Goal: Task Accomplishment & Management: Use online tool/utility

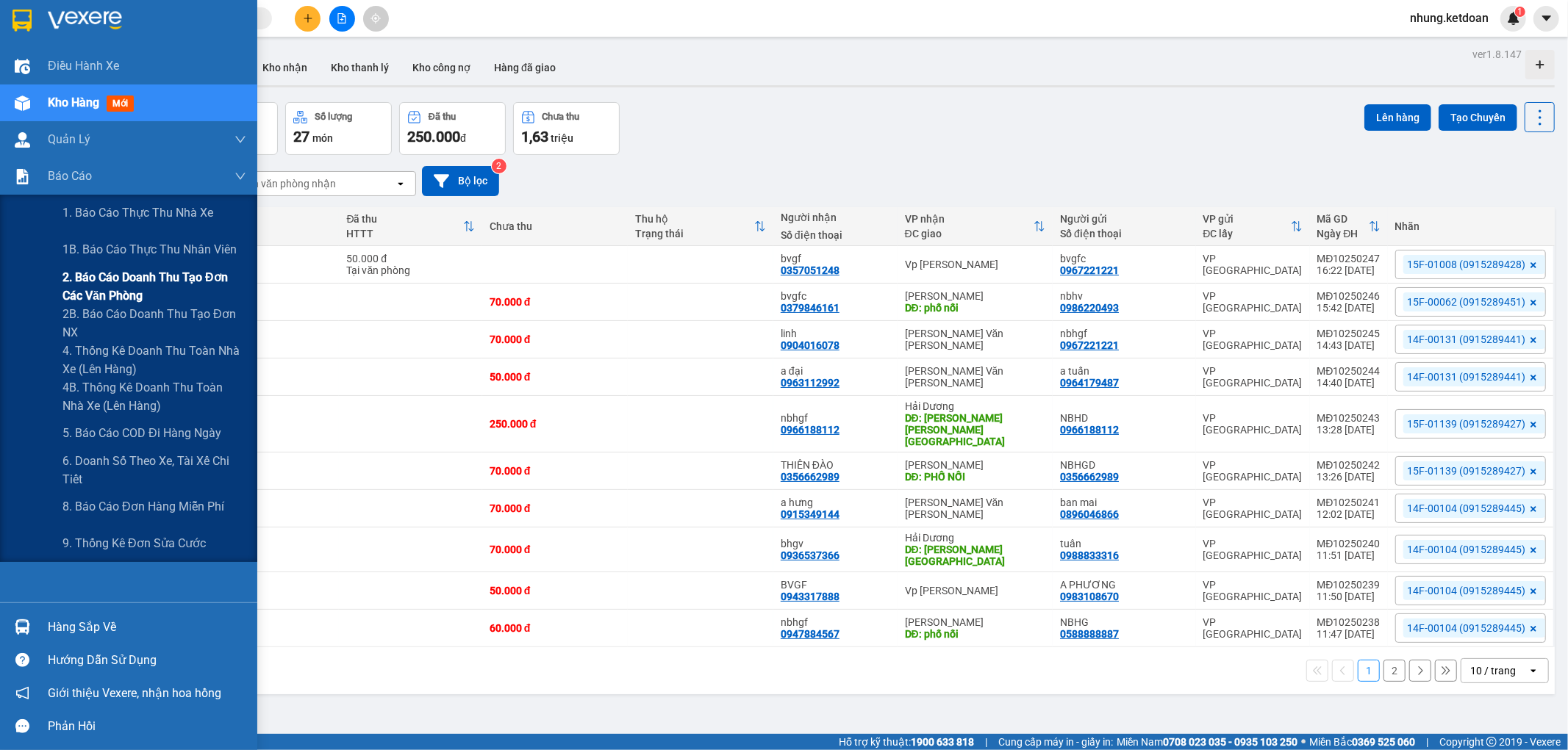
click at [208, 287] on span "2. Báo cáo doanh thu tạo đơn các văn phòng" at bounding box center [154, 286] width 184 height 37
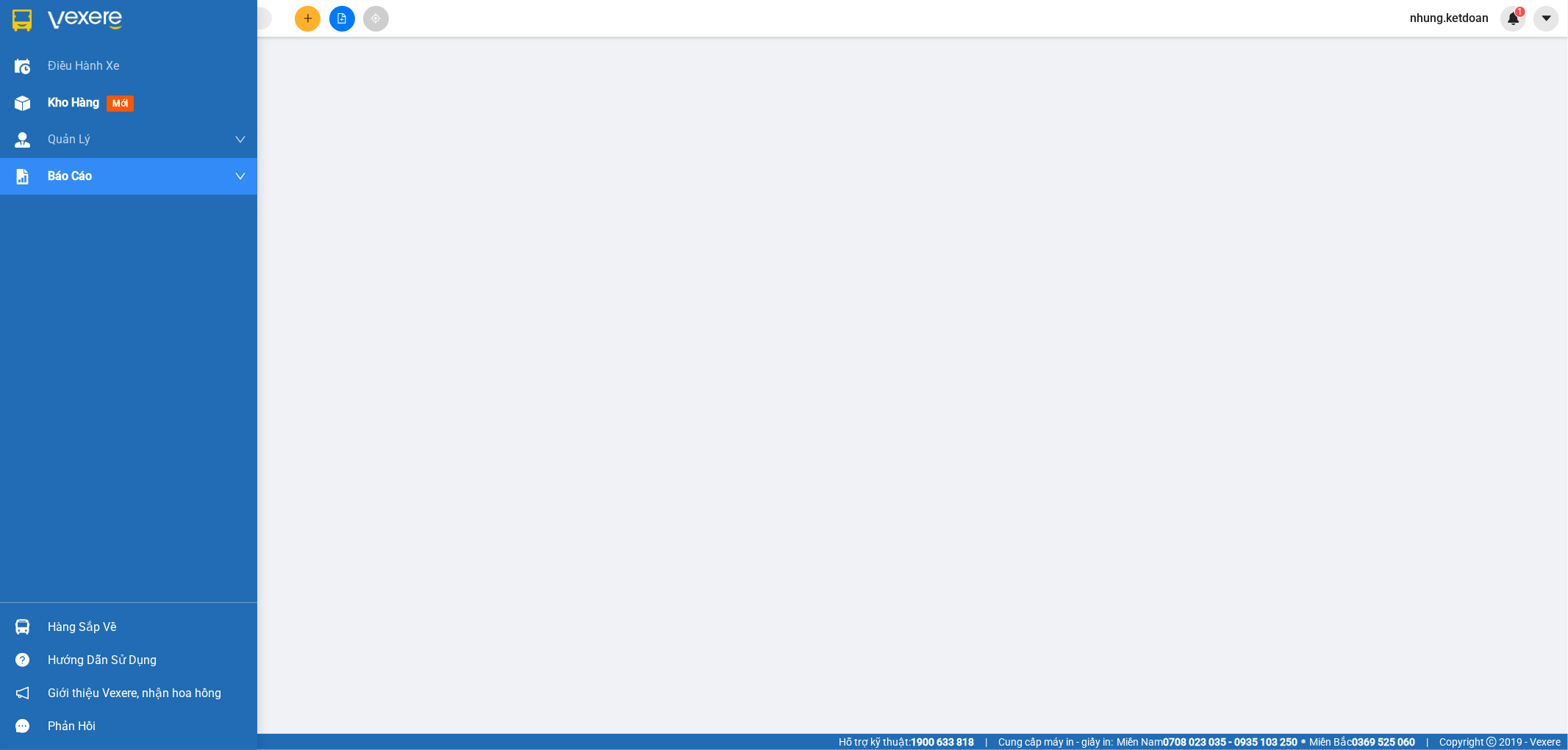
click at [19, 100] on img at bounding box center [23, 103] width 15 height 15
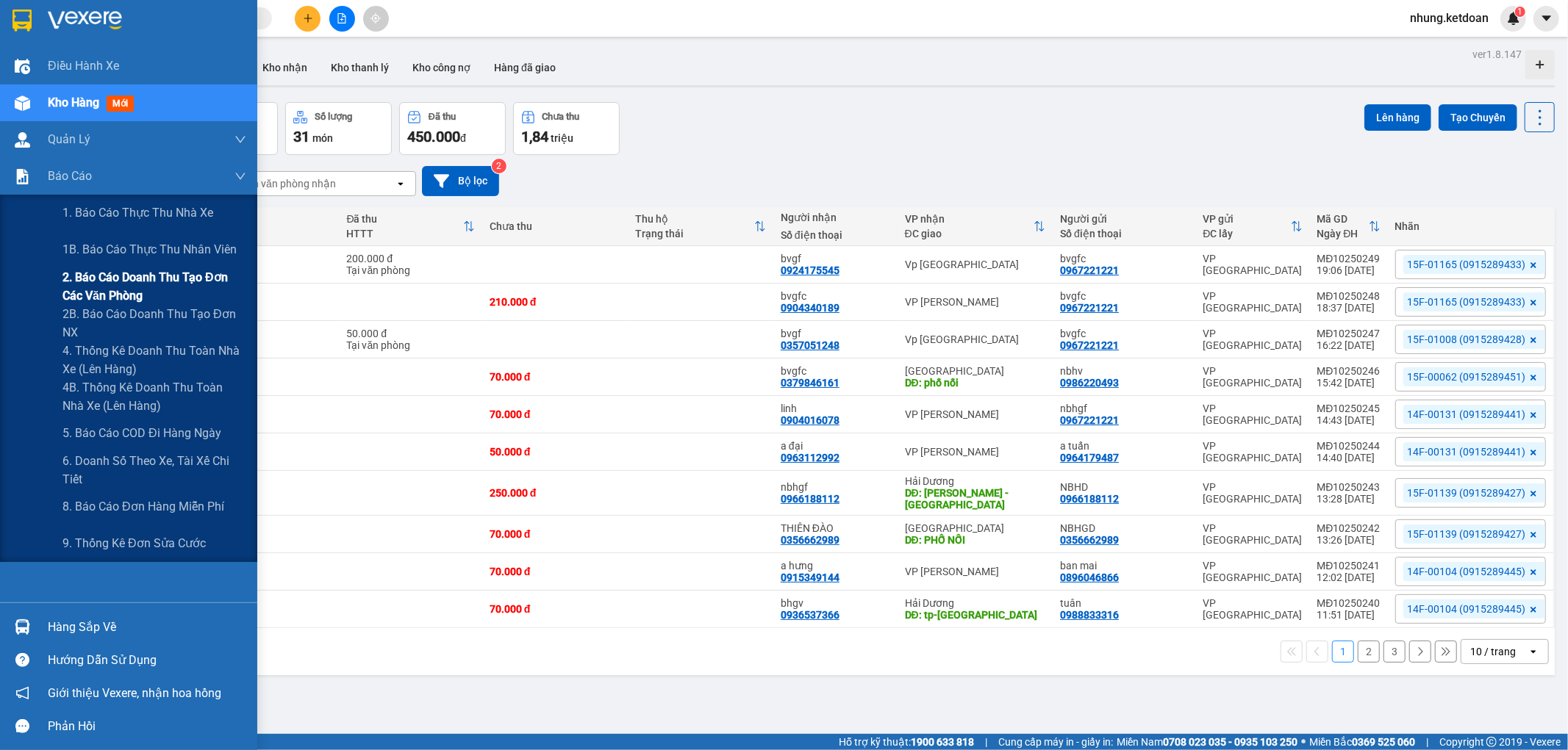
click at [159, 281] on span "2. Báo cáo doanh thu tạo đơn các văn phòng" at bounding box center [154, 286] width 184 height 37
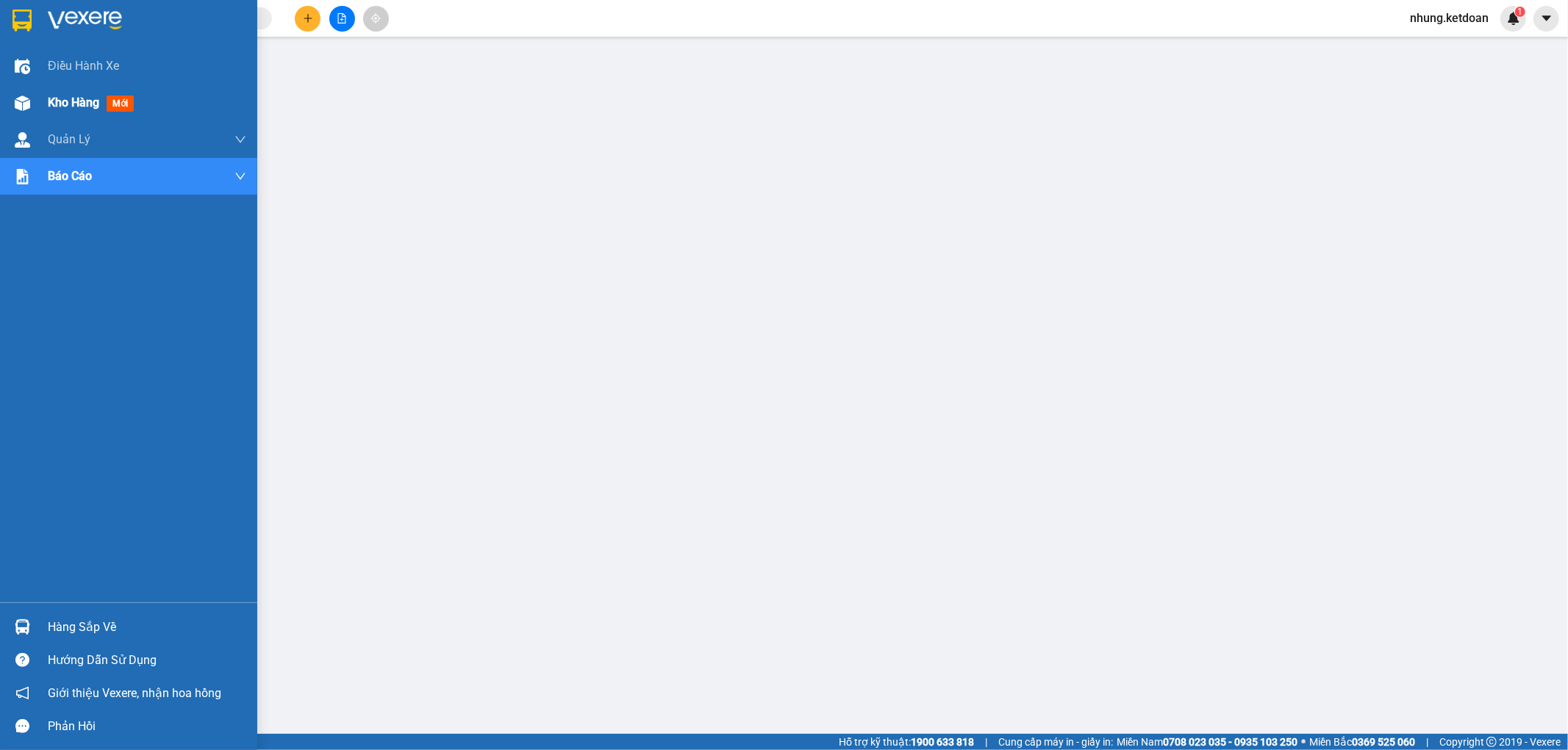
click at [63, 105] on span "Kho hàng" at bounding box center [73, 102] width 51 height 14
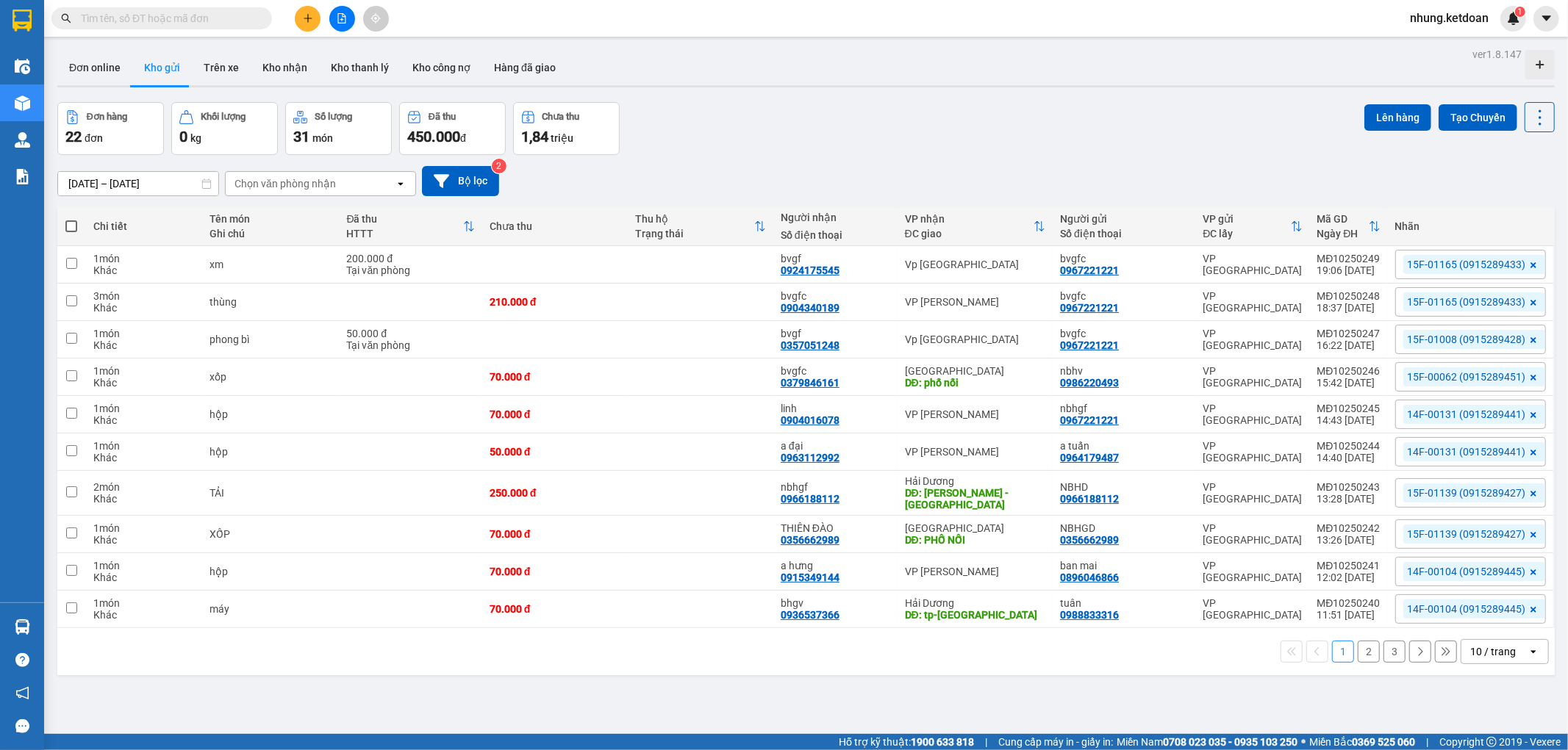
click at [1391, 644] on button "3" at bounding box center [1394, 651] width 22 height 22
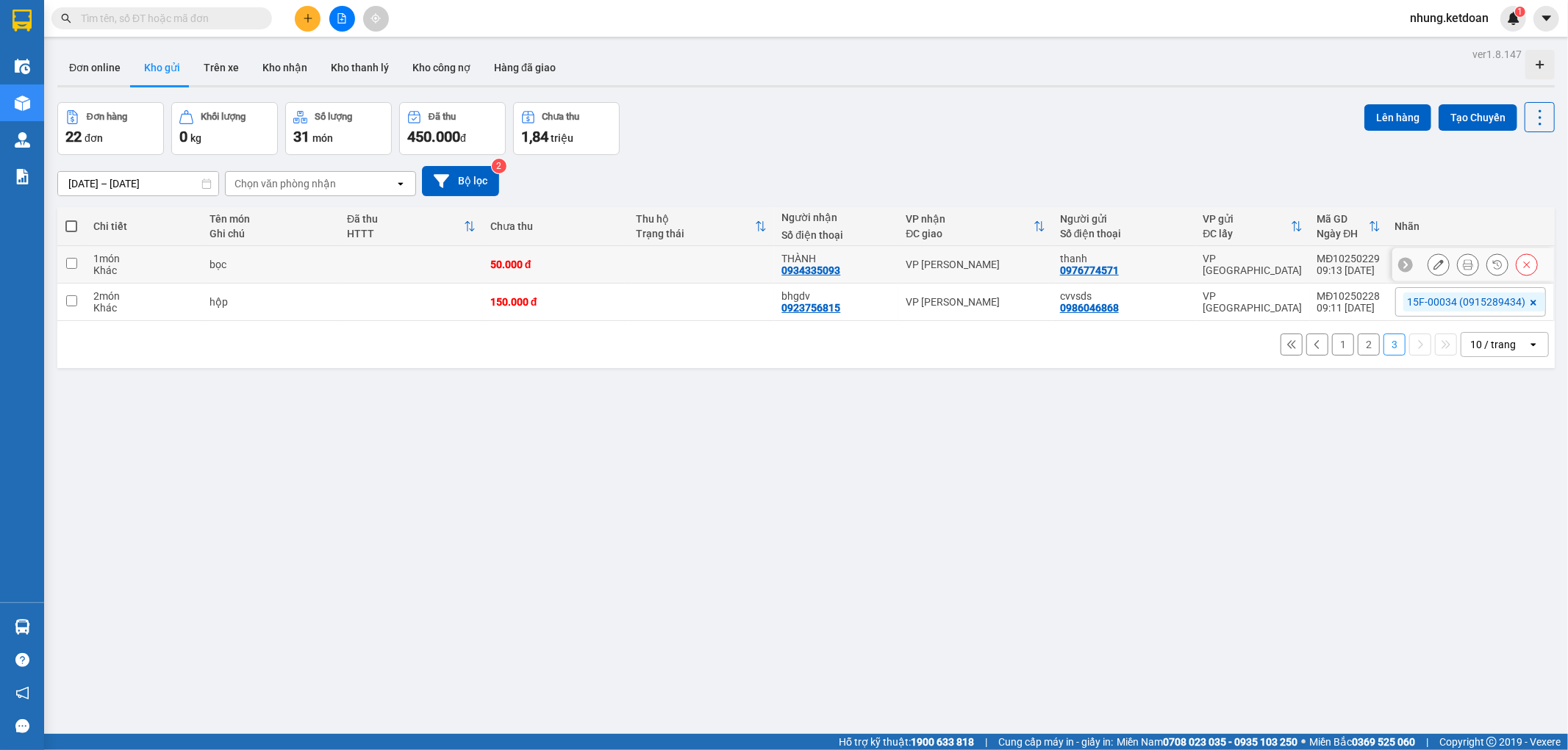
drag, startPoint x: 640, startPoint y: 265, endPoint x: 614, endPoint y: 305, distance: 47.7
click at [640, 266] on td at bounding box center [701, 265] width 146 height 38
checkbox input "true"
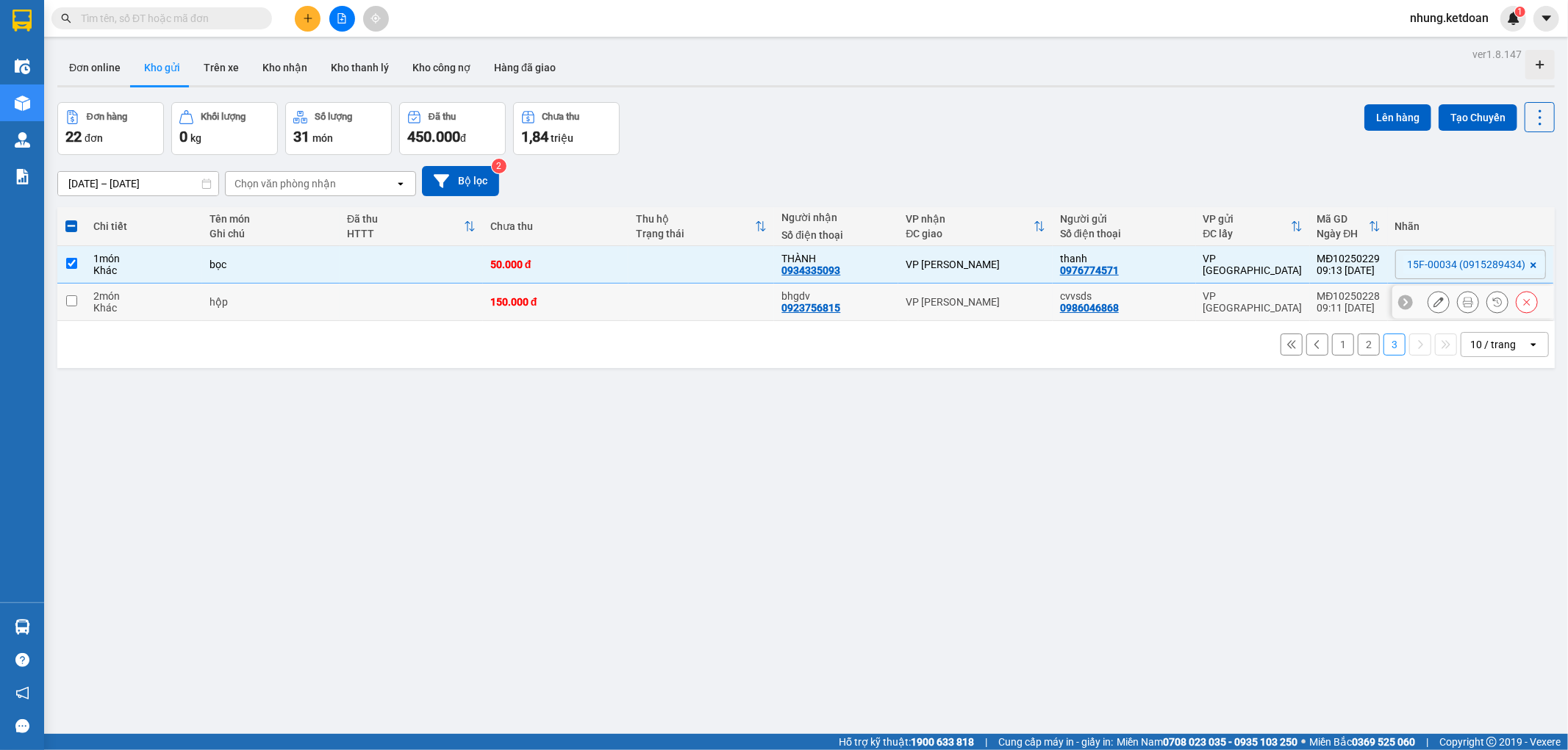
click at [612, 306] on div "150.000 đ" at bounding box center [555, 302] width 131 height 11
checkbox input "true"
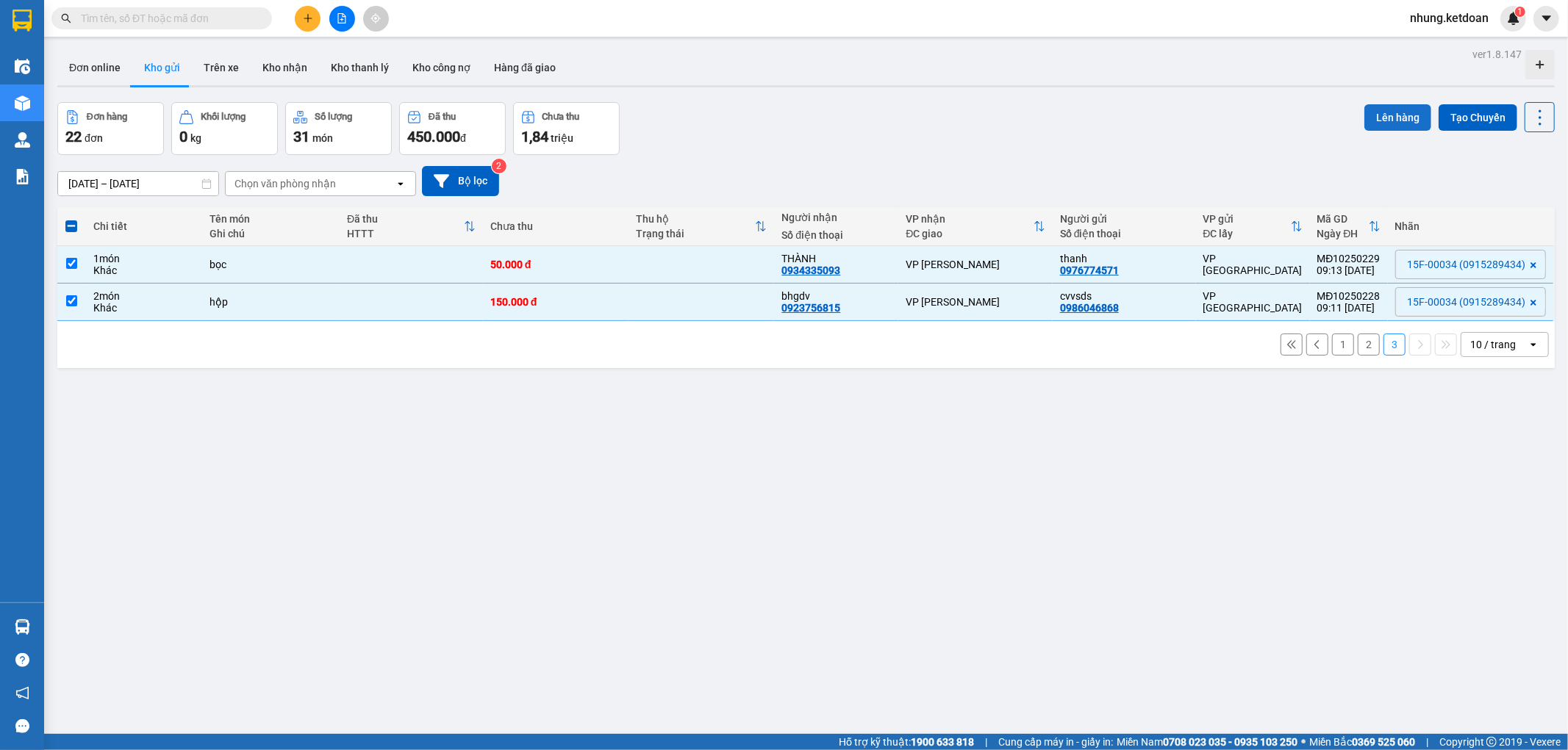
click at [1370, 112] on button "Lên hàng" at bounding box center [1397, 117] width 67 height 27
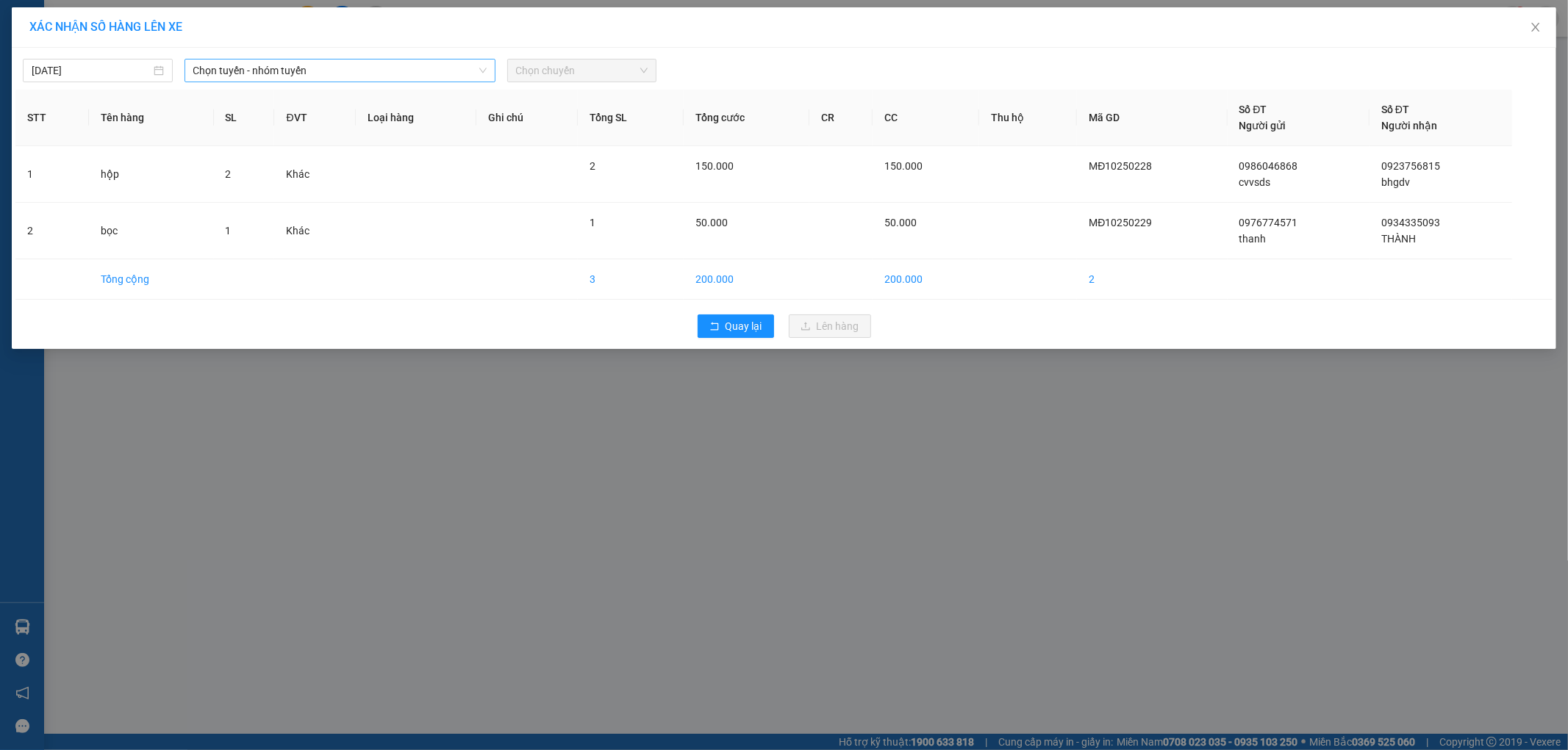
click at [247, 67] on span "Chọn tuyến - nhóm tuyến" at bounding box center [340, 70] width 294 height 22
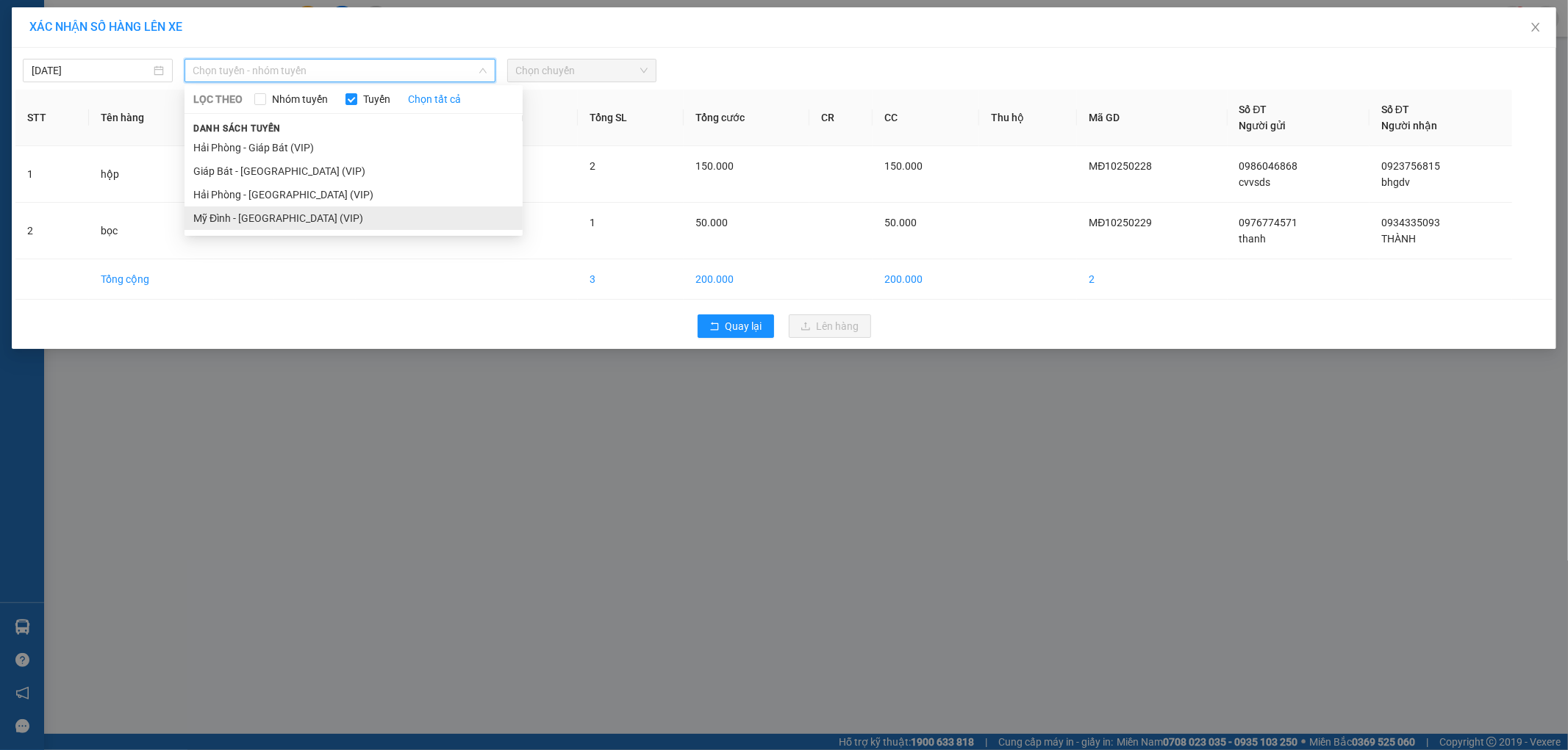
click at [241, 215] on li "Mỹ Đình - [GEOGRAPHIC_DATA] (VIP)" at bounding box center [353, 218] width 338 height 24
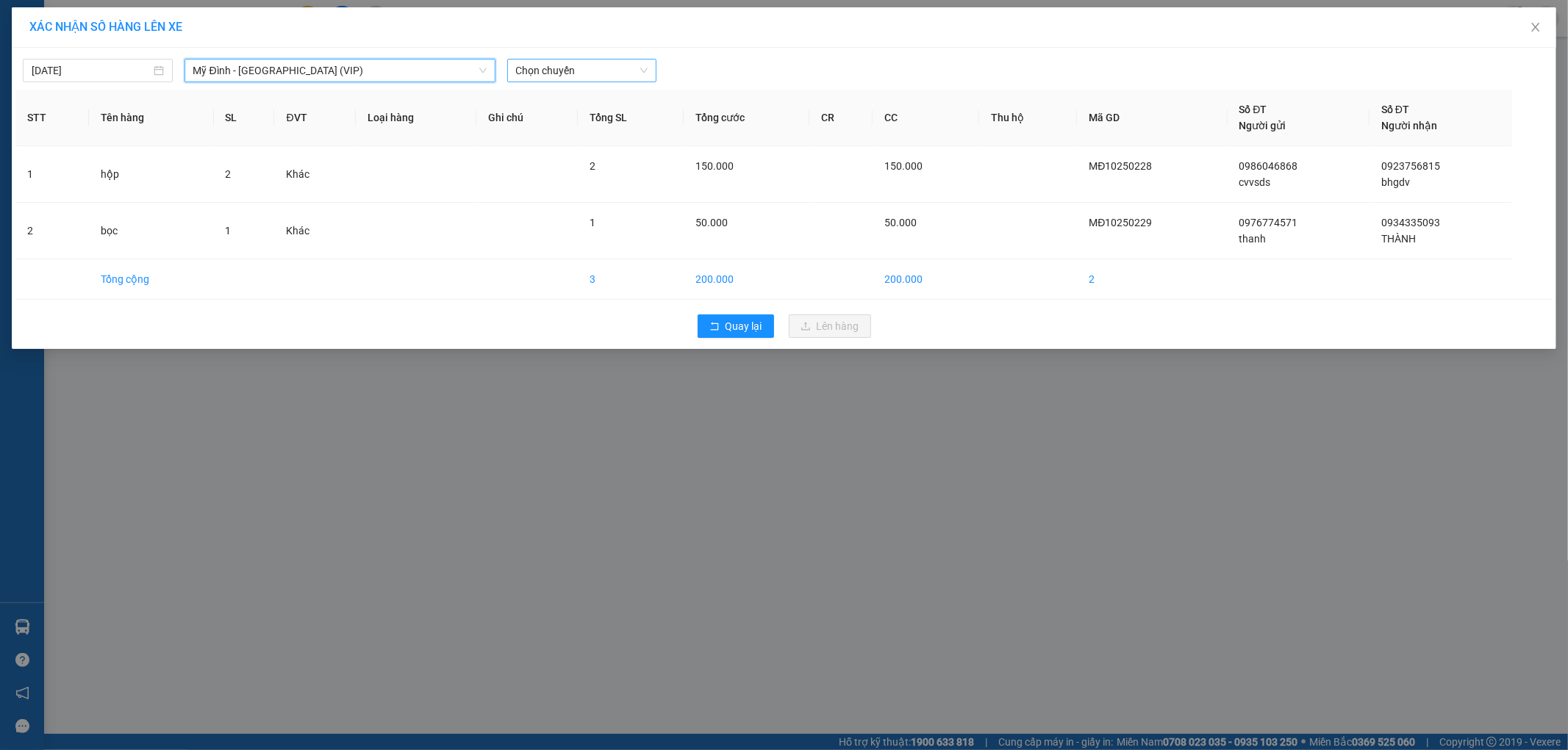
click at [586, 77] on span "Chọn chuyến" at bounding box center [583, 70] width 133 height 22
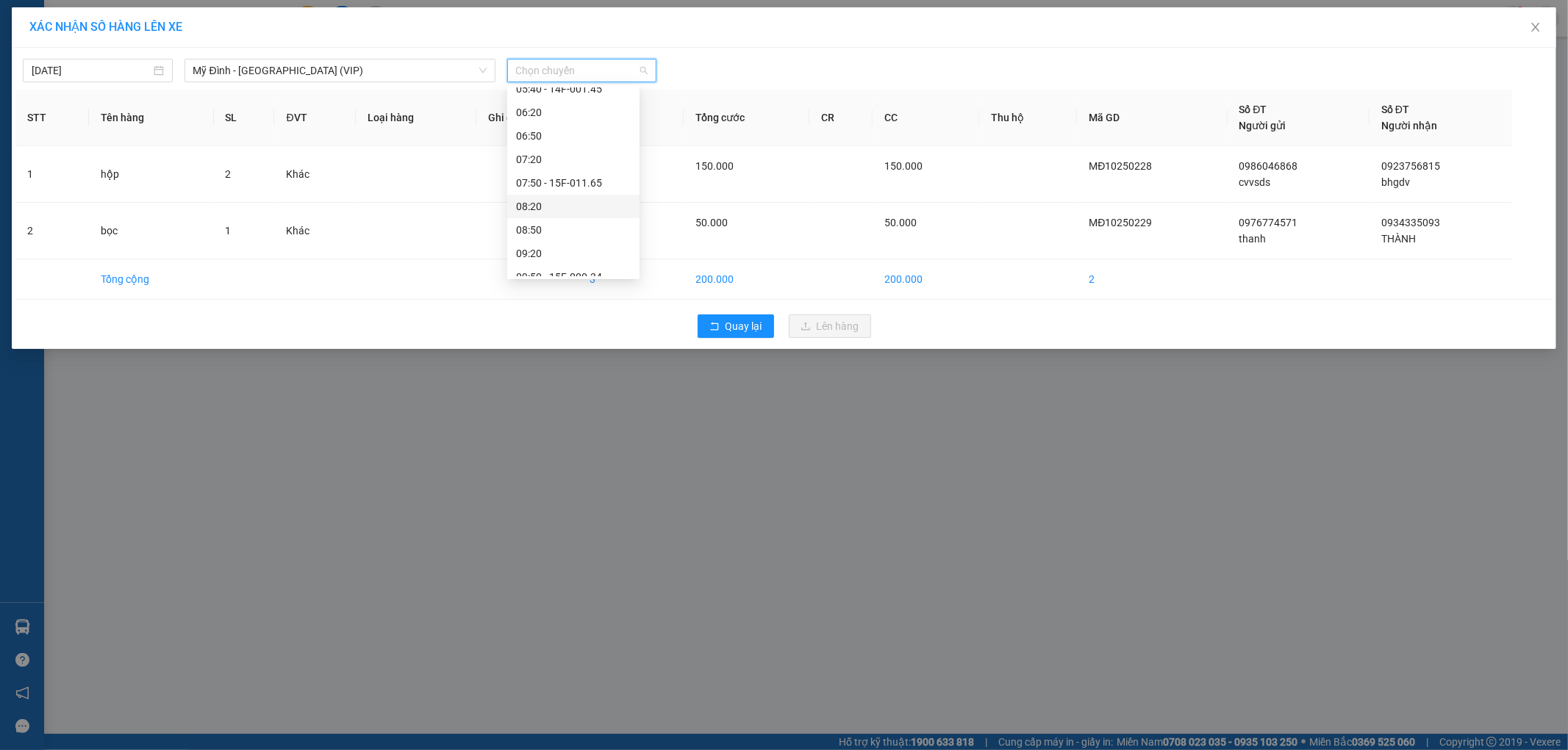
scroll to position [163, 0]
click at [607, 200] on div "09:50 - 15F-000.34" at bounding box center [573, 195] width 115 height 16
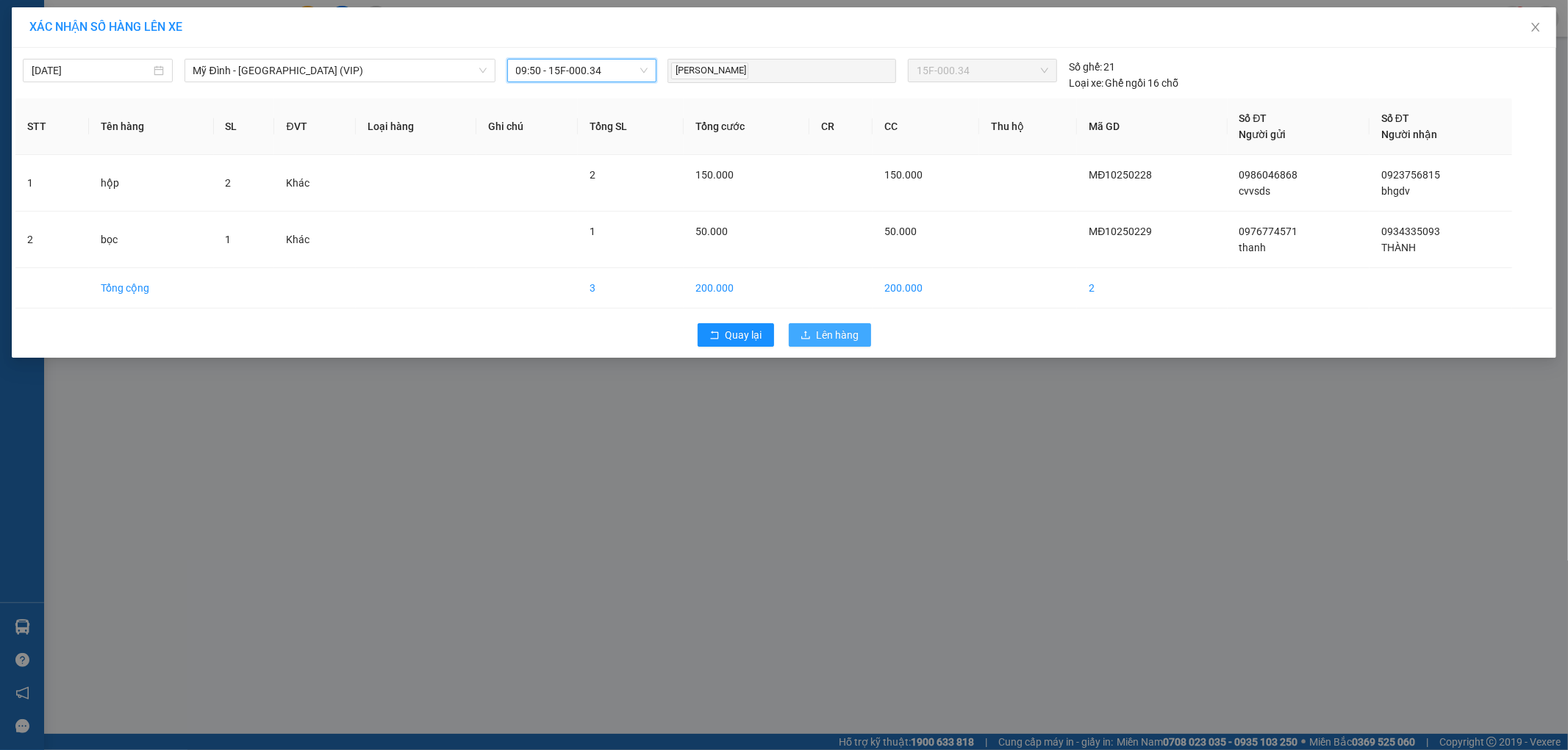
click at [813, 342] on button "Lên hàng" at bounding box center [829, 334] width 82 height 24
click at [813, 342] on span "button" at bounding box center [808, 334] width 16 height 16
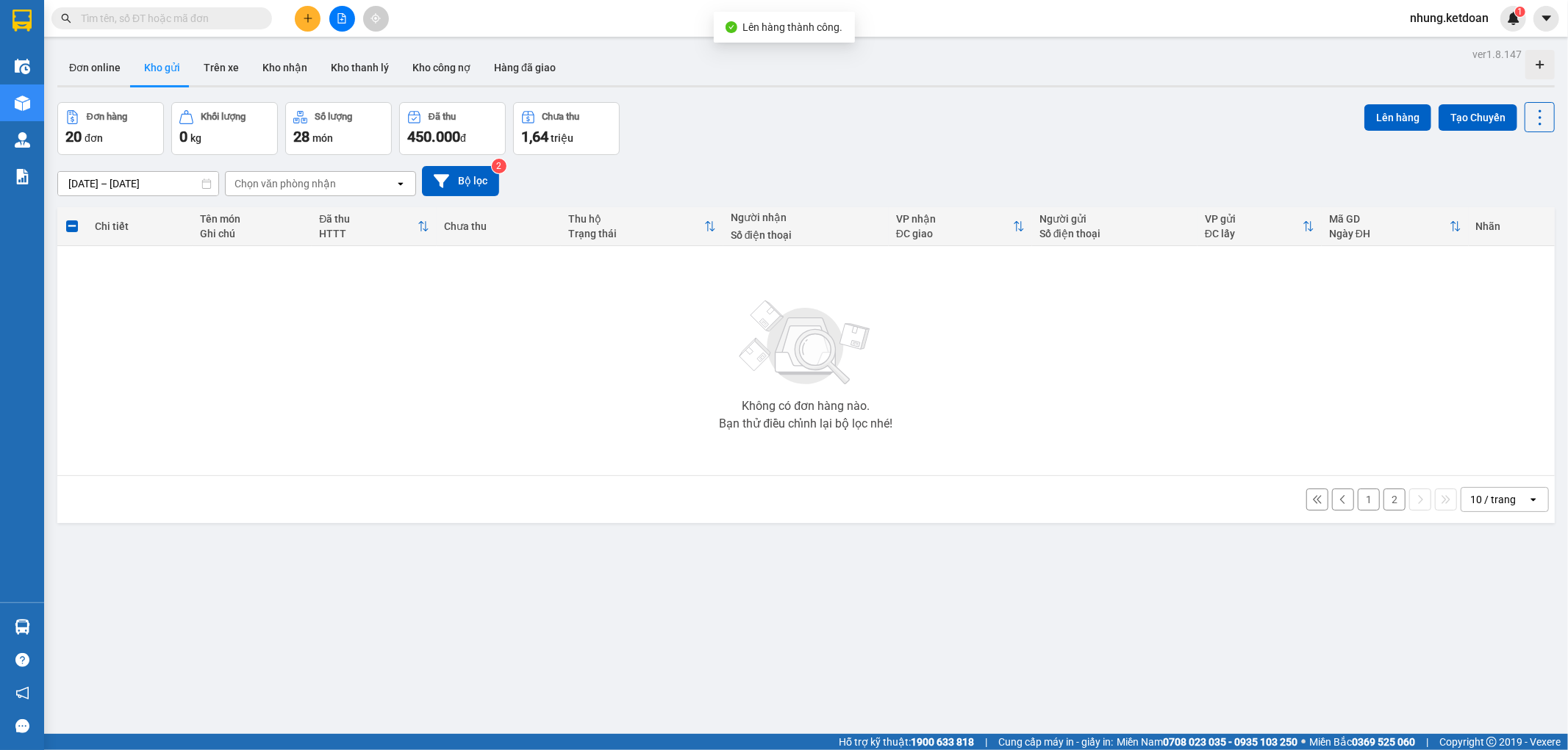
click at [1387, 504] on button "2" at bounding box center [1394, 499] width 22 height 22
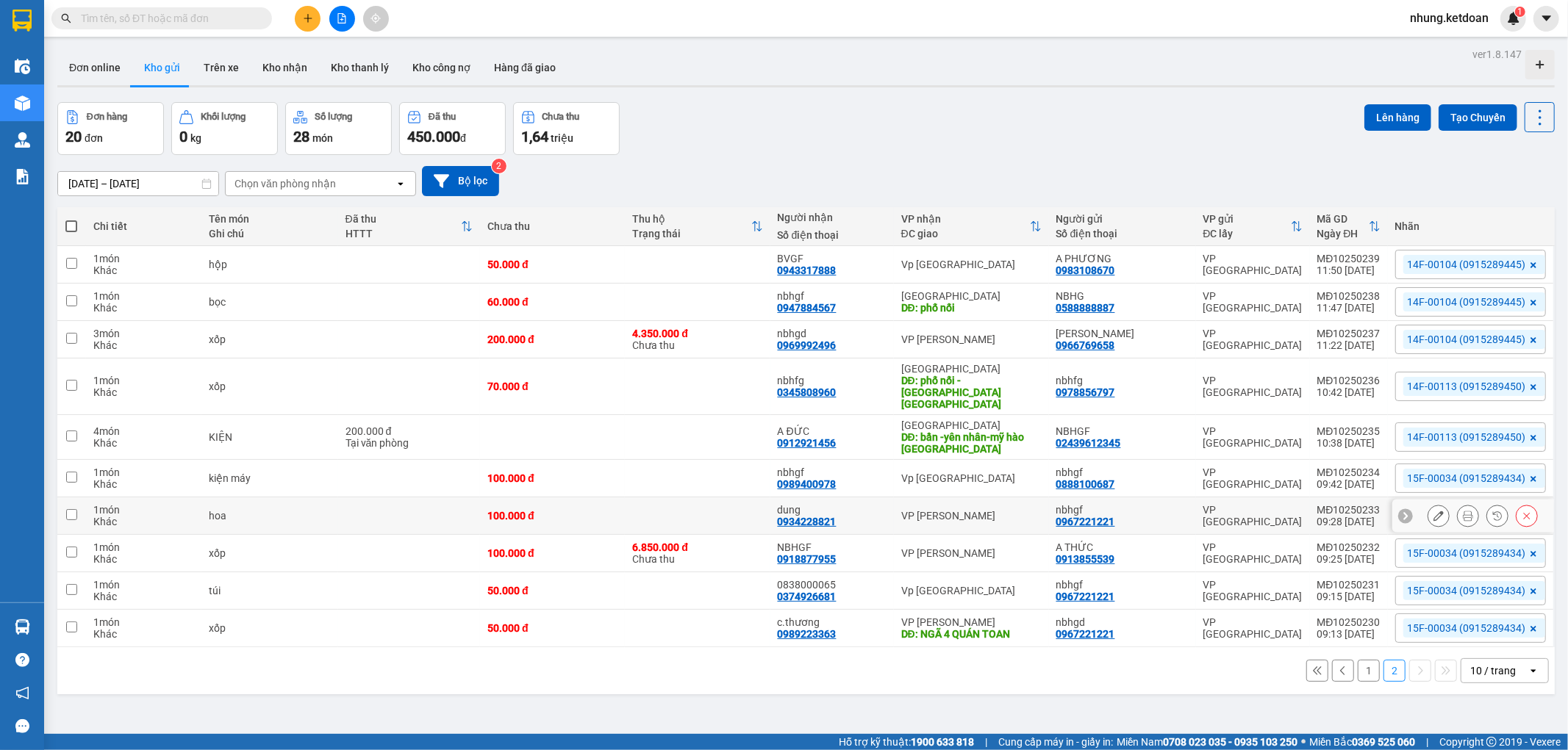
scroll to position [67, 0]
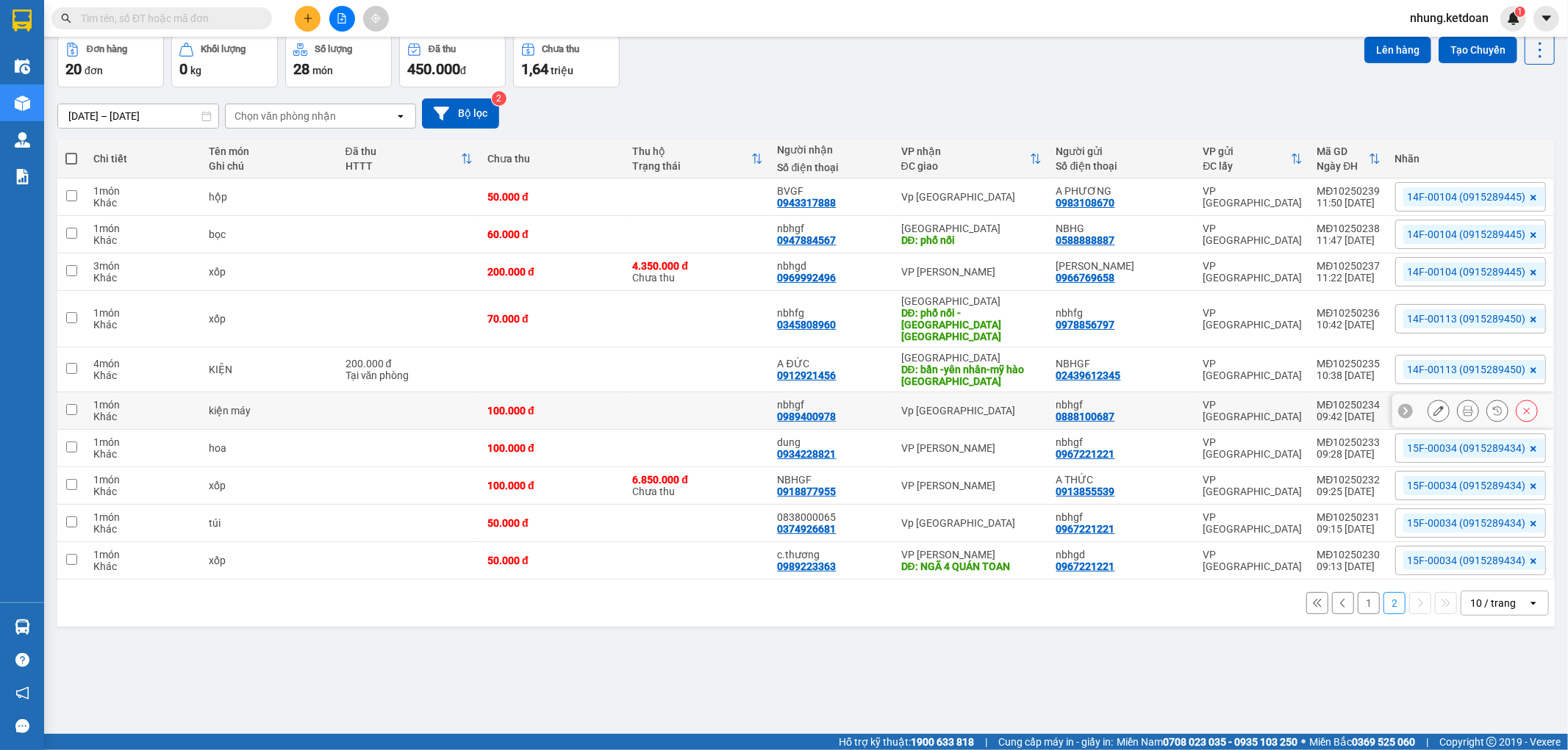
click at [648, 407] on td at bounding box center [696, 411] width 145 height 38
checkbox input "true"
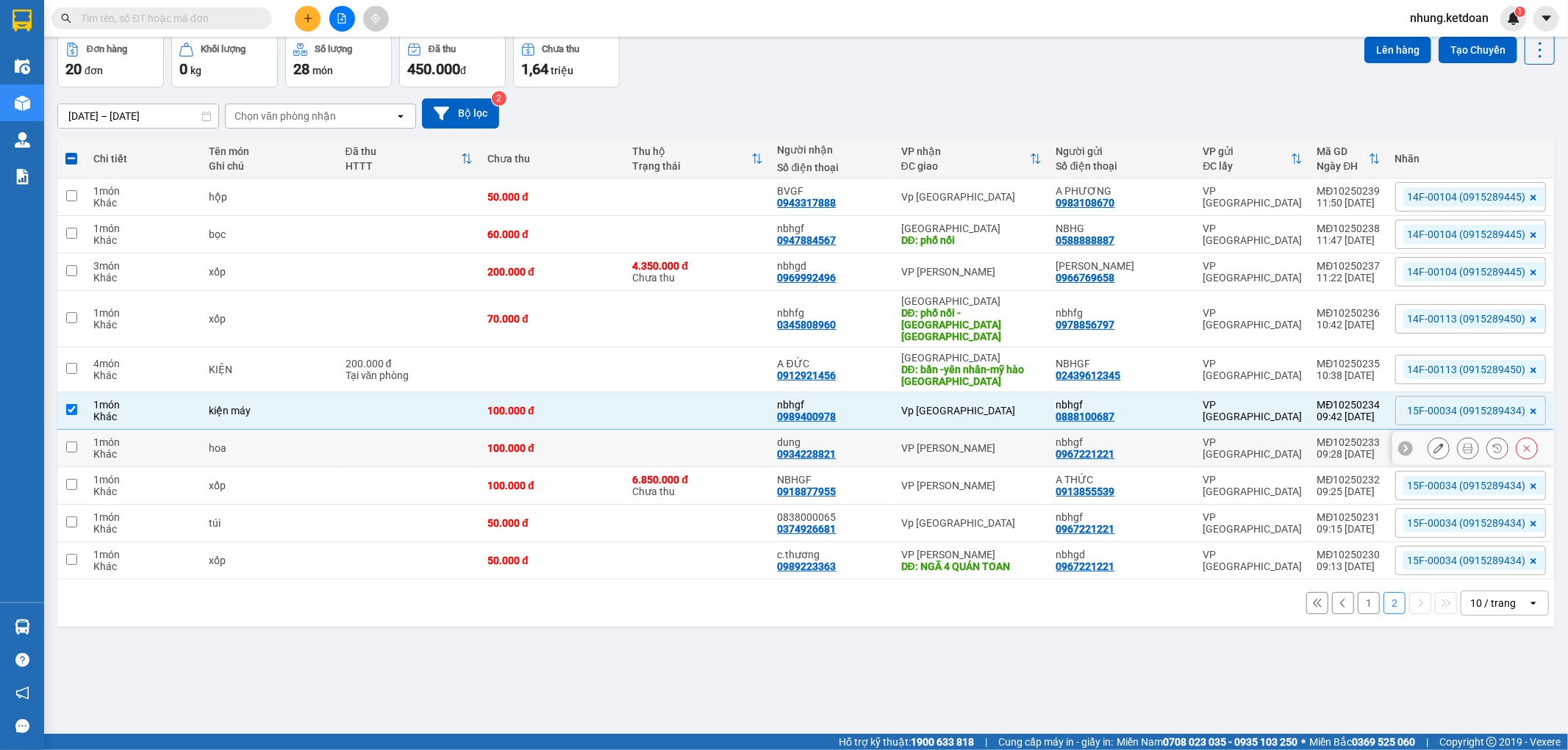
click at [578, 442] on div "100.000 đ" at bounding box center [551, 448] width 130 height 11
checkbox input "true"
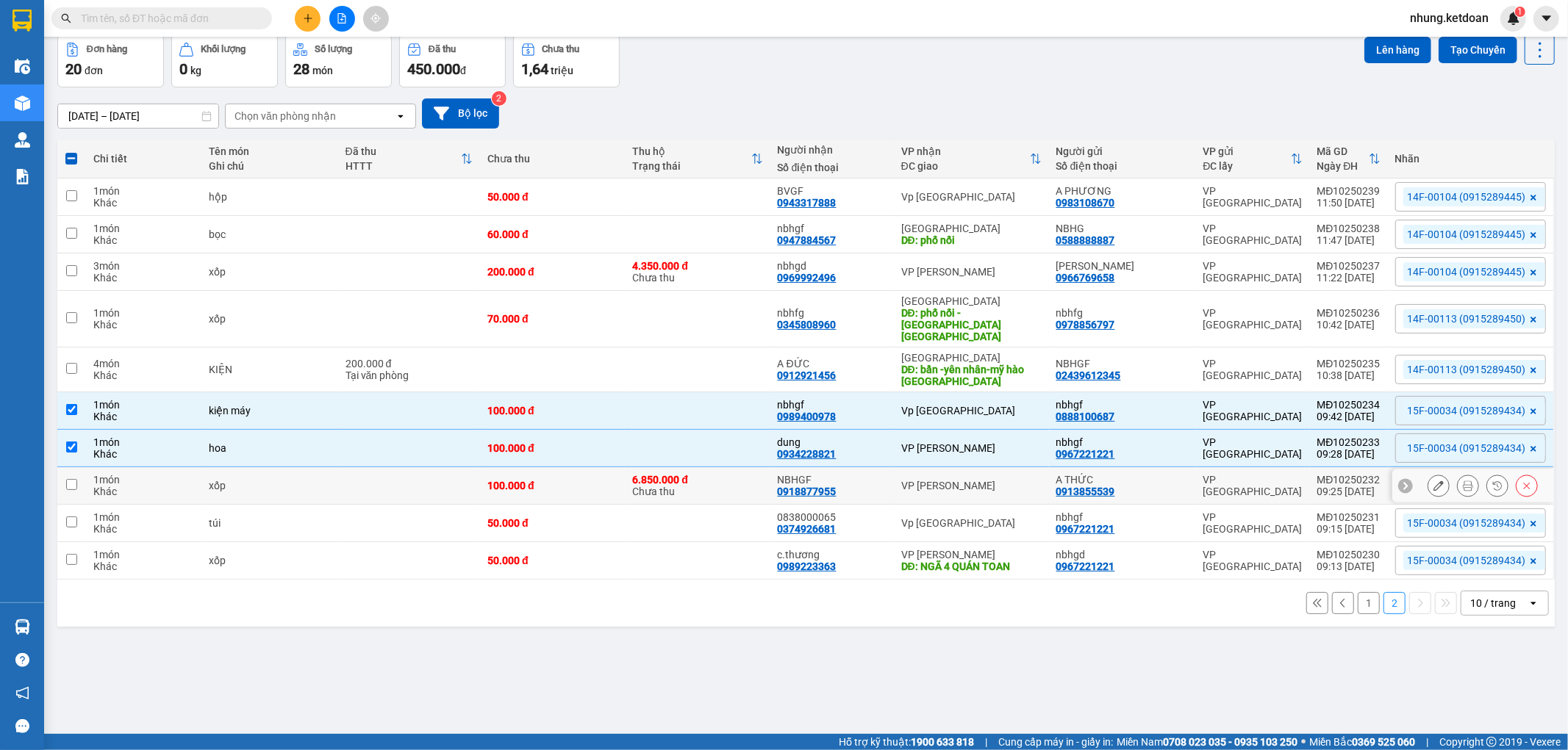
click at [571, 467] on td "100.000 đ" at bounding box center [552, 486] width 145 height 38
checkbox input "true"
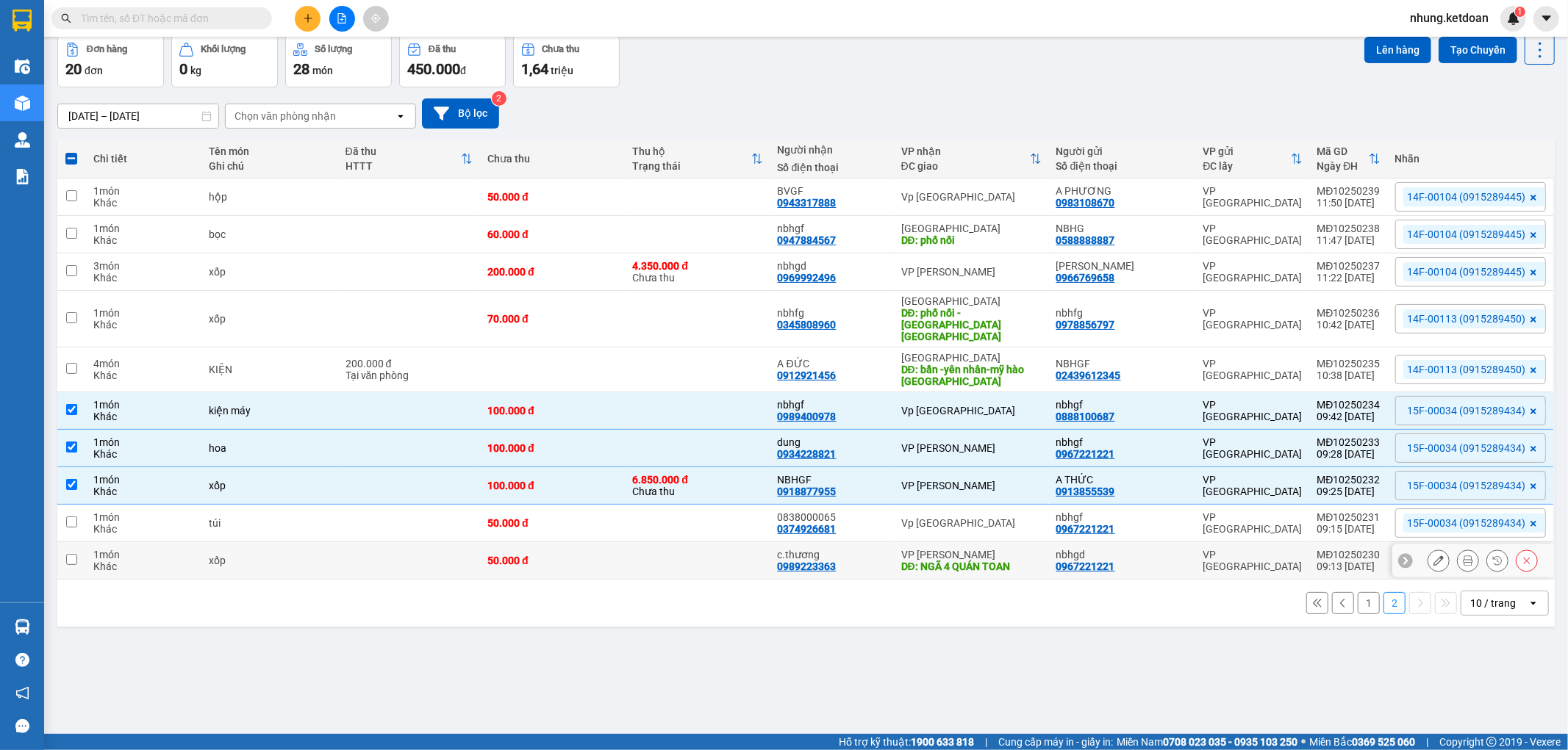
click at [588, 555] on div "50.000 đ" at bounding box center [551, 561] width 130 height 11
checkbox input "true"
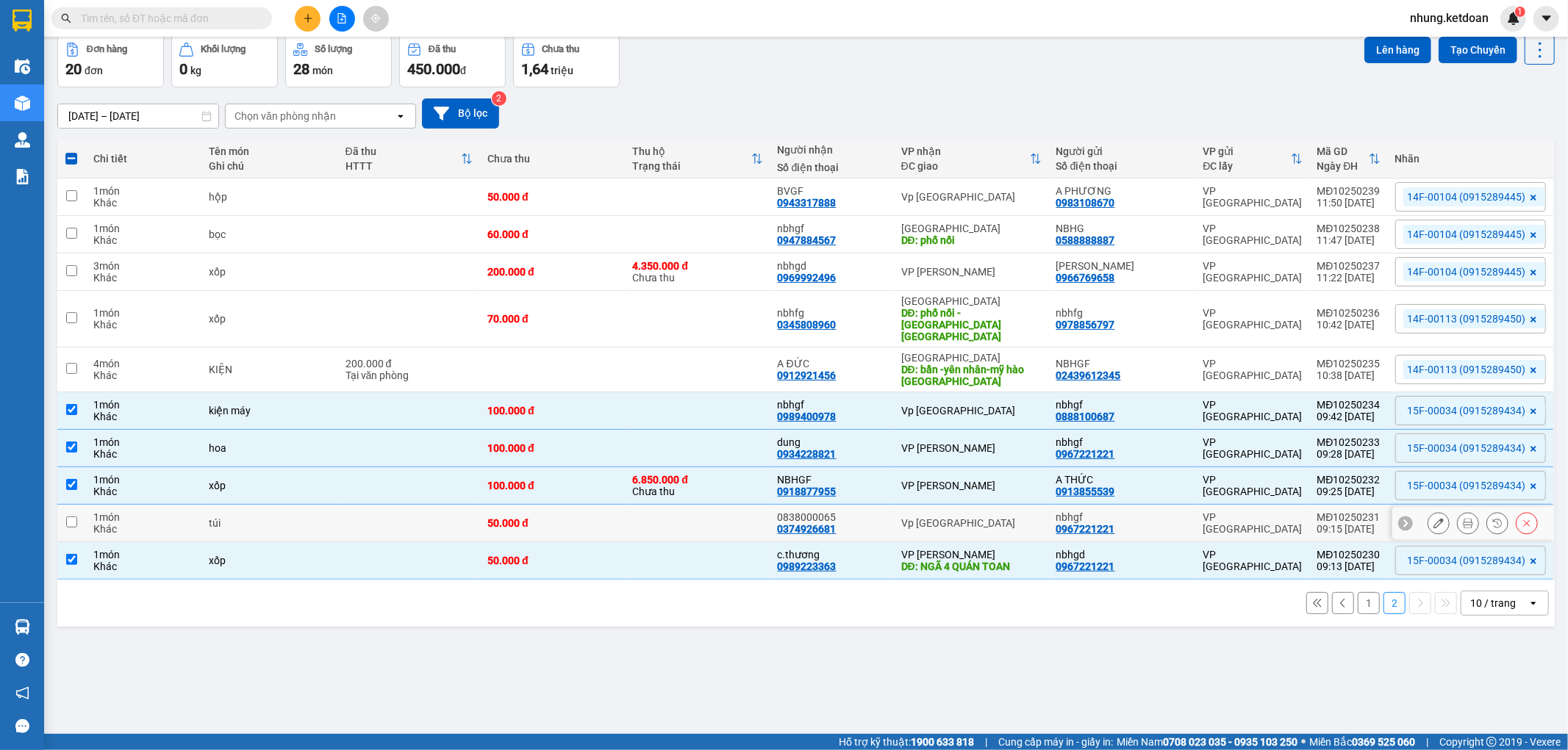
click at [594, 517] on div "50.000 đ" at bounding box center [551, 523] width 130 height 11
checkbox input "true"
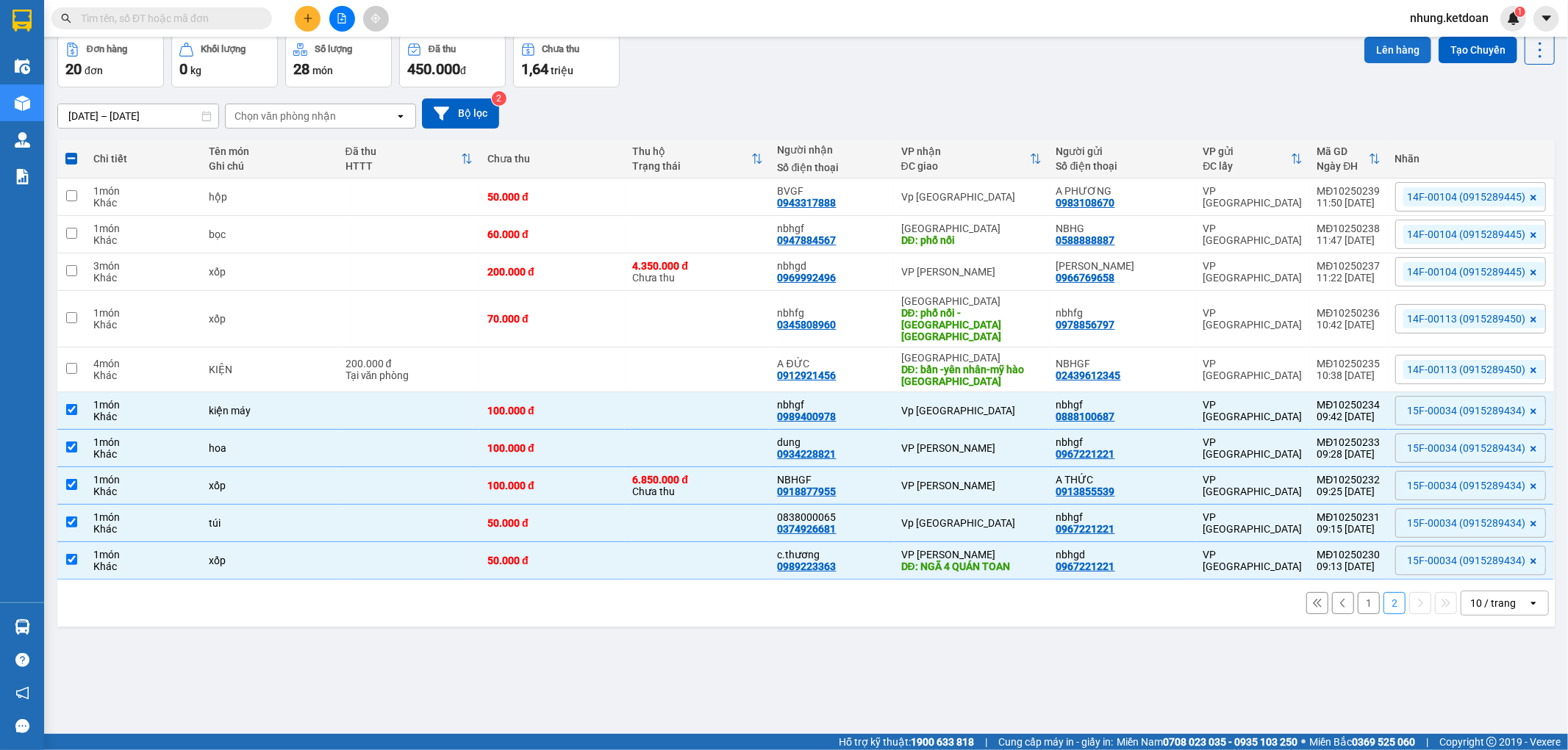
click at [1373, 45] on button "Lên hàng" at bounding box center [1397, 50] width 67 height 27
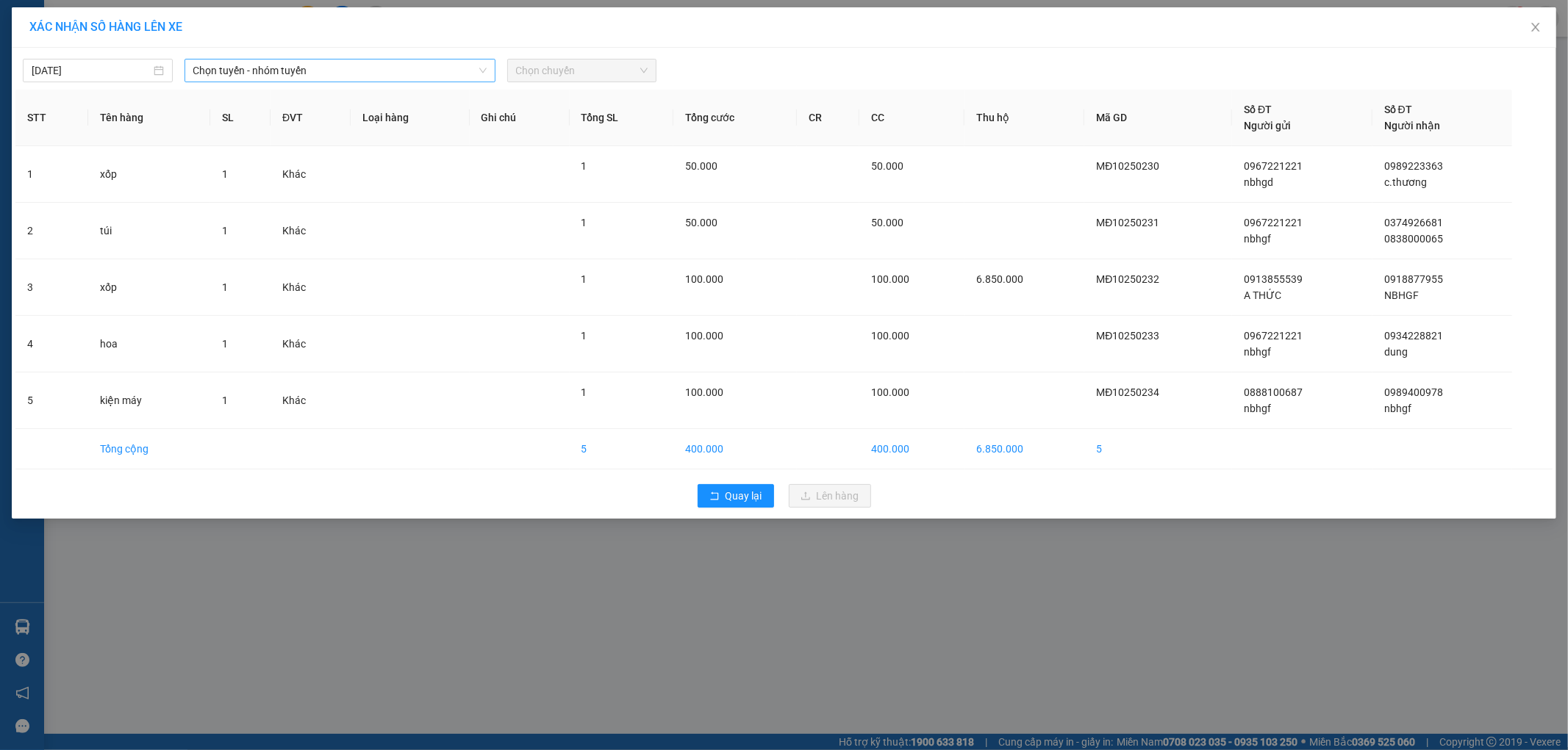
click at [283, 71] on span "Chọn tuyến - nhóm tuyến" at bounding box center [340, 70] width 294 height 22
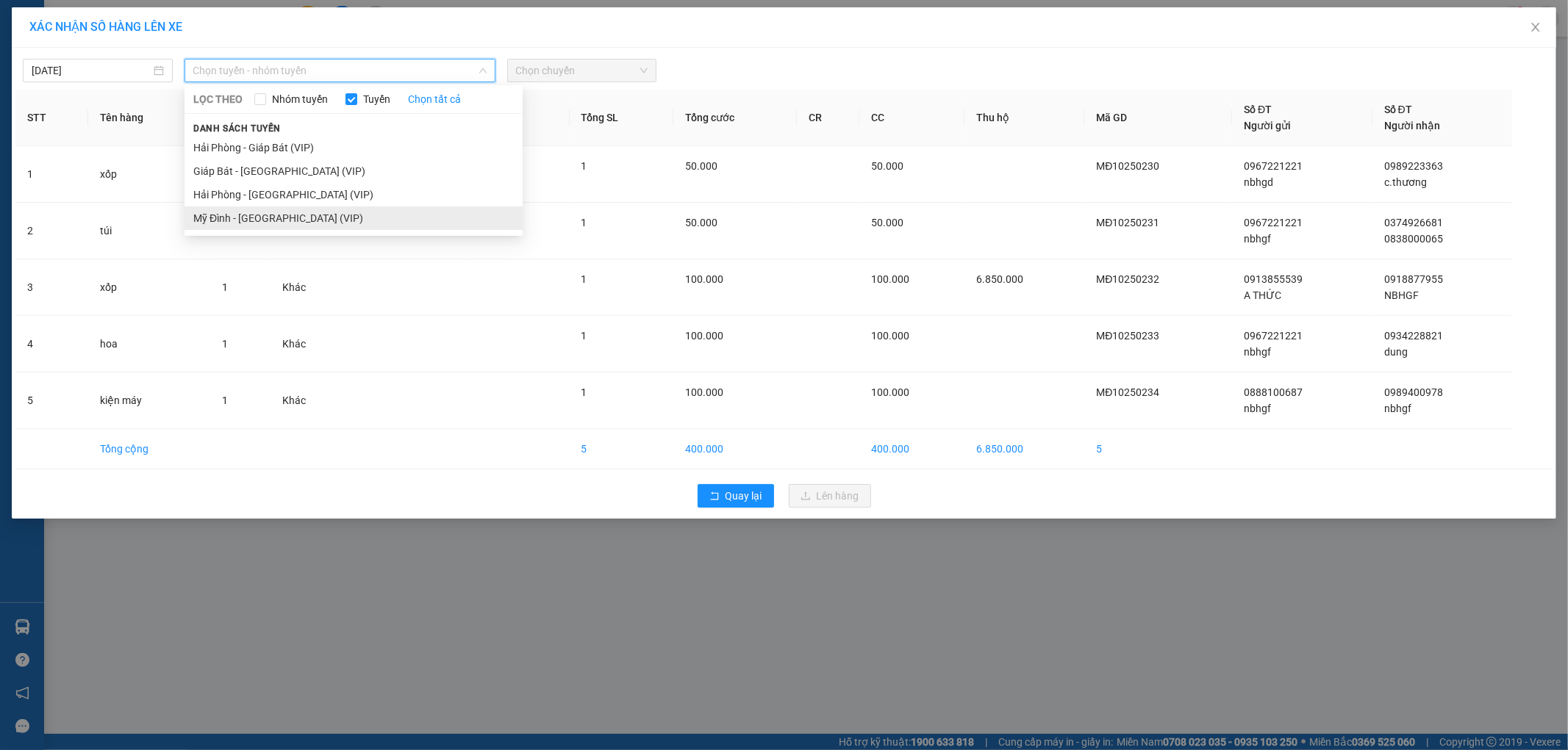
click at [272, 223] on li "Mỹ Đình - [GEOGRAPHIC_DATA] (VIP)" at bounding box center [353, 218] width 338 height 24
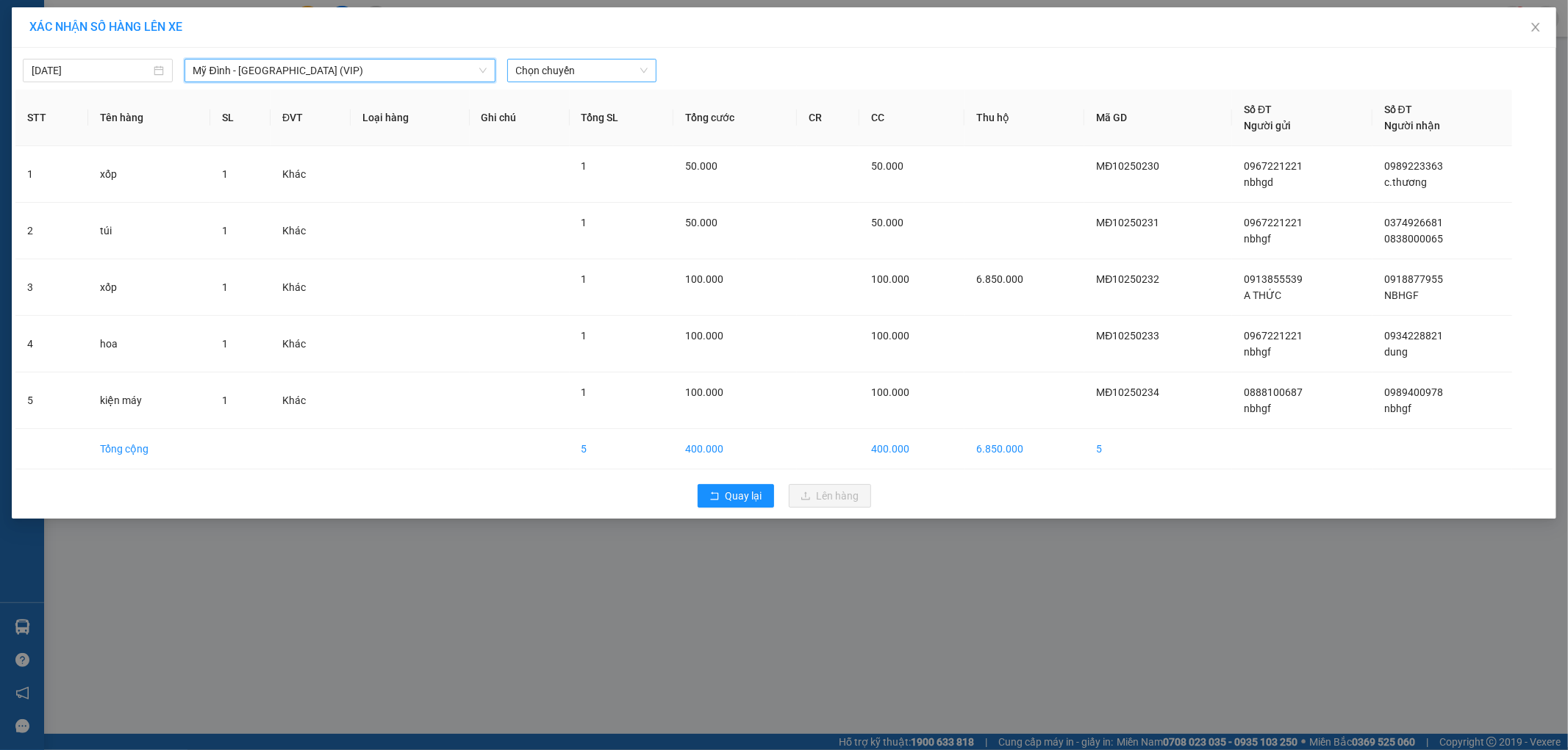
click at [582, 80] on span "Chọn chuyến" at bounding box center [583, 70] width 133 height 22
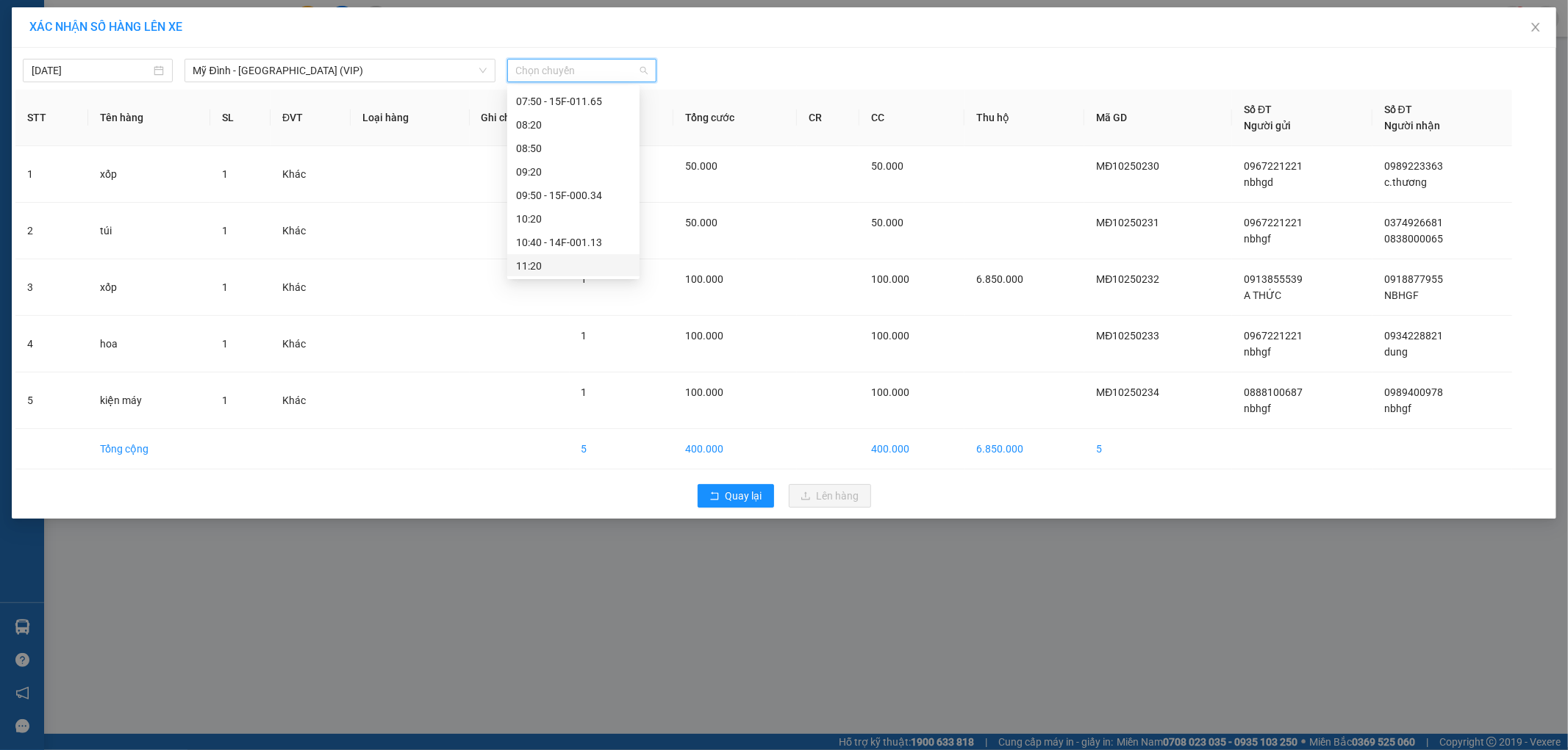
scroll to position [244, 0]
click at [607, 118] on div "09:50 - 15F-000.34" at bounding box center [573, 114] width 115 height 16
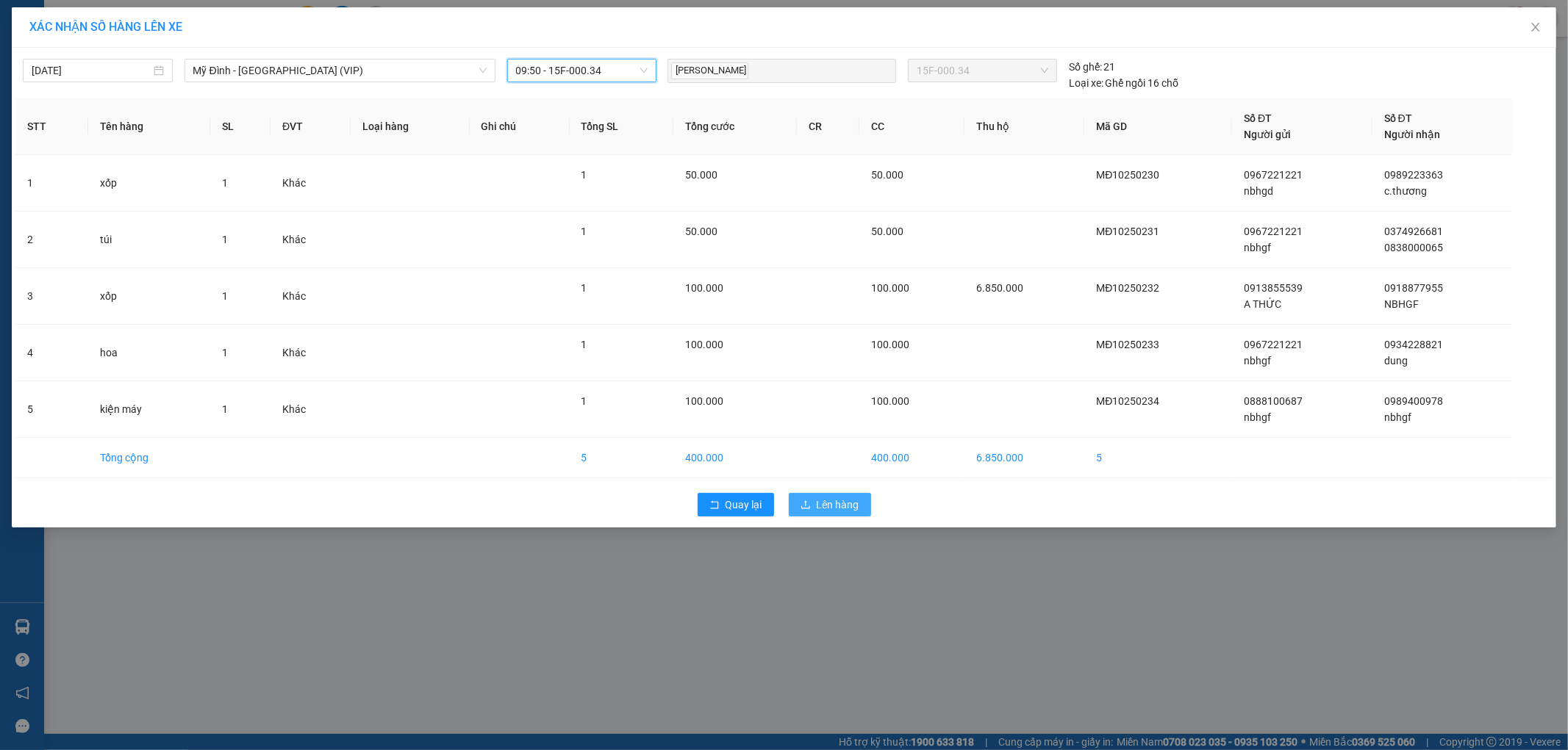
click at [821, 511] on span "Lên hàng" at bounding box center [838, 504] width 43 height 16
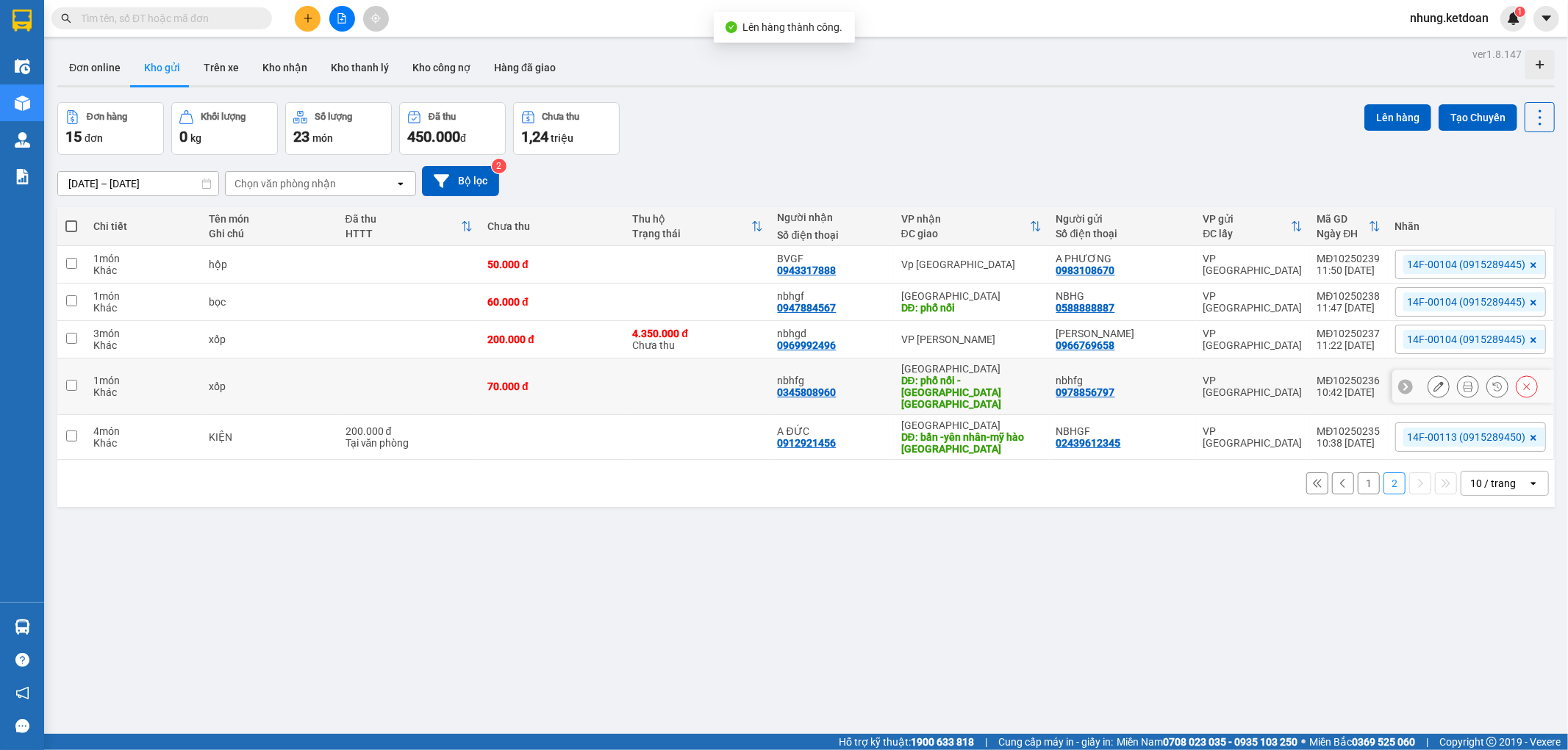
click at [602, 391] on td "70.000 đ" at bounding box center [552, 387] width 145 height 57
checkbox input "true"
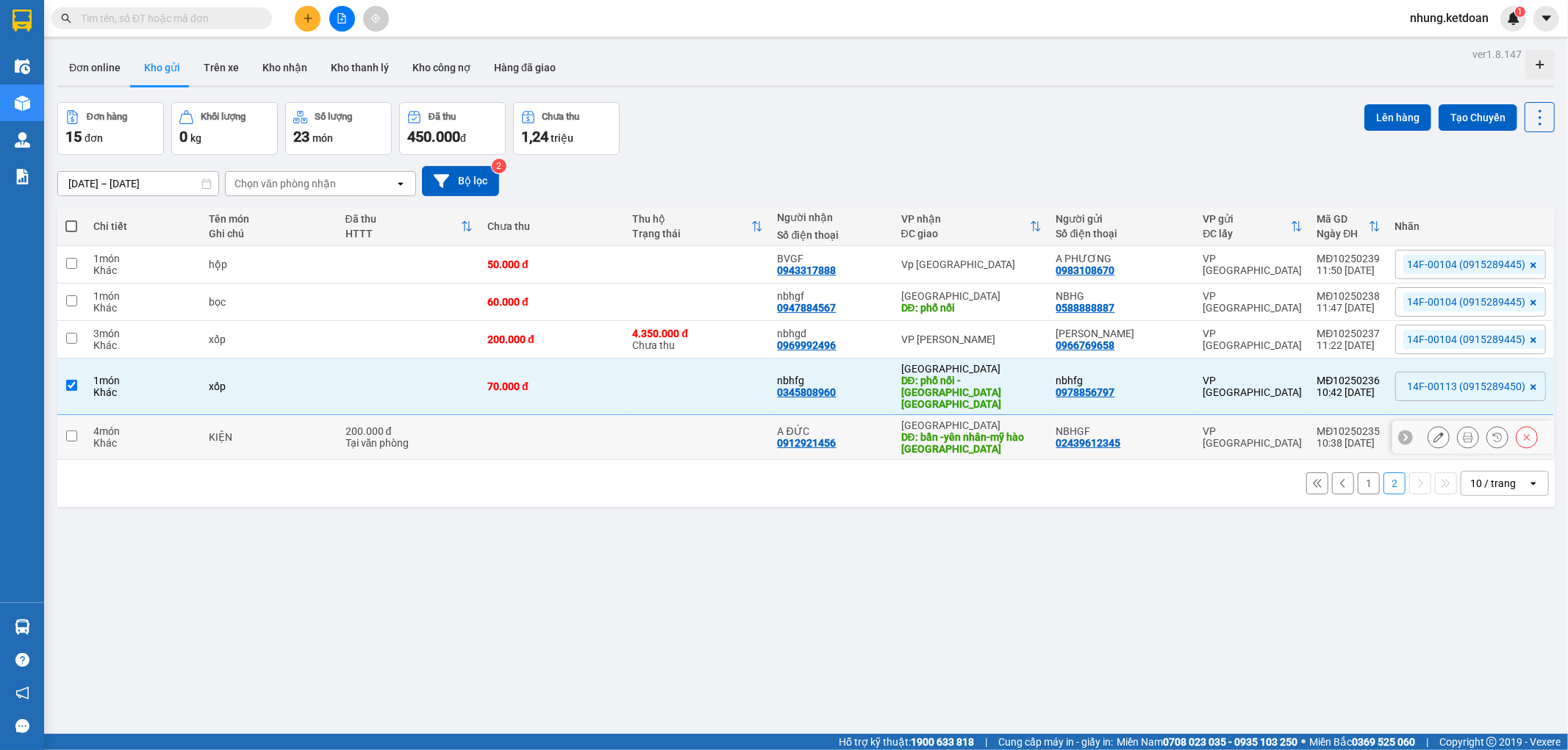
click at [594, 423] on td at bounding box center [552, 437] width 145 height 45
checkbox input "true"
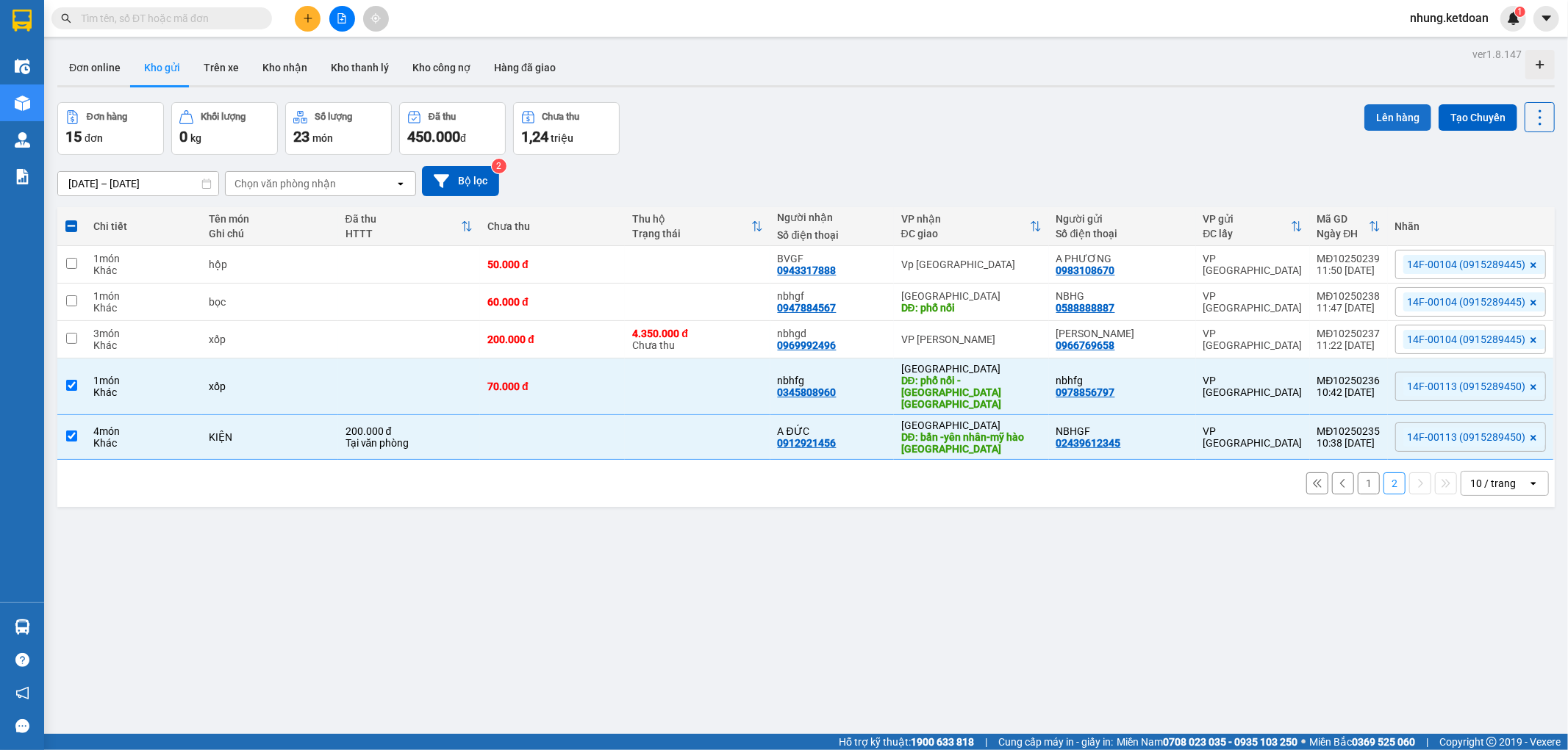
click at [1377, 112] on button "Lên hàng" at bounding box center [1397, 117] width 67 height 27
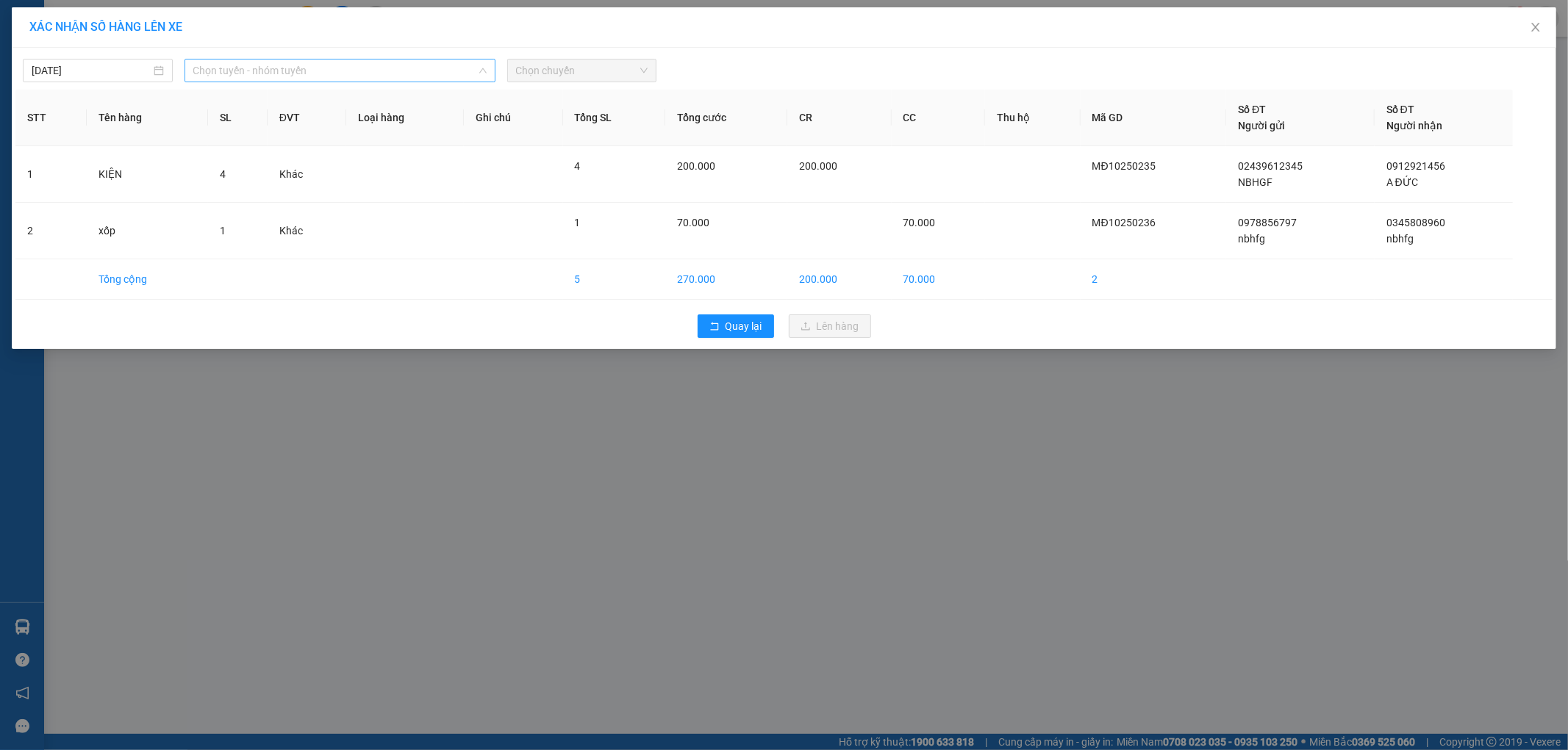
click at [330, 72] on span "Chọn tuyến - nhóm tuyến" at bounding box center [340, 70] width 294 height 22
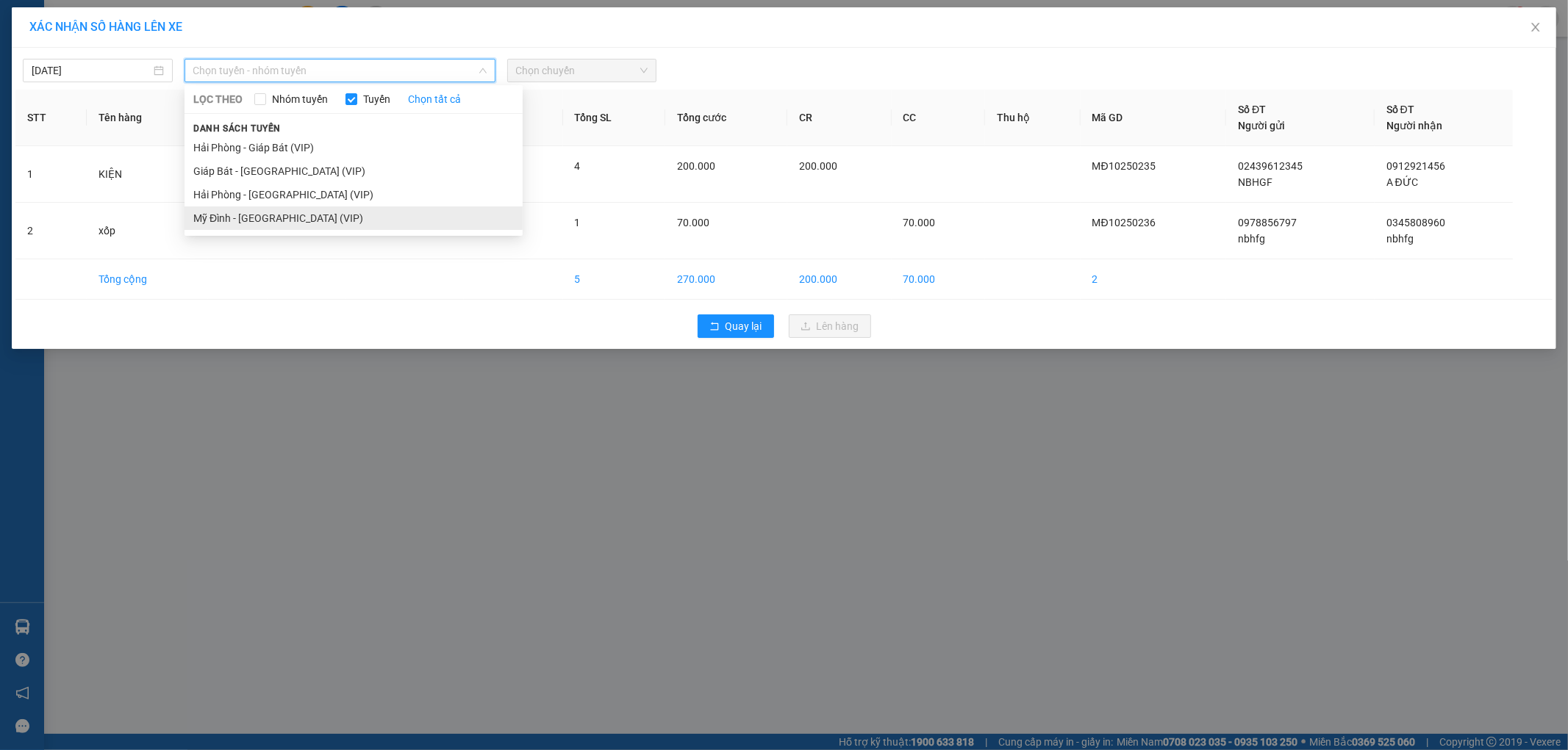
click at [280, 223] on li "Mỹ Đình - [GEOGRAPHIC_DATA] (VIP)" at bounding box center [353, 218] width 338 height 24
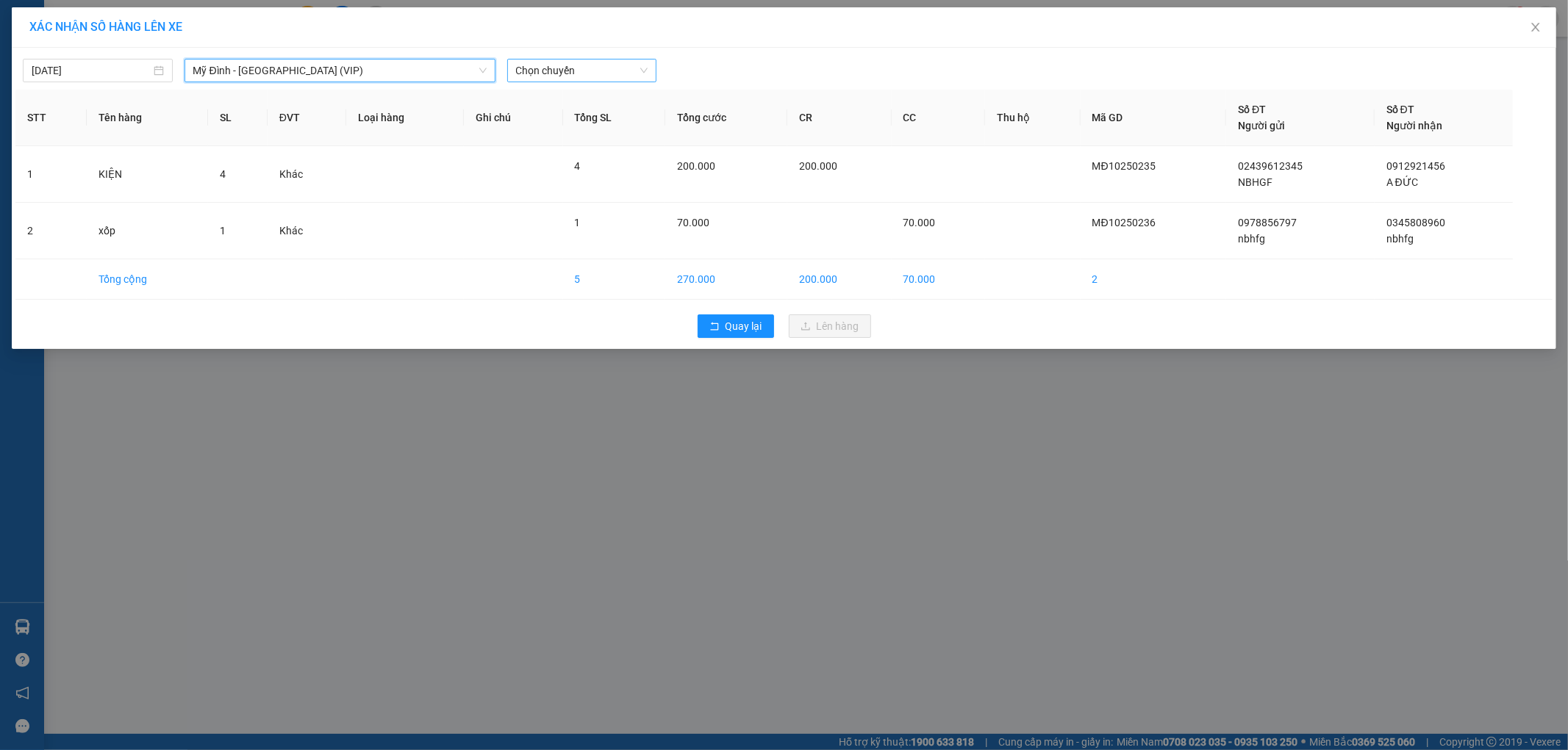
click at [604, 74] on span "Chọn chuyến" at bounding box center [583, 70] width 133 height 22
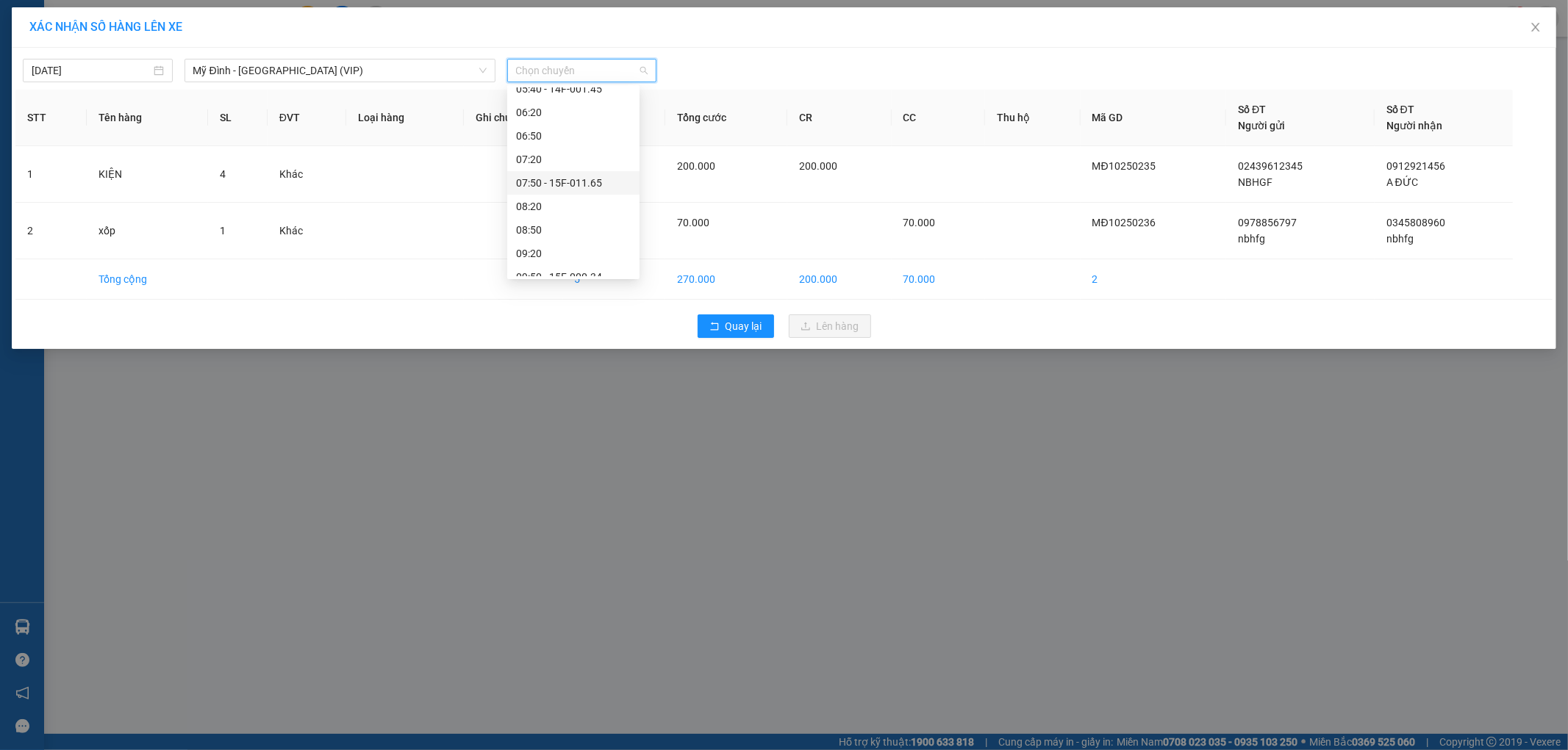
scroll to position [163, 0]
click at [578, 244] on div "10:40 - 14F-001.13" at bounding box center [573, 241] width 115 height 16
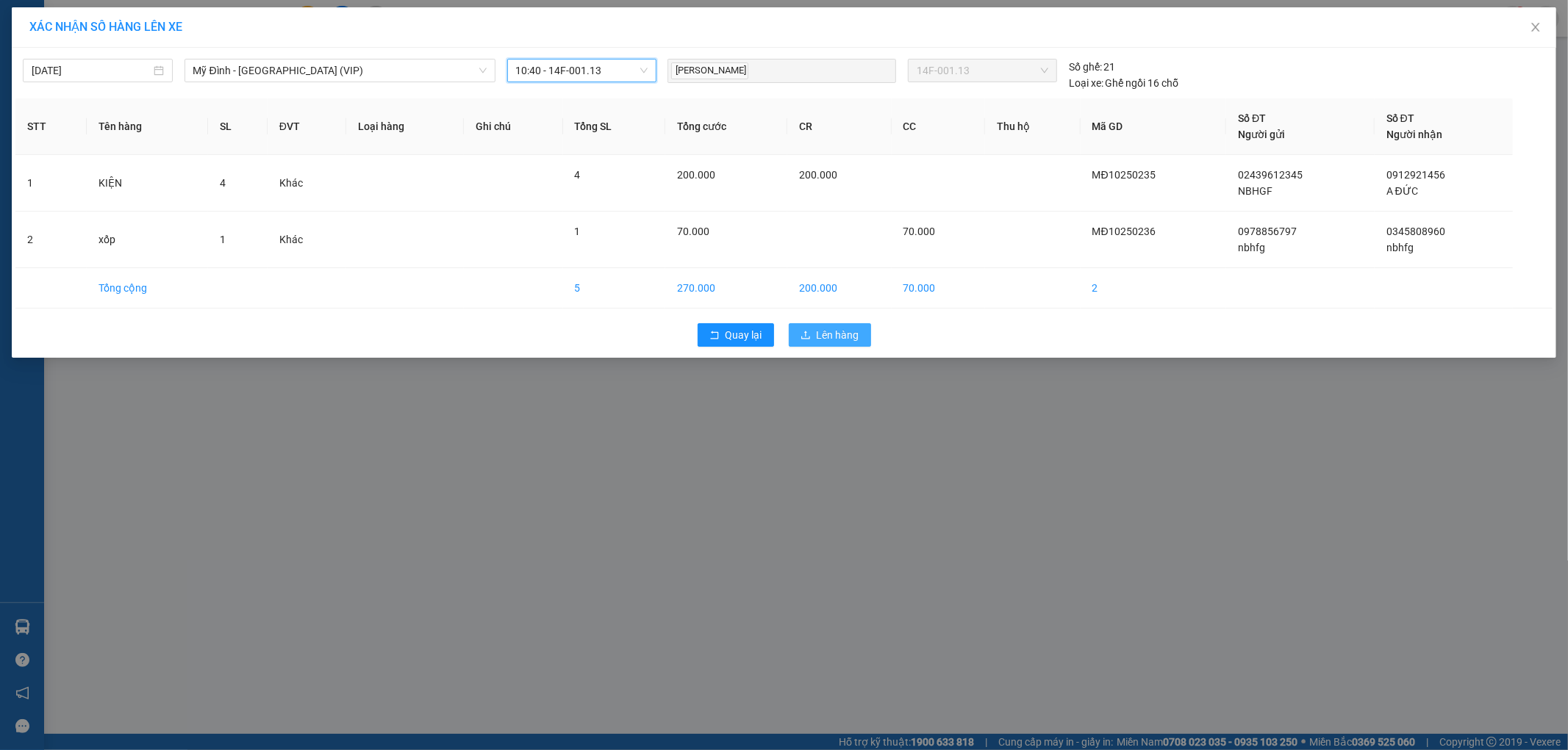
click at [829, 338] on span "Lên hàng" at bounding box center [838, 334] width 43 height 16
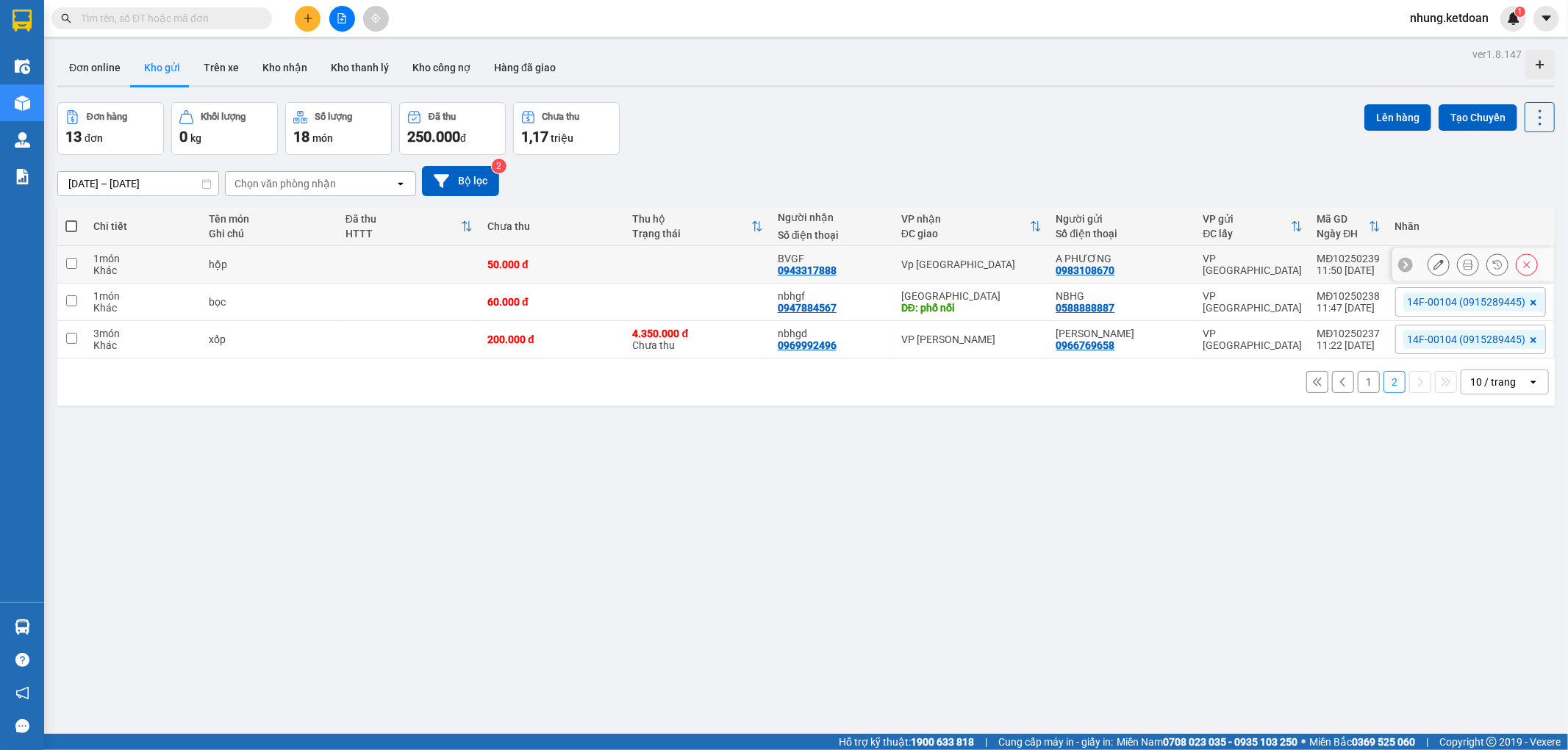
click at [355, 258] on td at bounding box center [409, 265] width 142 height 38
checkbox input "true"
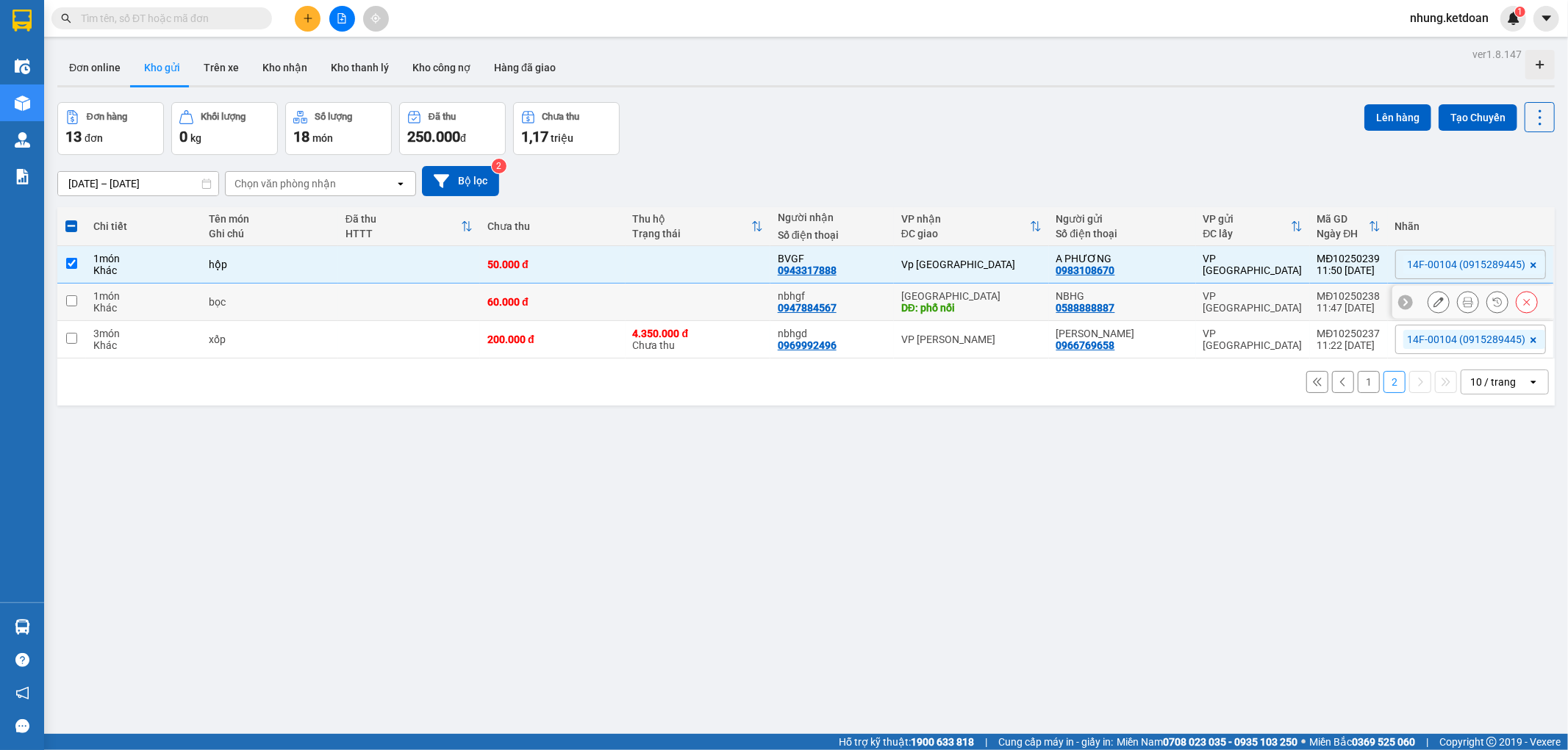
click at [357, 289] on td at bounding box center [409, 302] width 142 height 38
checkbox input "true"
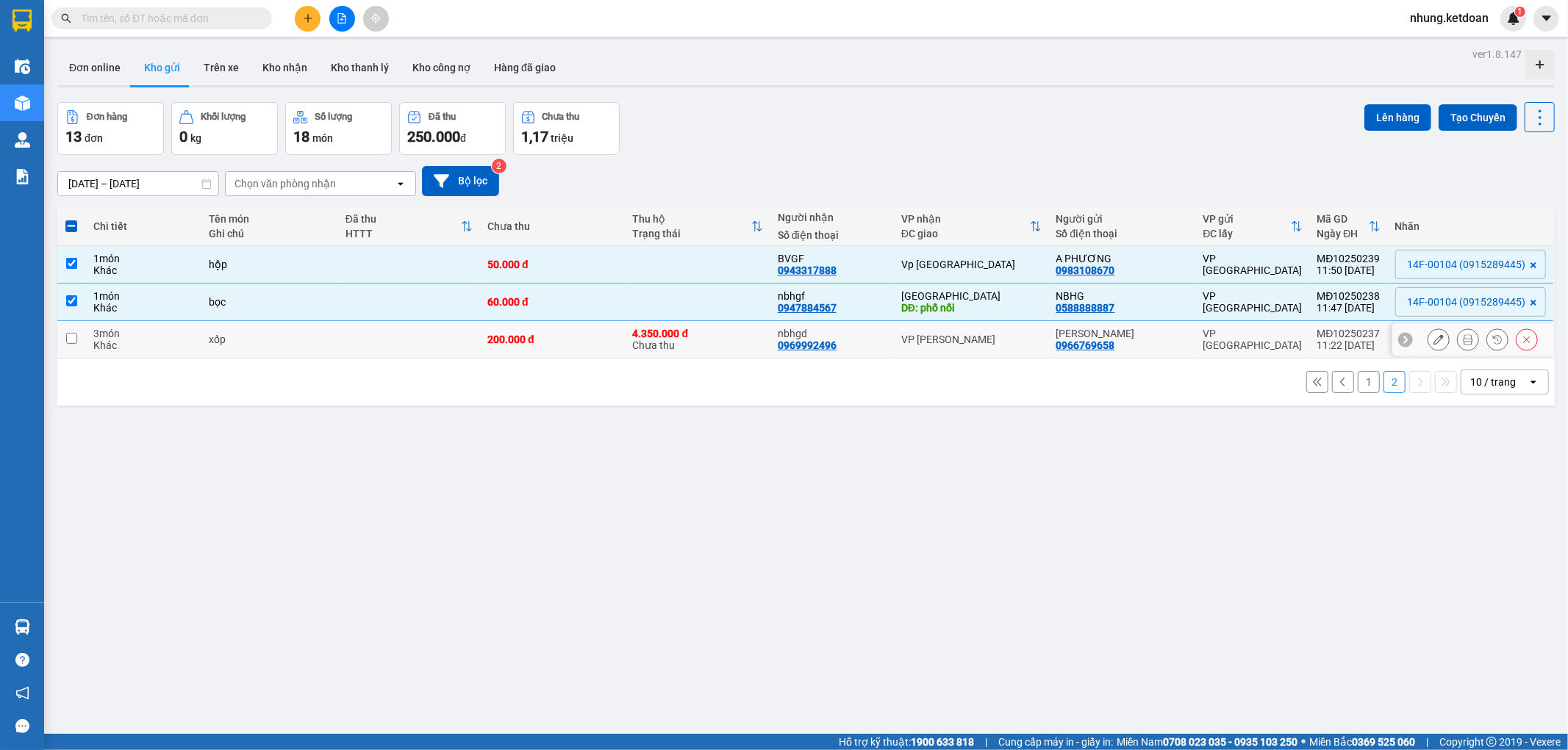
click at [331, 339] on div "xốp" at bounding box center [269, 339] width 122 height 11
checkbox input "true"
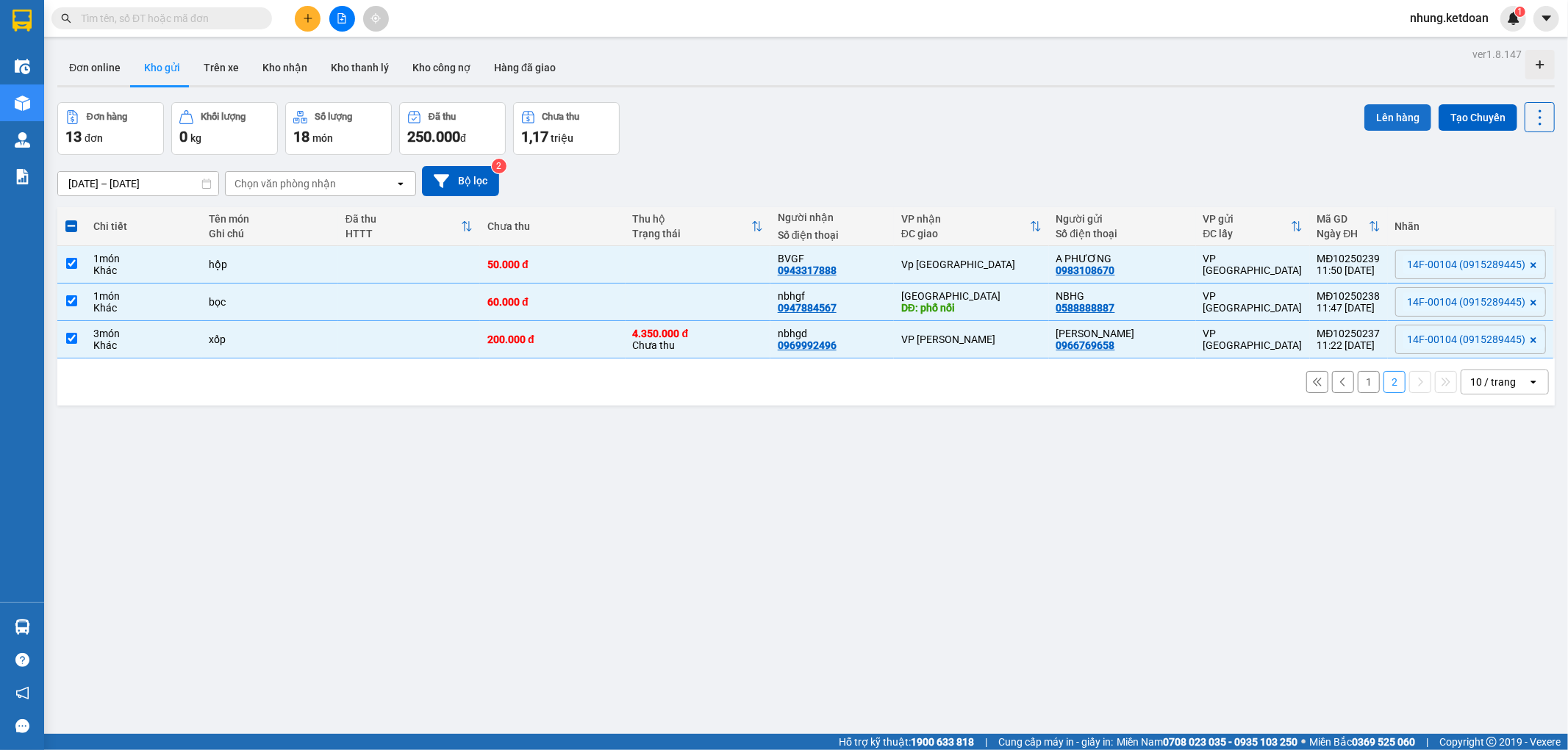
click at [1380, 114] on button "Lên hàng" at bounding box center [1397, 117] width 67 height 27
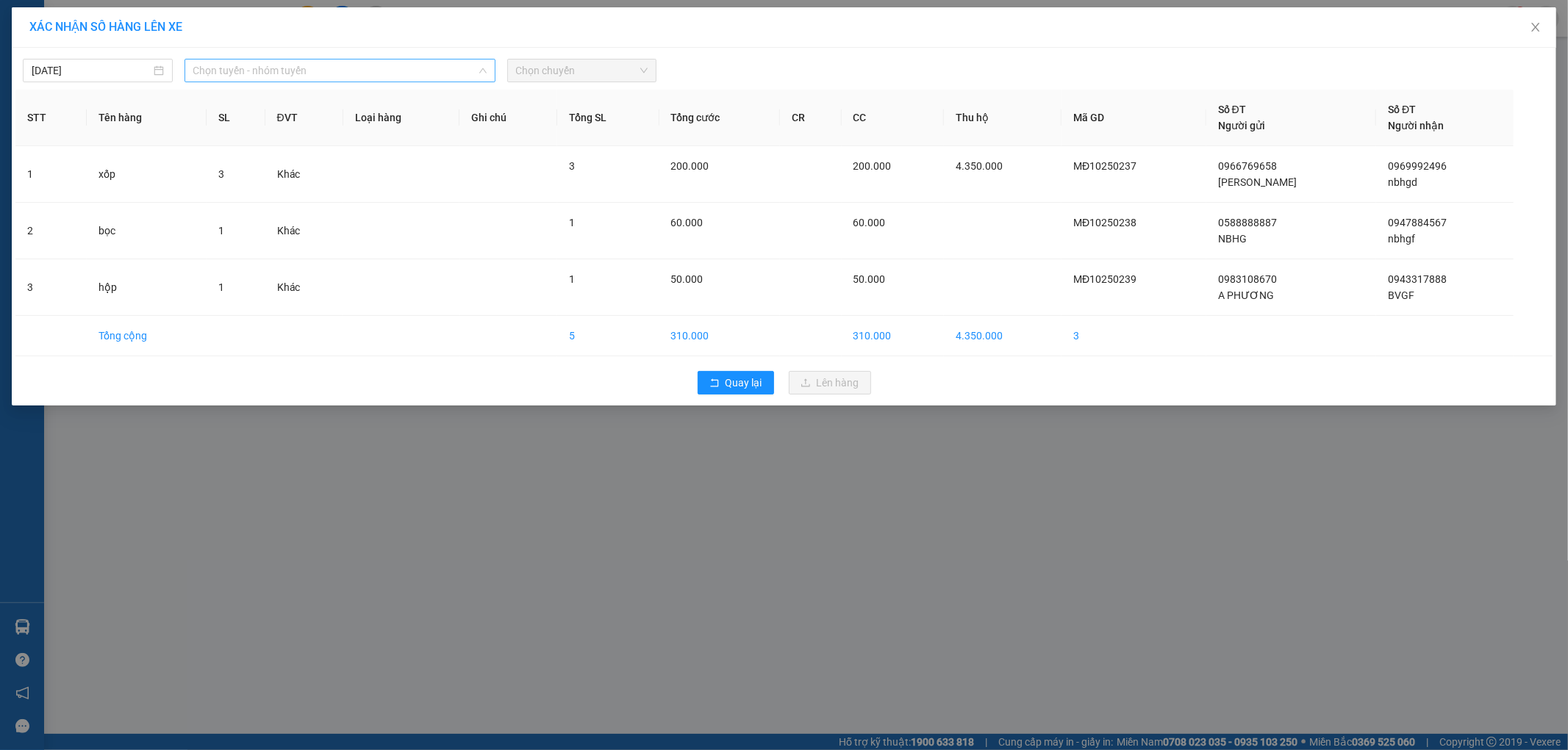
click at [277, 70] on span "Chọn tuyến - nhóm tuyến" at bounding box center [340, 70] width 294 height 22
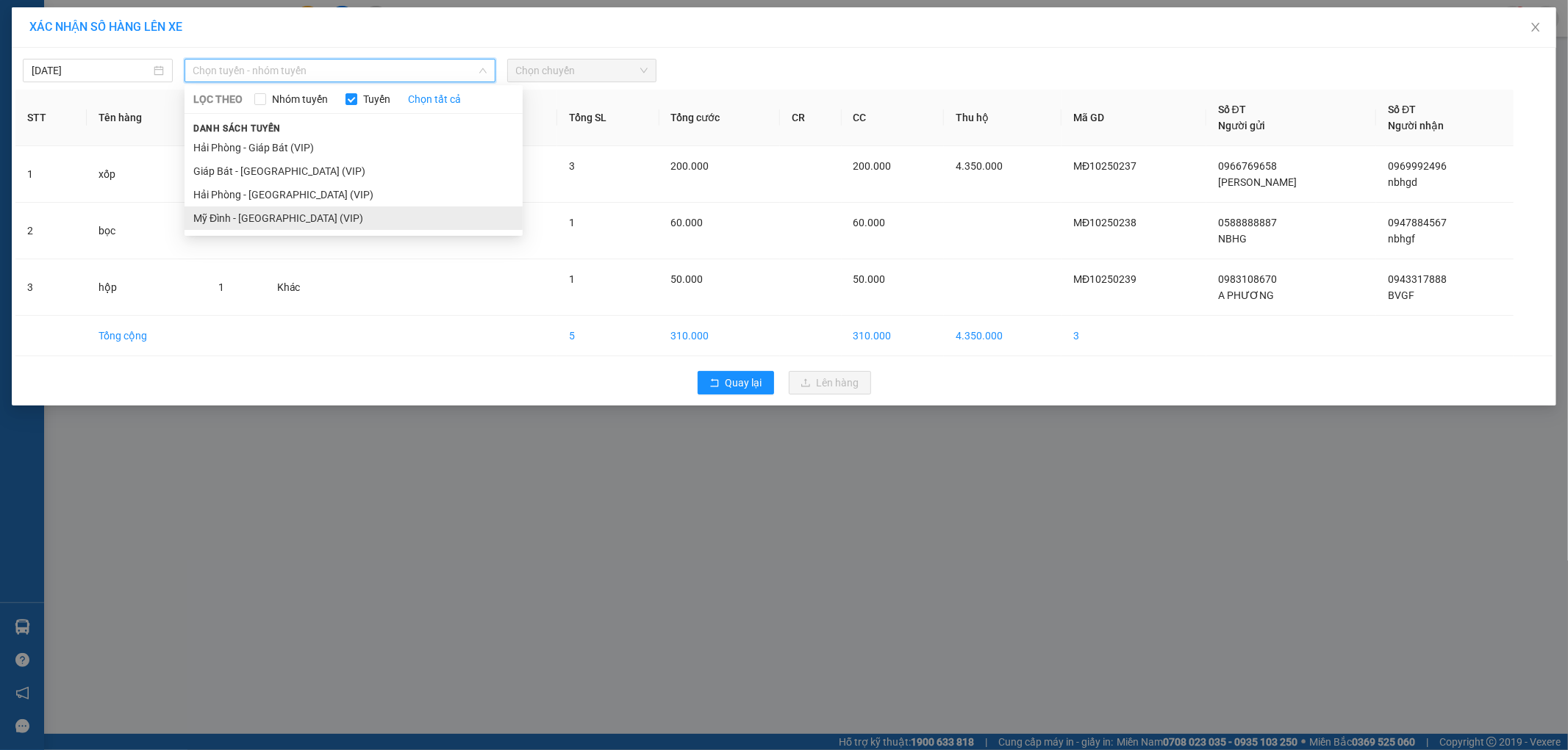
click at [244, 211] on li "Mỹ Đình - [GEOGRAPHIC_DATA] (VIP)" at bounding box center [353, 218] width 338 height 24
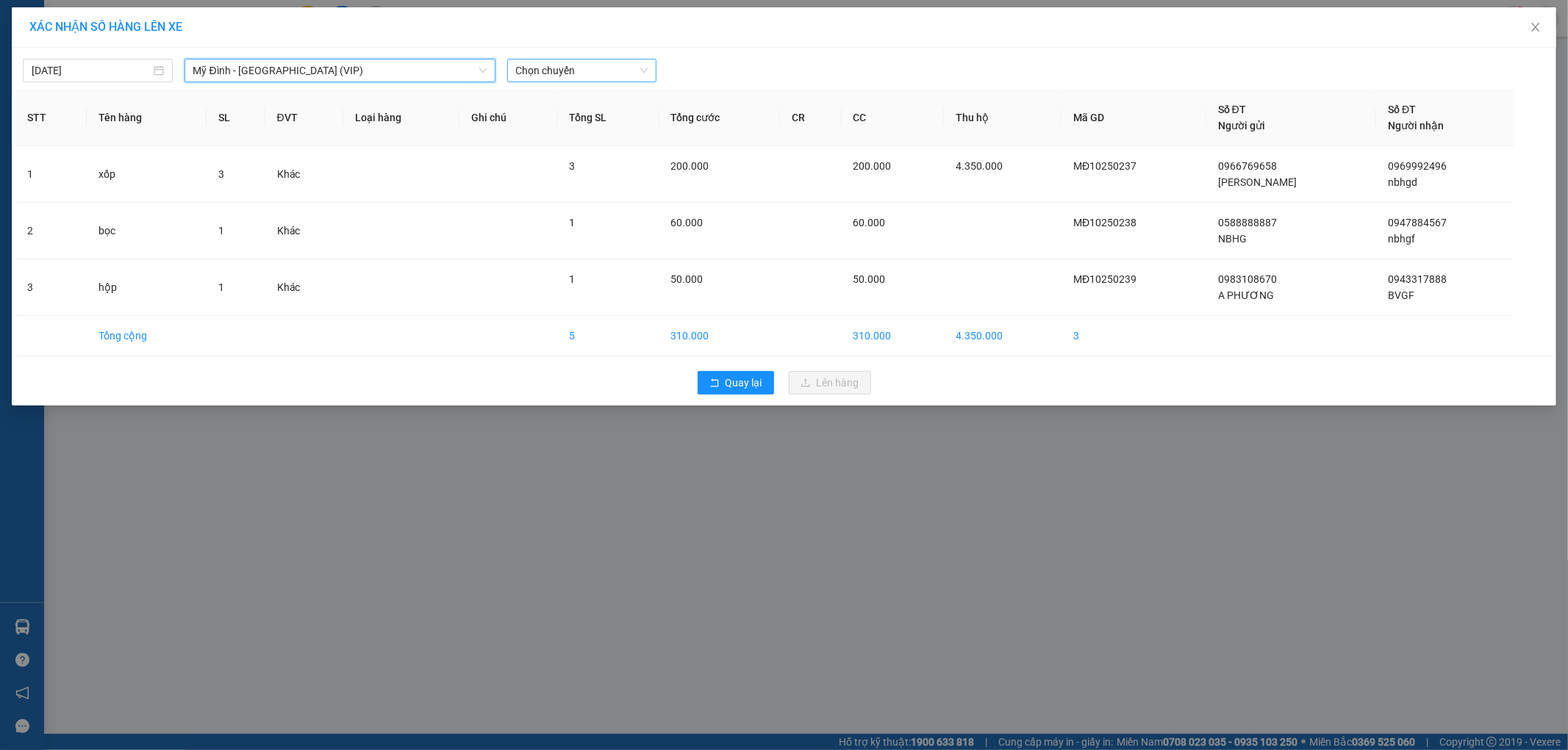
click at [583, 74] on span "Chọn chuyến" at bounding box center [583, 70] width 133 height 22
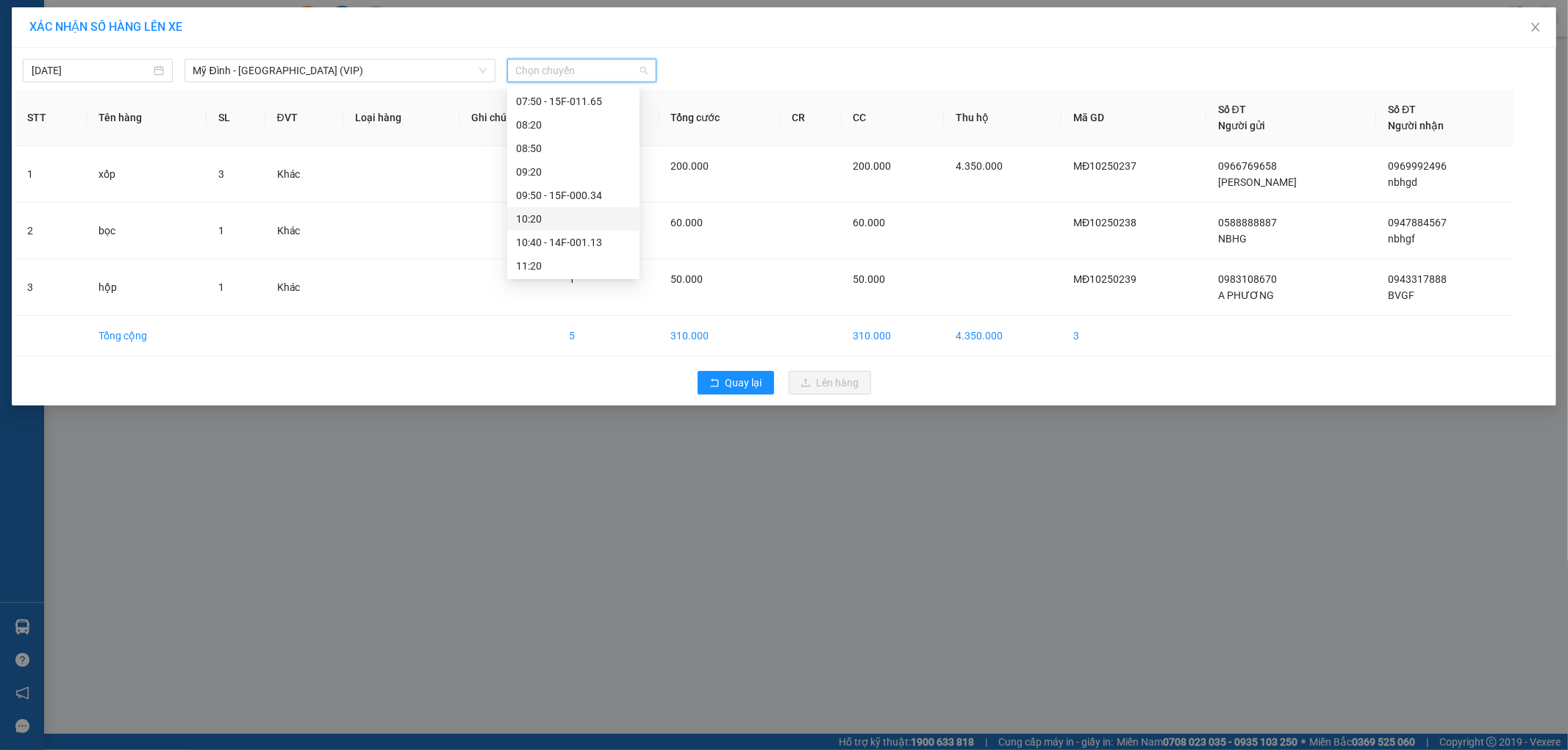
scroll to position [244, 0]
click at [588, 211] on div "11:50 - 14F-001.04" at bounding box center [573, 207] width 115 height 16
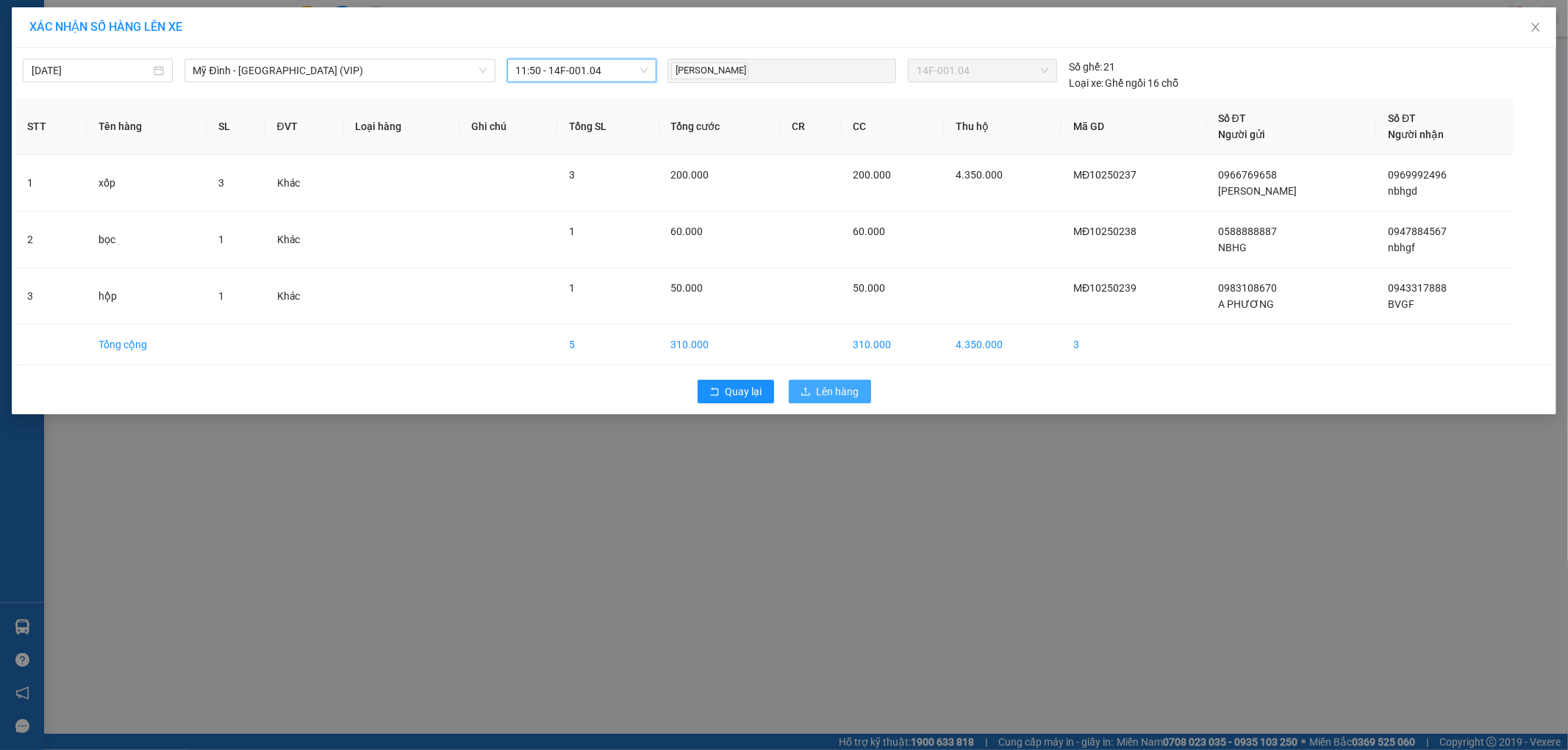
click at [818, 384] on span "Lên hàng" at bounding box center [838, 391] width 43 height 16
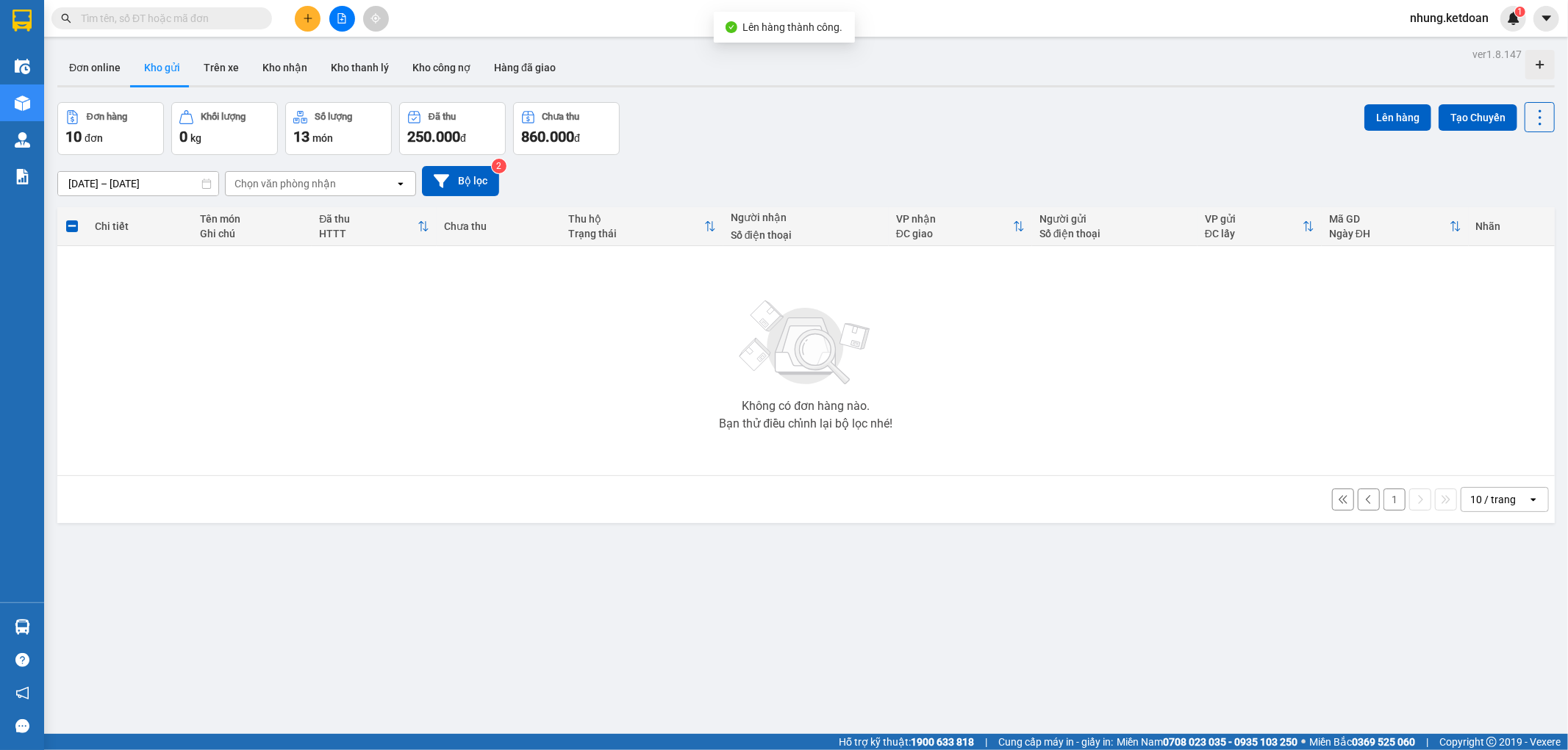
click at [1385, 503] on button "1" at bounding box center [1394, 499] width 22 height 22
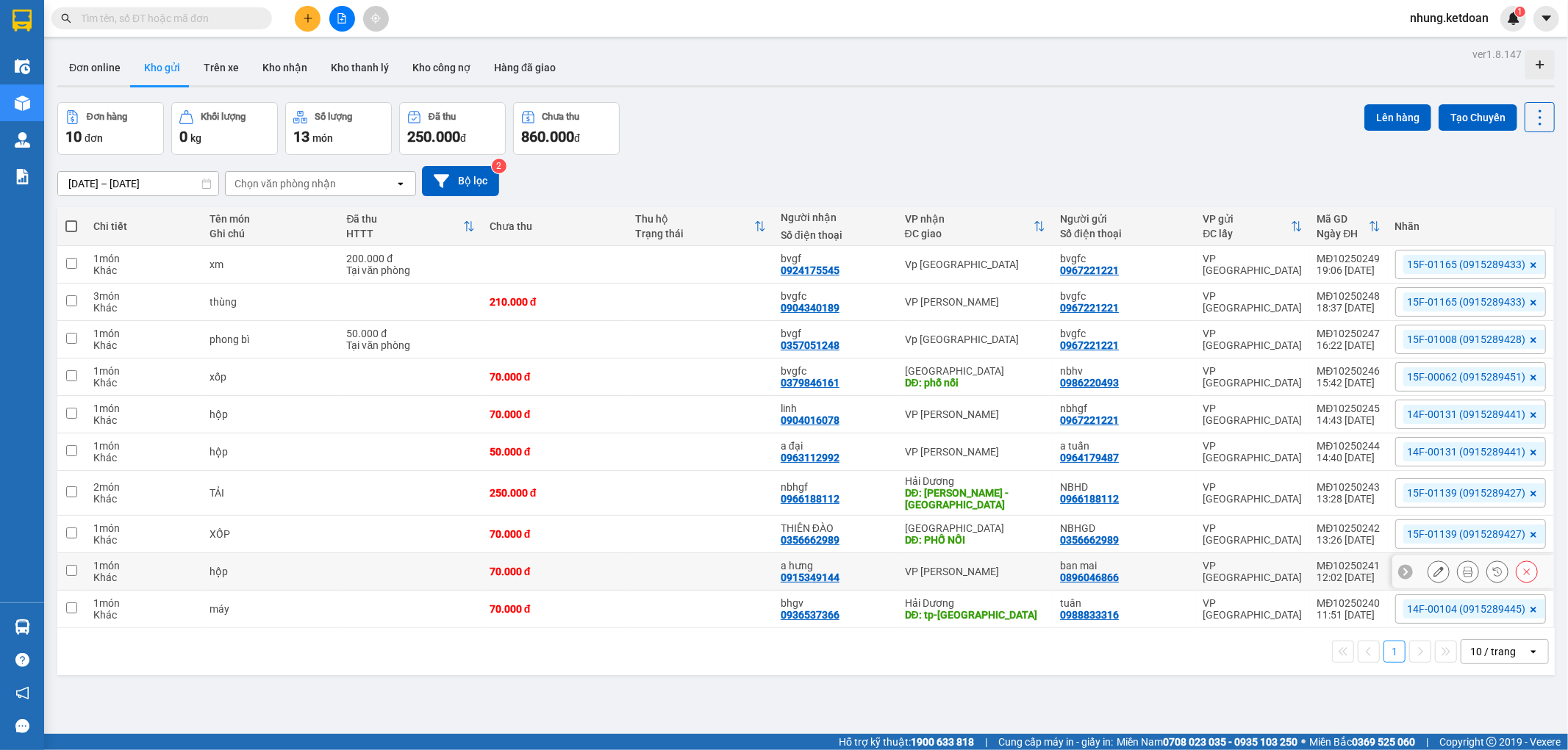
click at [635, 562] on td at bounding box center [700, 572] width 146 height 38
checkbox input "true"
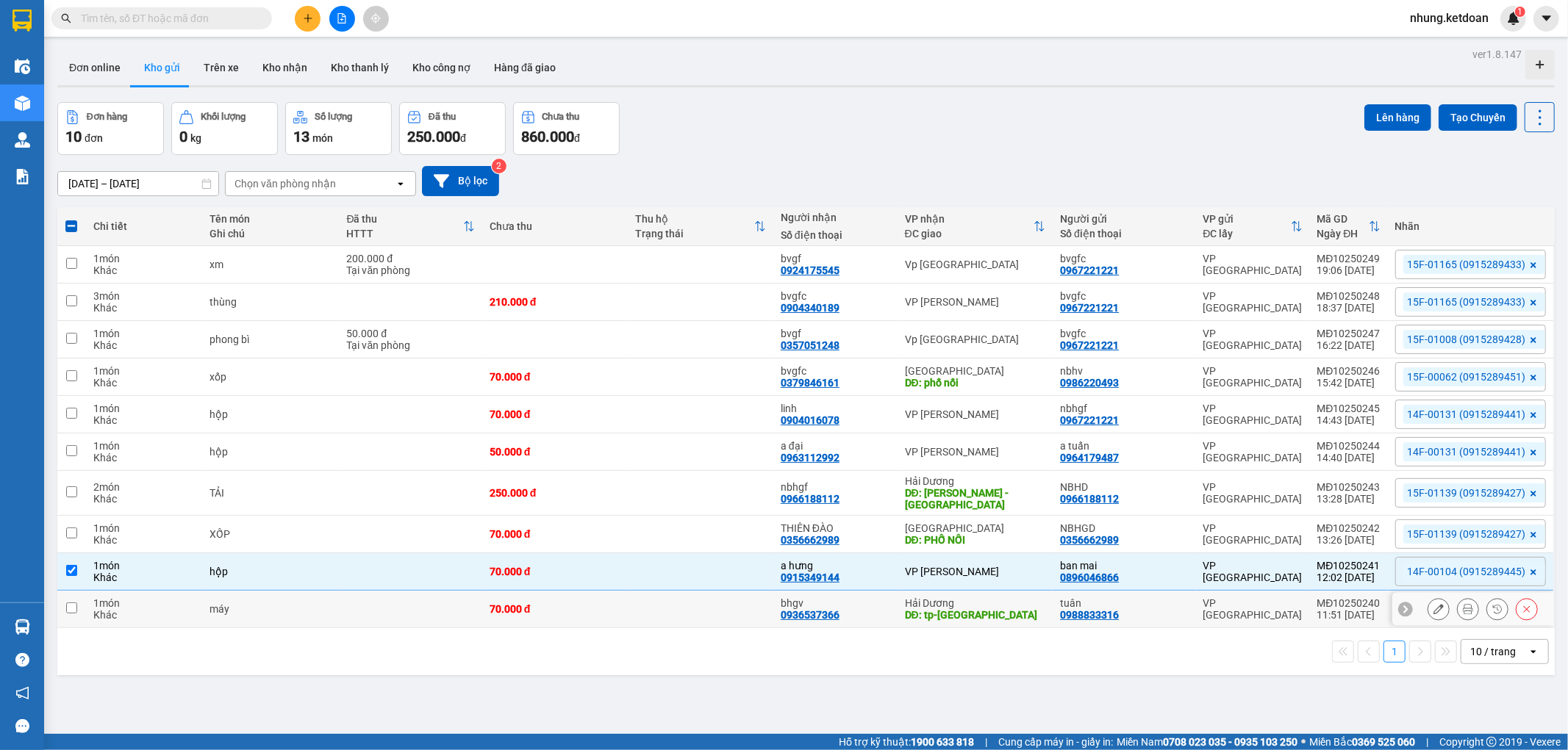
click at [590, 604] on div "70.000 đ" at bounding box center [555, 609] width 131 height 11
checkbox input "true"
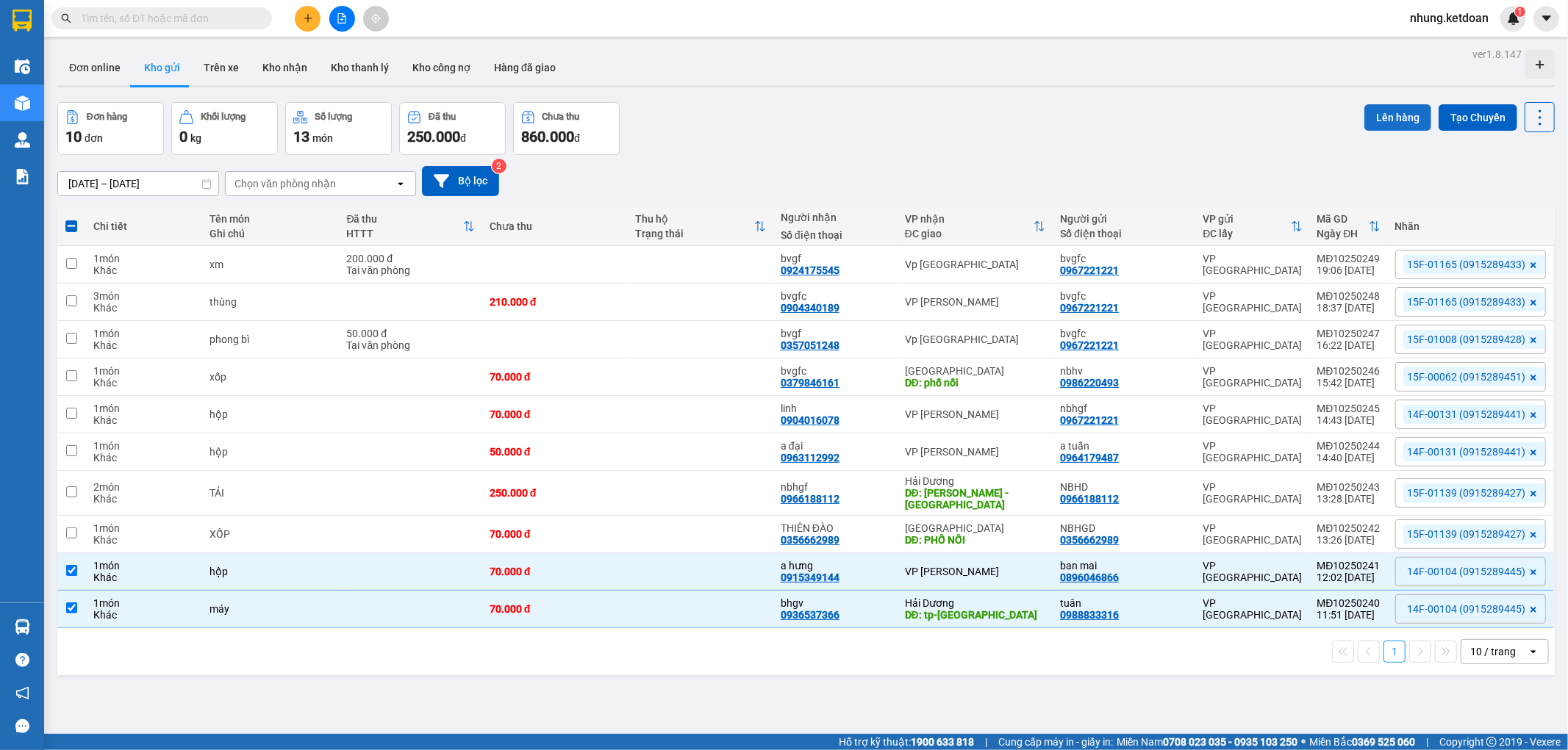
click at [1383, 119] on button "Lên hàng" at bounding box center [1397, 117] width 67 height 27
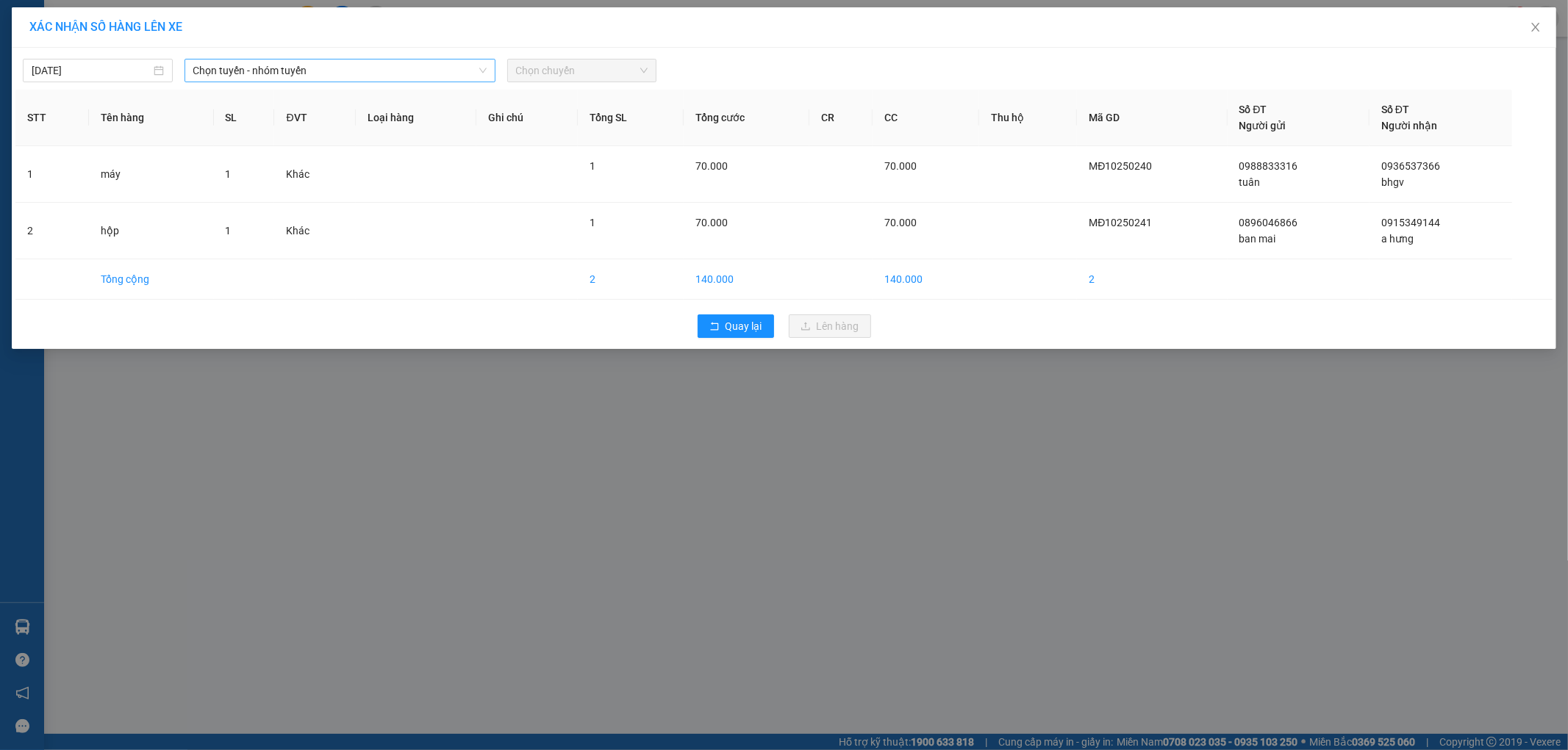
click at [322, 75] on span "Chọn tuyến - nhóm tuyến" at bounding box center [340, 70] width 294 height 22
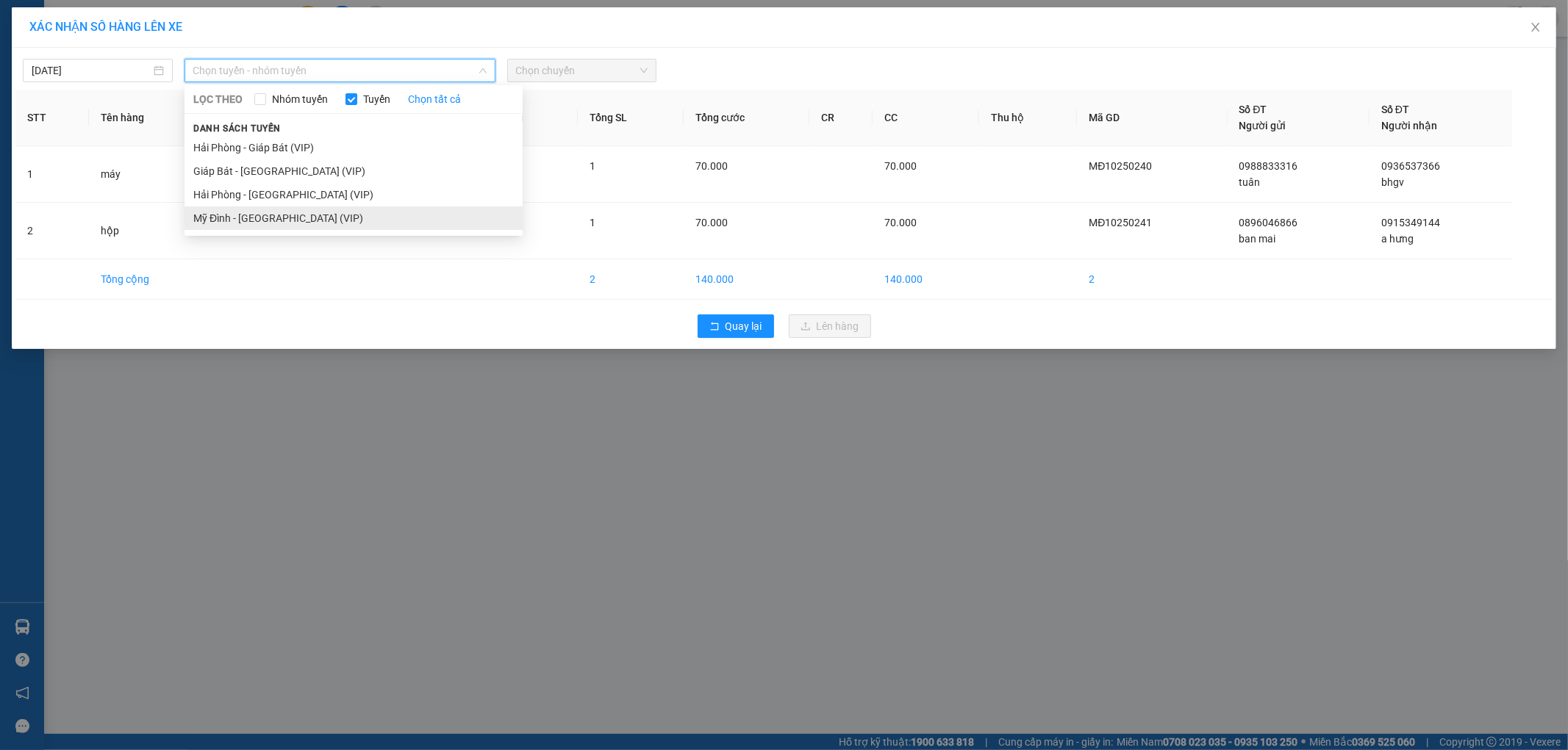
click at [253, 217] on li "Mỹ Đình - [GEOGRAPHIC_DATA] (VIP)" at bounding box center [353, 218] width 338 height 24
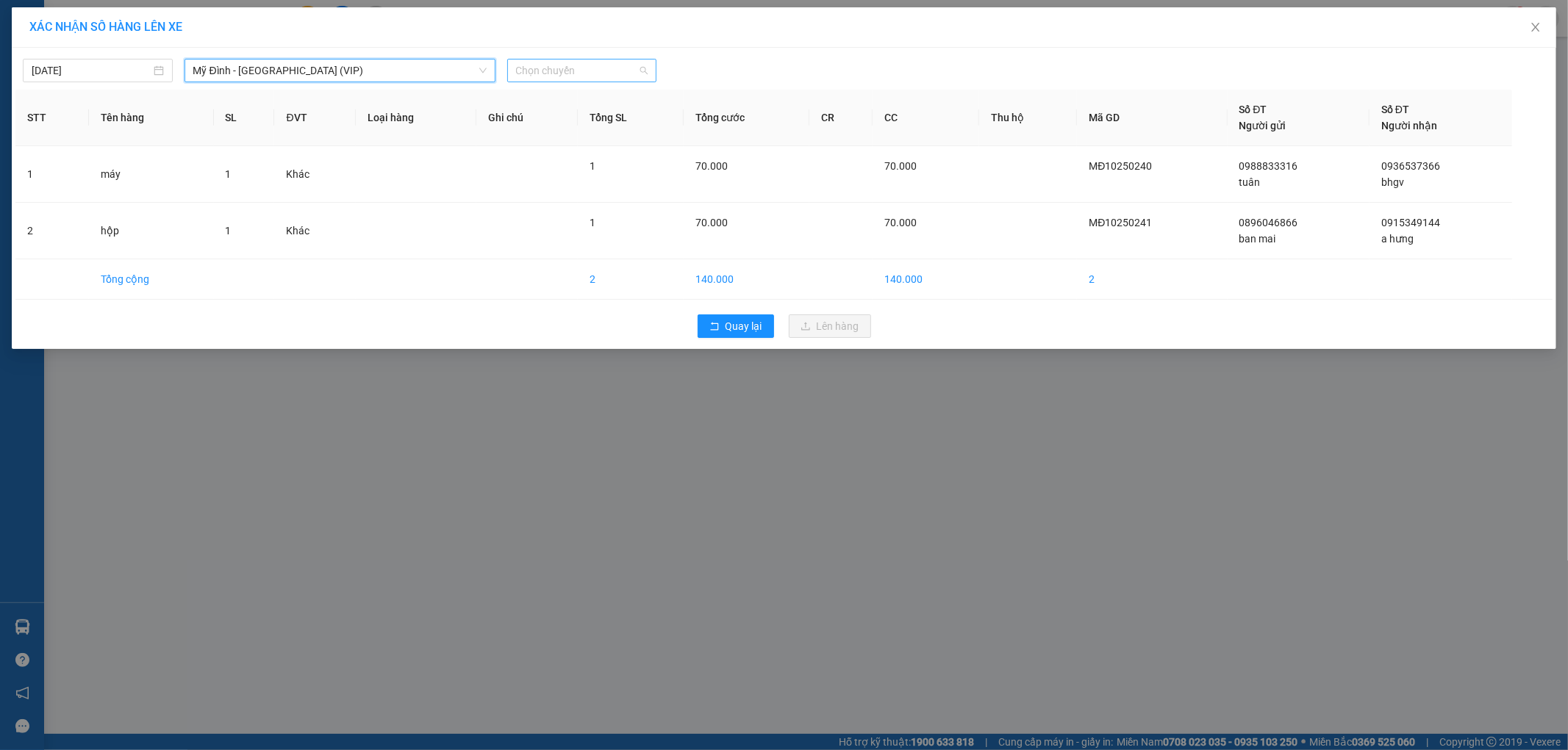
click at [569, 69] on span "Chọn chuyến" at bounding box center [583, 70] width 133 height 22
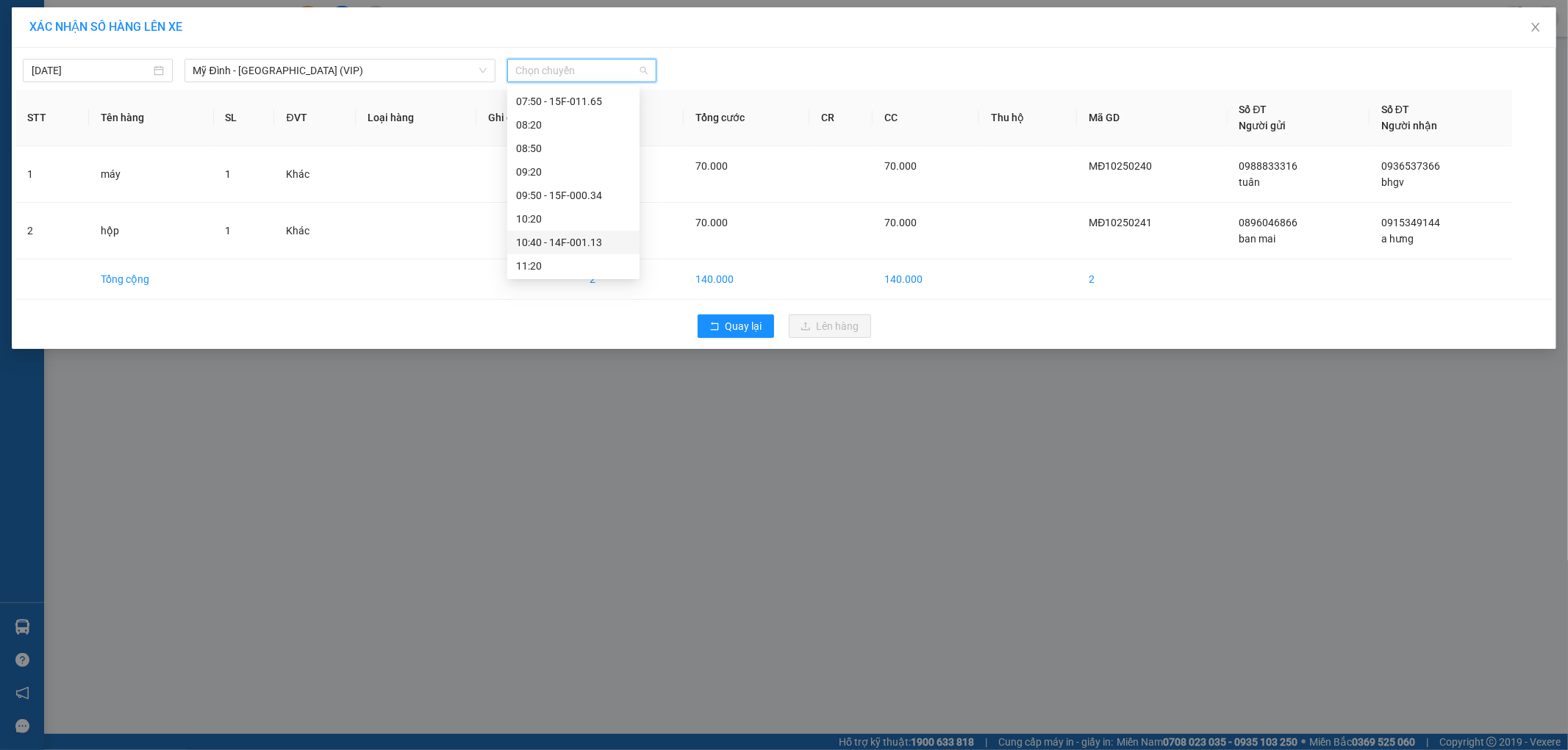
scroll to position [244, 0]
click at [604, 213] on div "11:50 - 14F-001.04" at bounding box center [573, 207] width 115 height 16
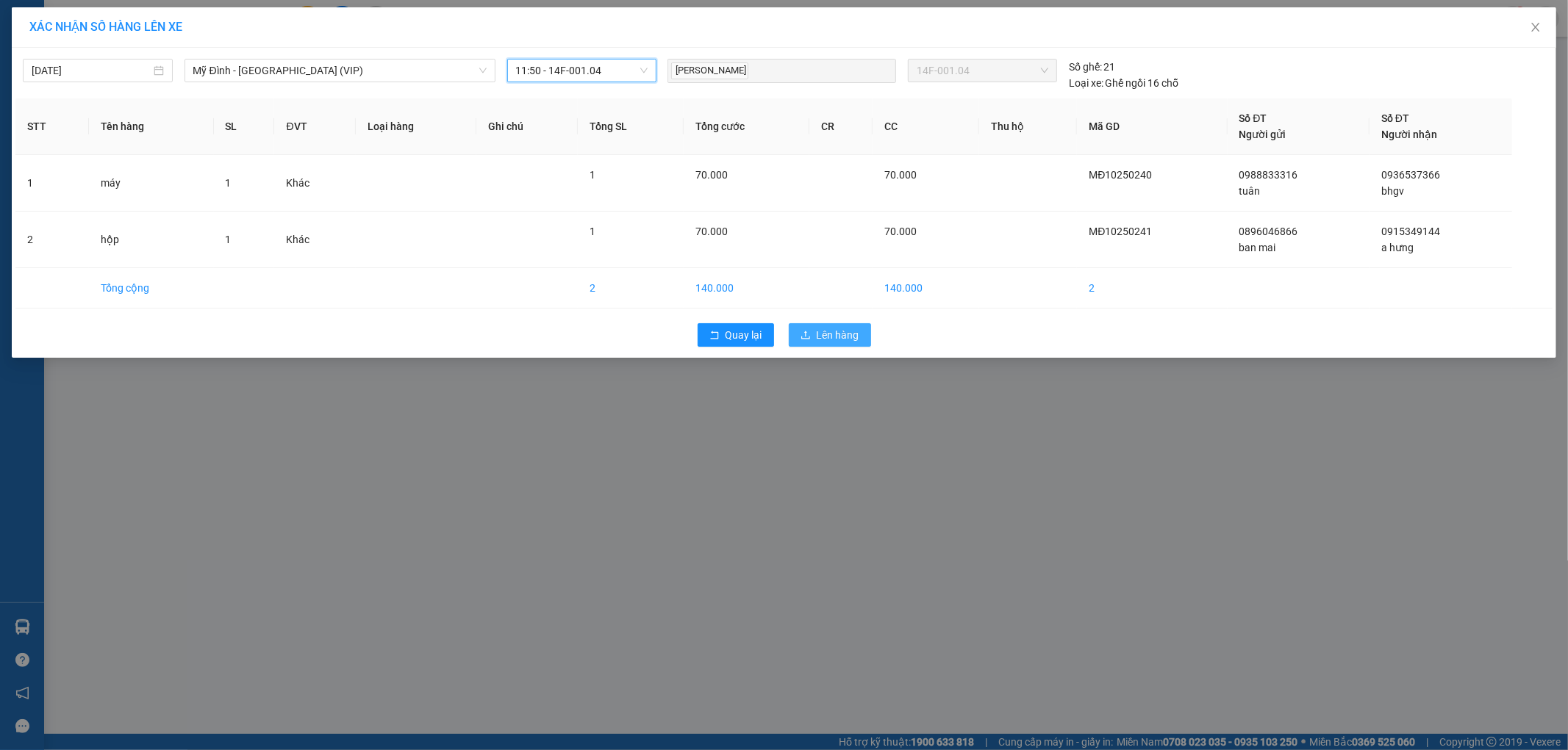
click at [829, 335] on span "Lên hàng" at bounding box center [838, 334] width 43 height 16
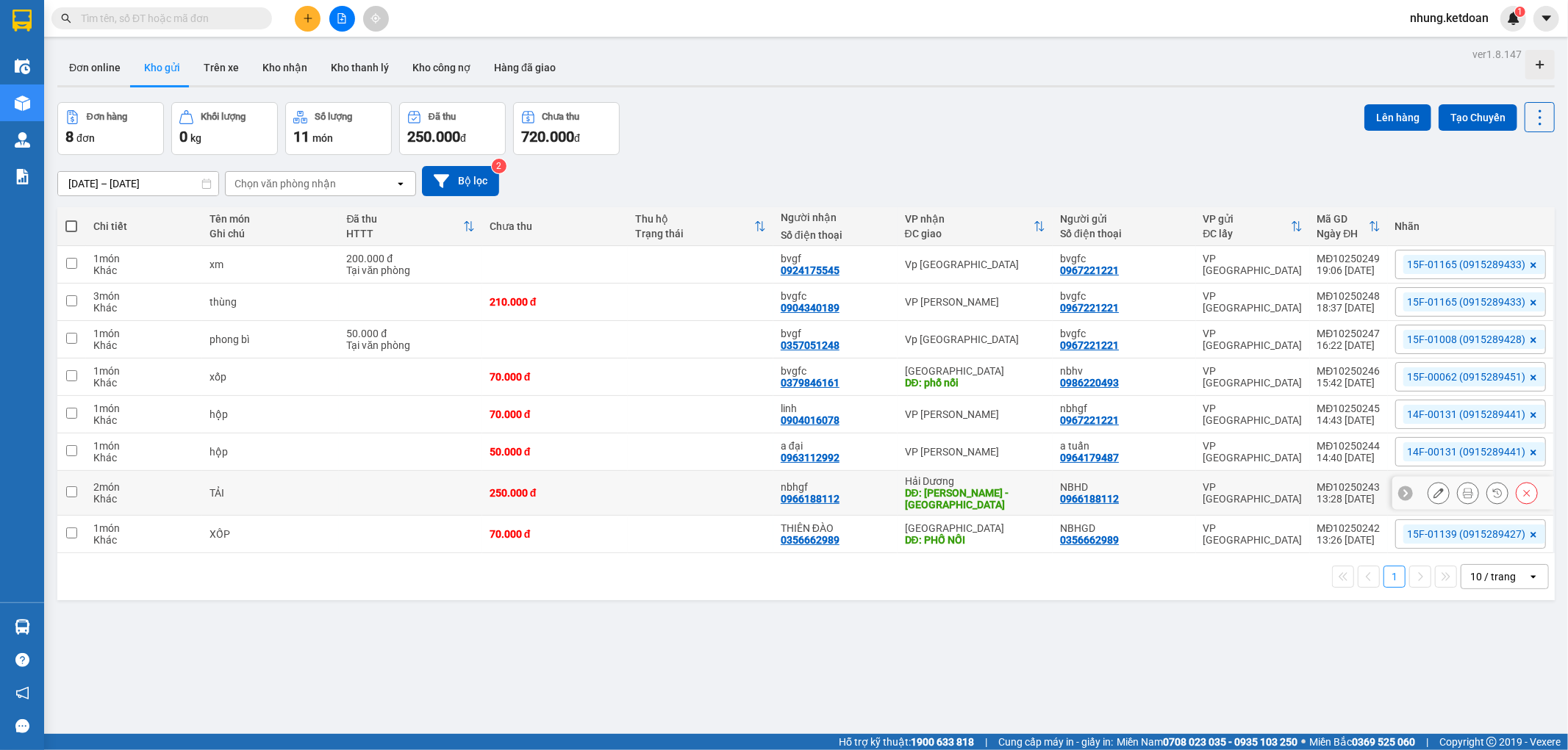
click at [591, 483] on td "250.000 đ" at bounding box center [555, 492] width 146 height 45
checkbox input "true"
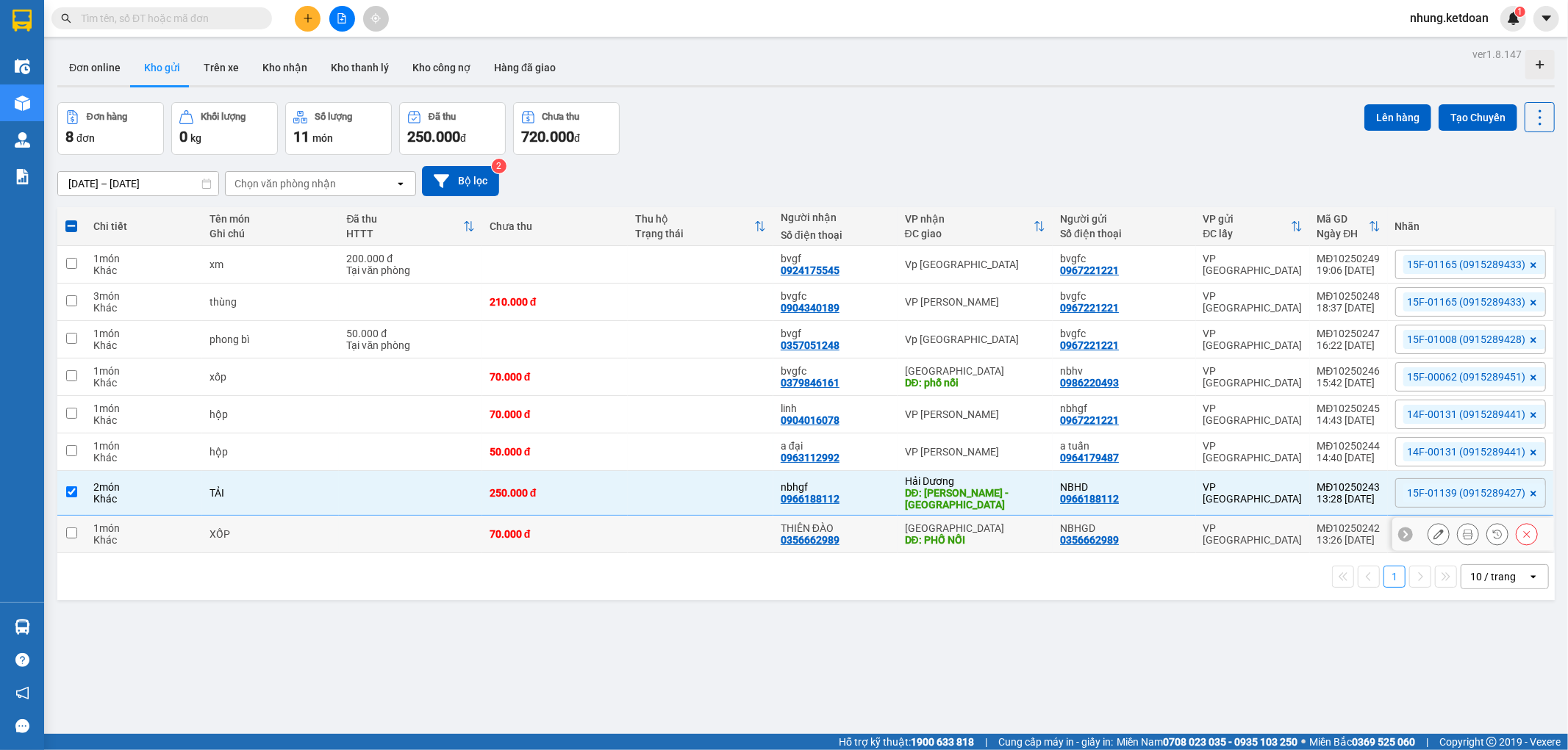
click at [596, 529] on div "70.000 đ" at bounding box center [555, 534] width 131 height 11
checkbox input "true"
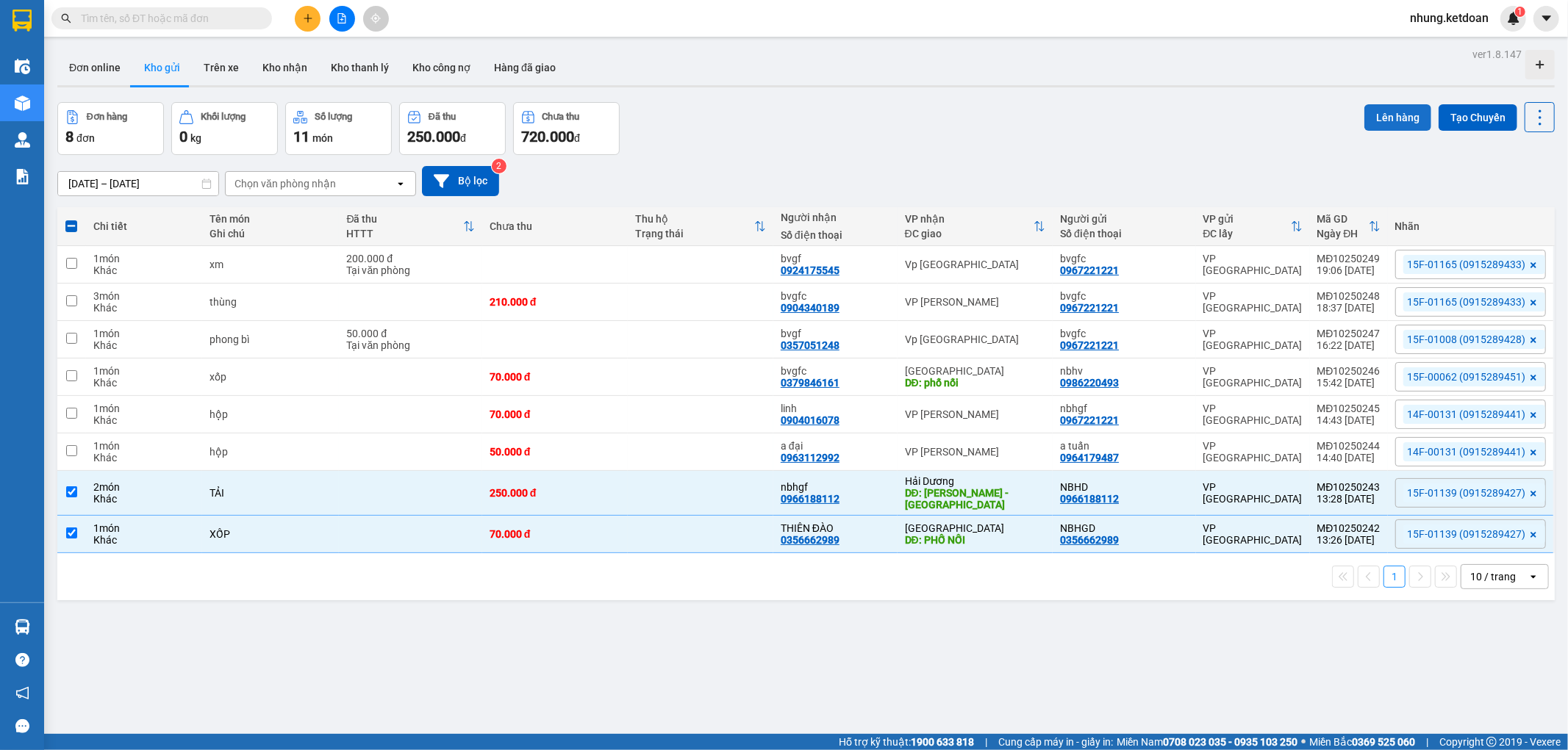
click at [1393, 106] on button "Lên hàng" at bounding box center [1397, 117] width 67 height 27
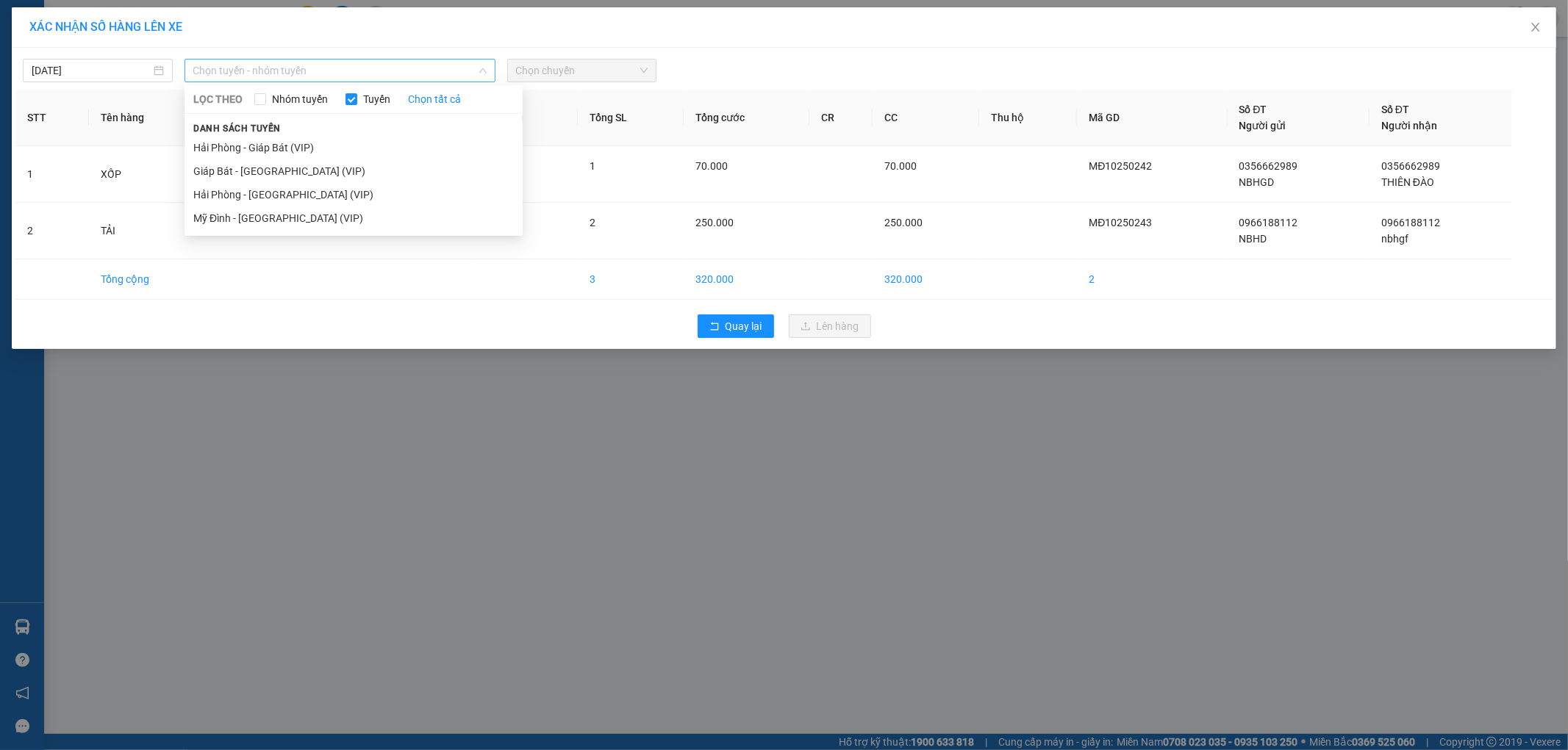
click at [301, 71] on span "Chọn tuyến - nhóm tuyến" at bounding box center [340, 70] width 294 height 22
click at [285, 211] on li "Mỹ Đình - [GEOGRAPHIC_DATA] (VIP)" at bounding box center [353, 218] width 338 height 24
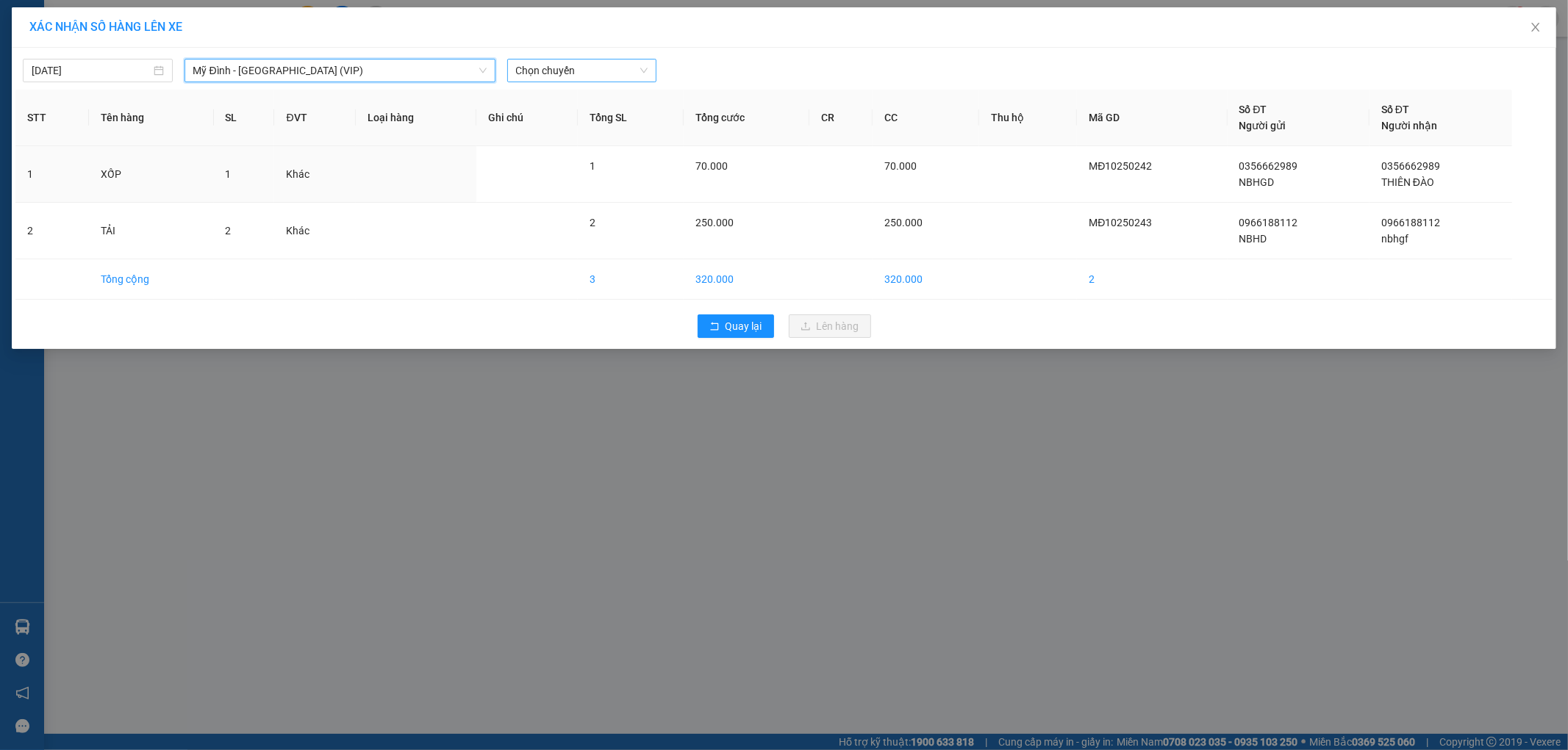
click at [555, 70] on span "Chọn chuyến" at bounding box center [583, 70] width 133 height 22
click at [600, 215] on div "13:50 - 15F -011.39" at bounding box center [573, 220] width 115 height 16
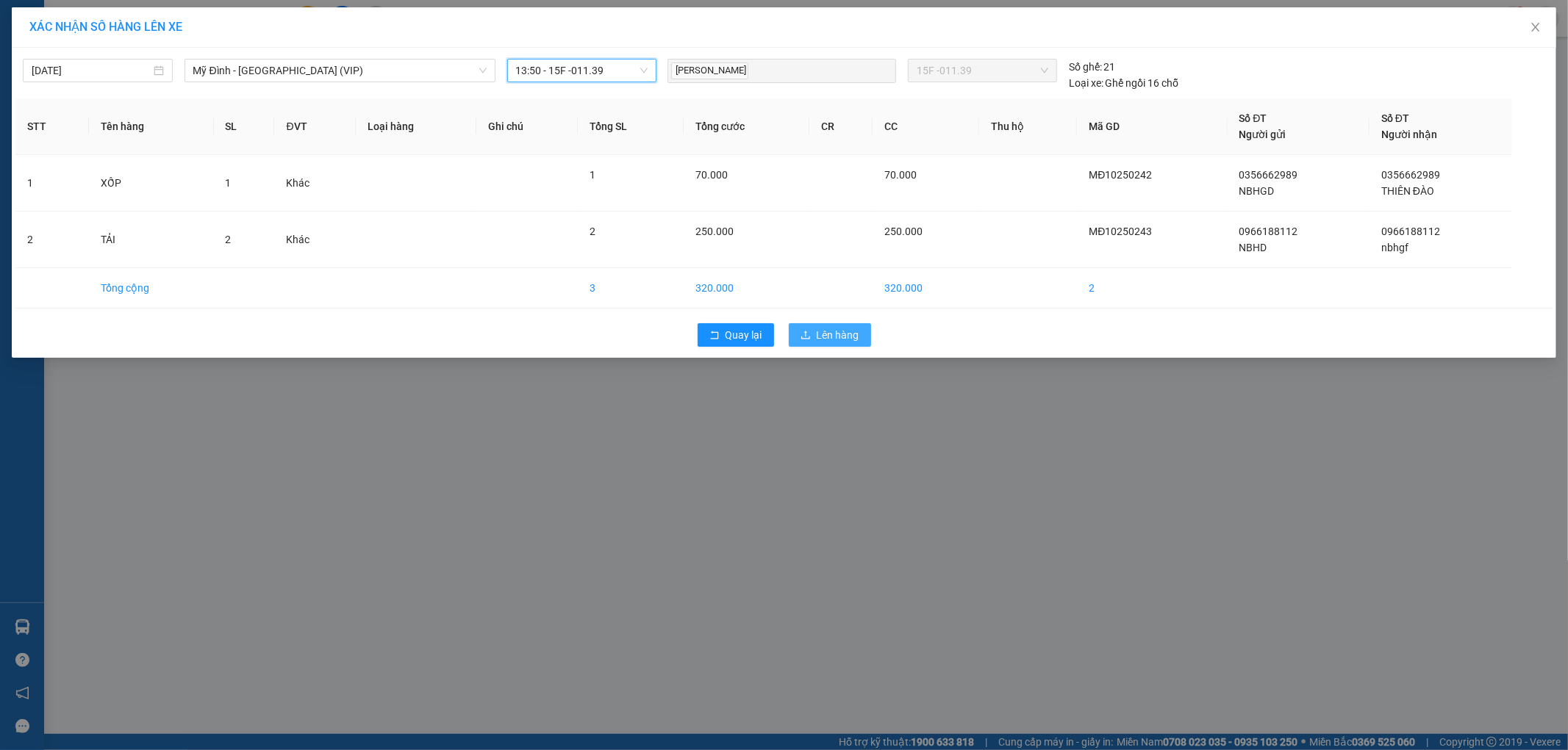
click at [823, 338] on span "Lên hàng" at bounding box center [838, 334] width 43 height 16
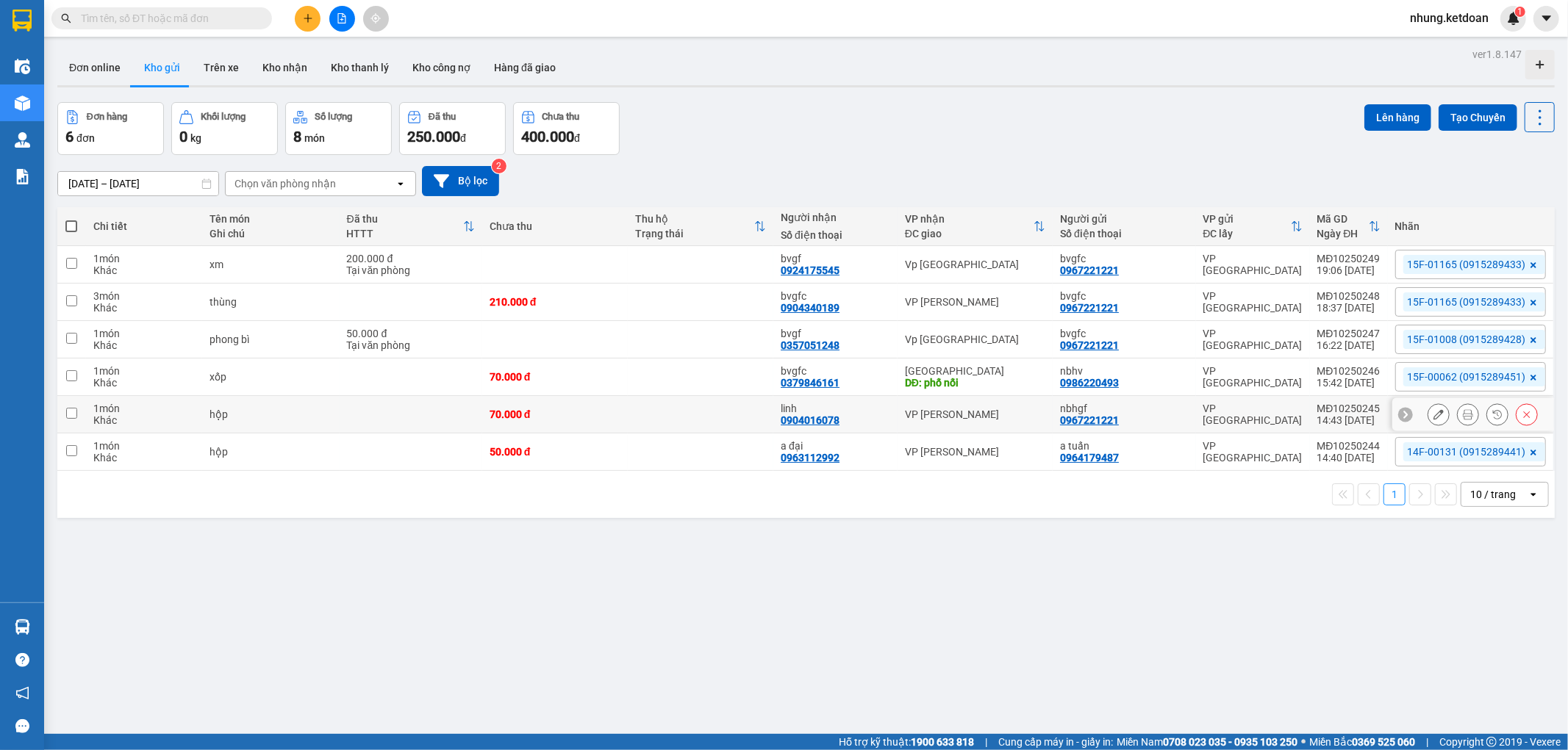
click at [658, 419] on td at bounding box center [700, 415] width 146 height 38
checkbox input "true"
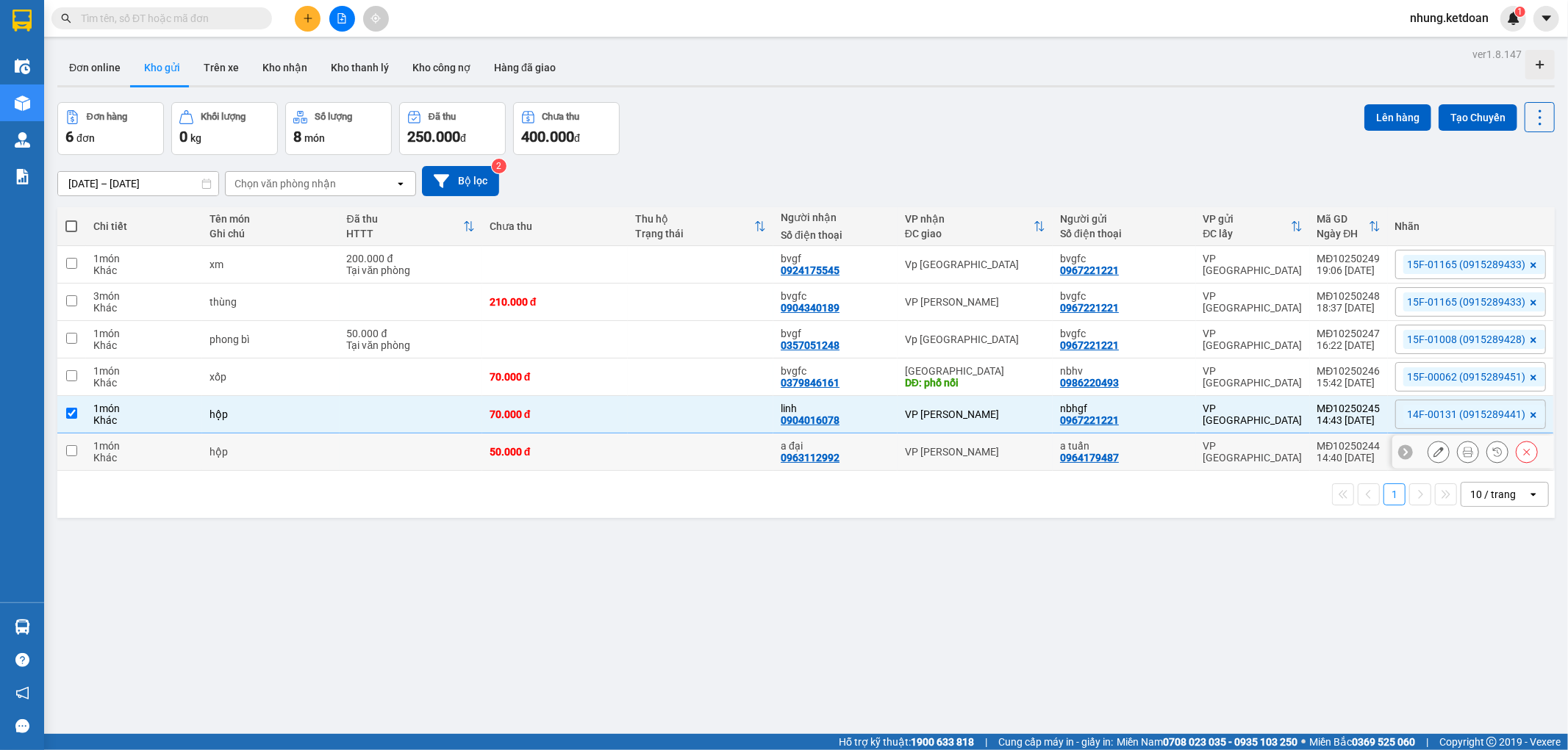
click at [649, 443] on td at bounding box center [700, 453] width 146 height 38
checkbox input "true"
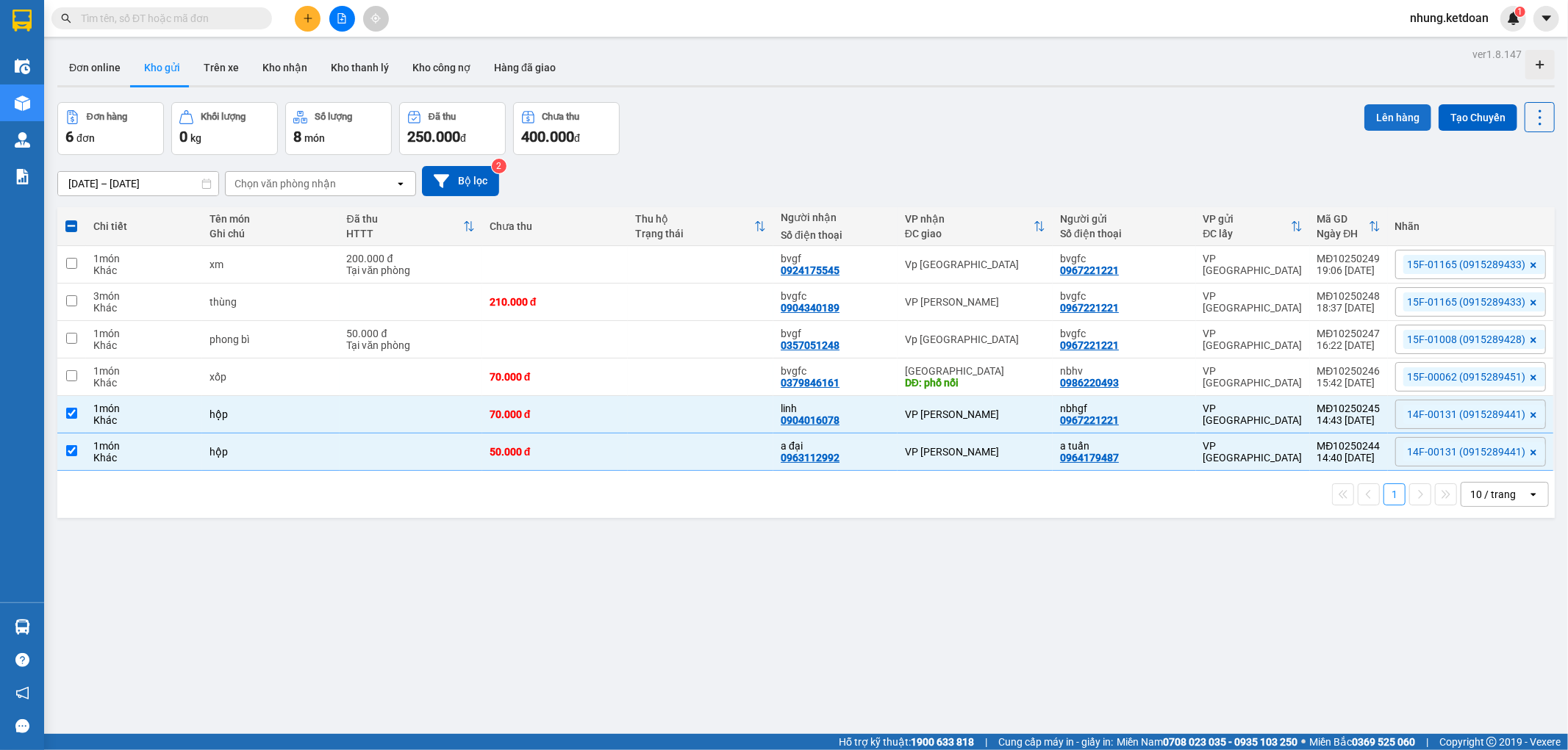
click at [1378, 112] on button "Lên hàng" at bounding box center [1397, 117] width 67 height 27
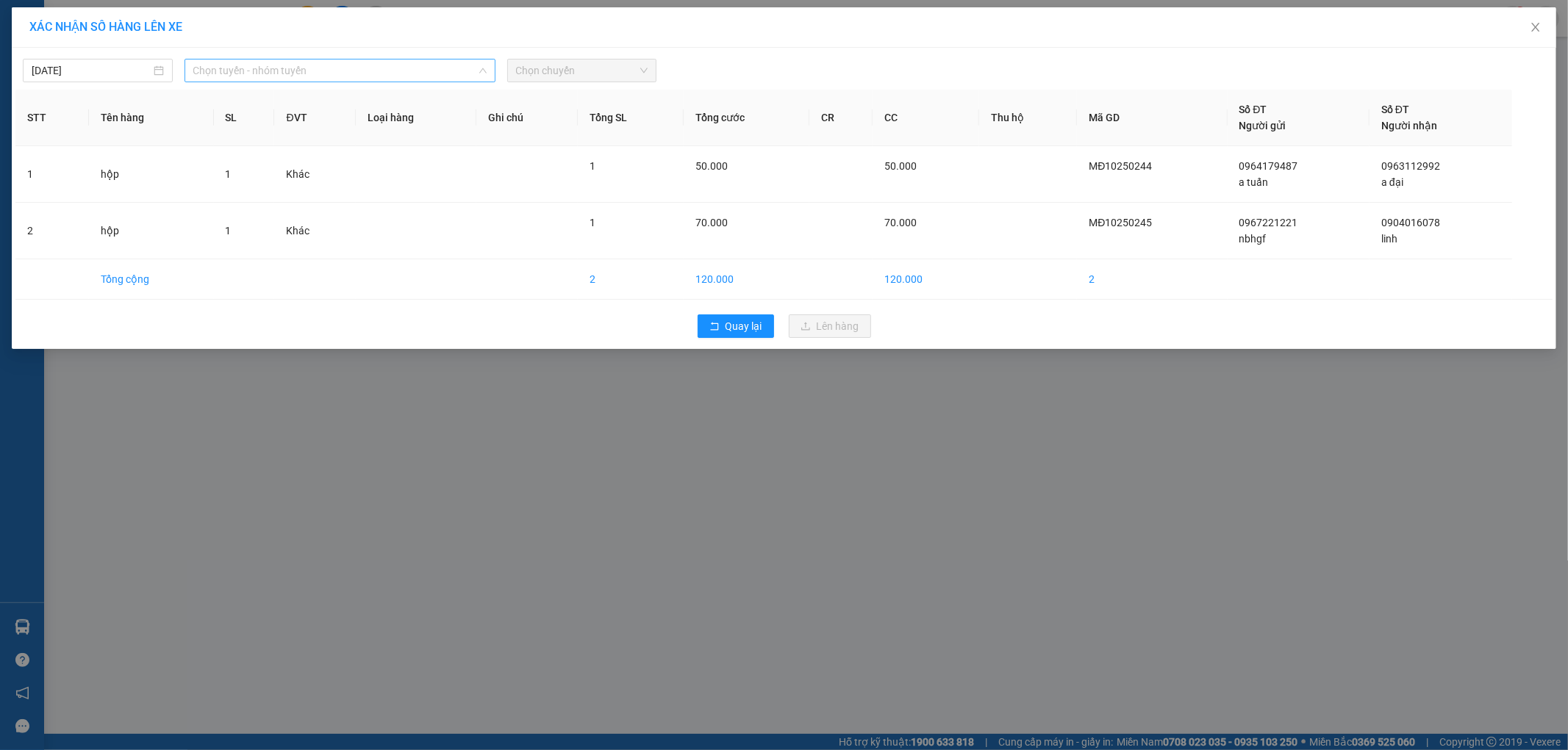
click at [266, 64] on span "Chọn tuyến - nhóm tuyến" at bounding box center [340, 70] width 294 height 22
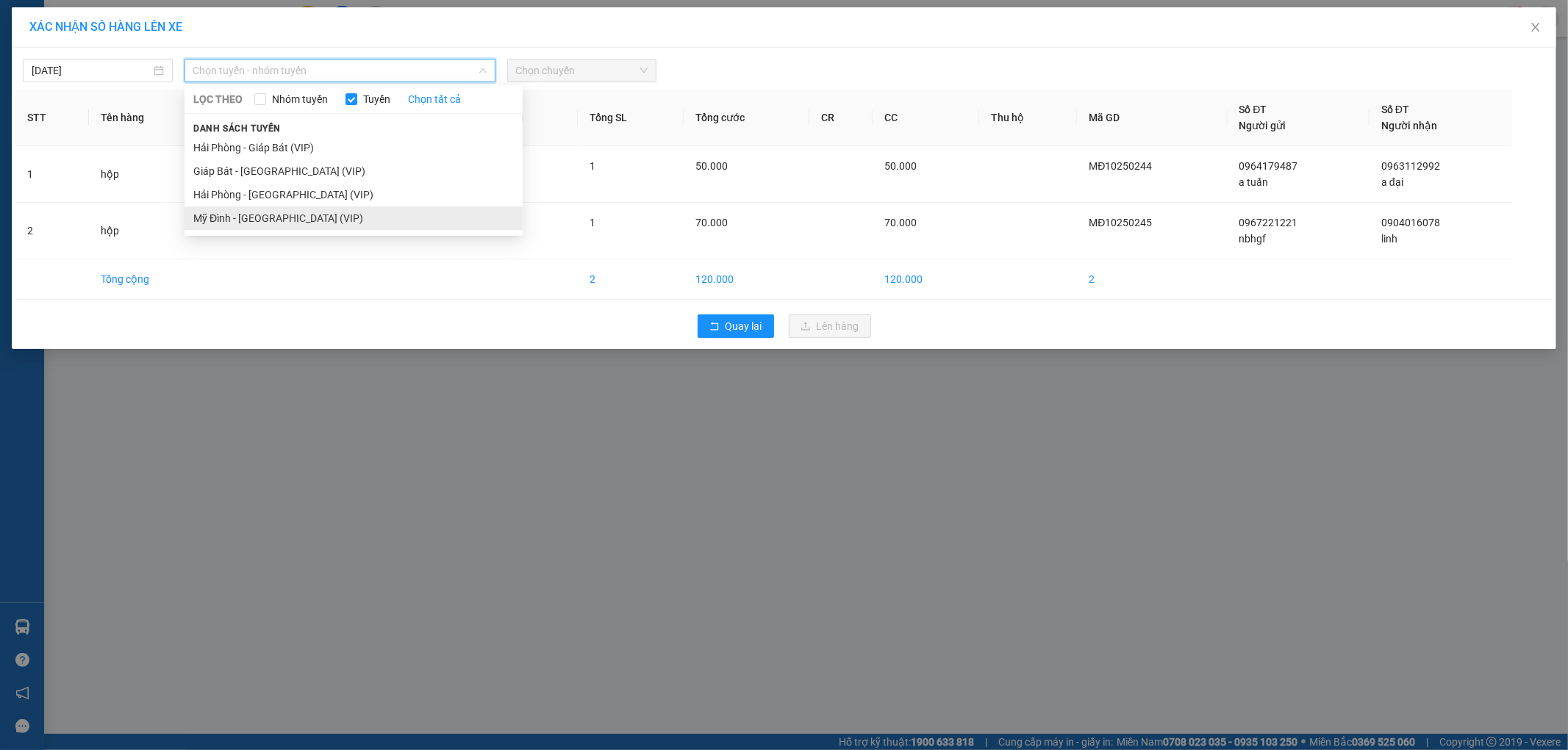
click at [247, 215] on li "Mỹ Đình - [GEOGRAPHIC_DATA] (VIP)" at bounding box center [353, 218] width 338 height 24
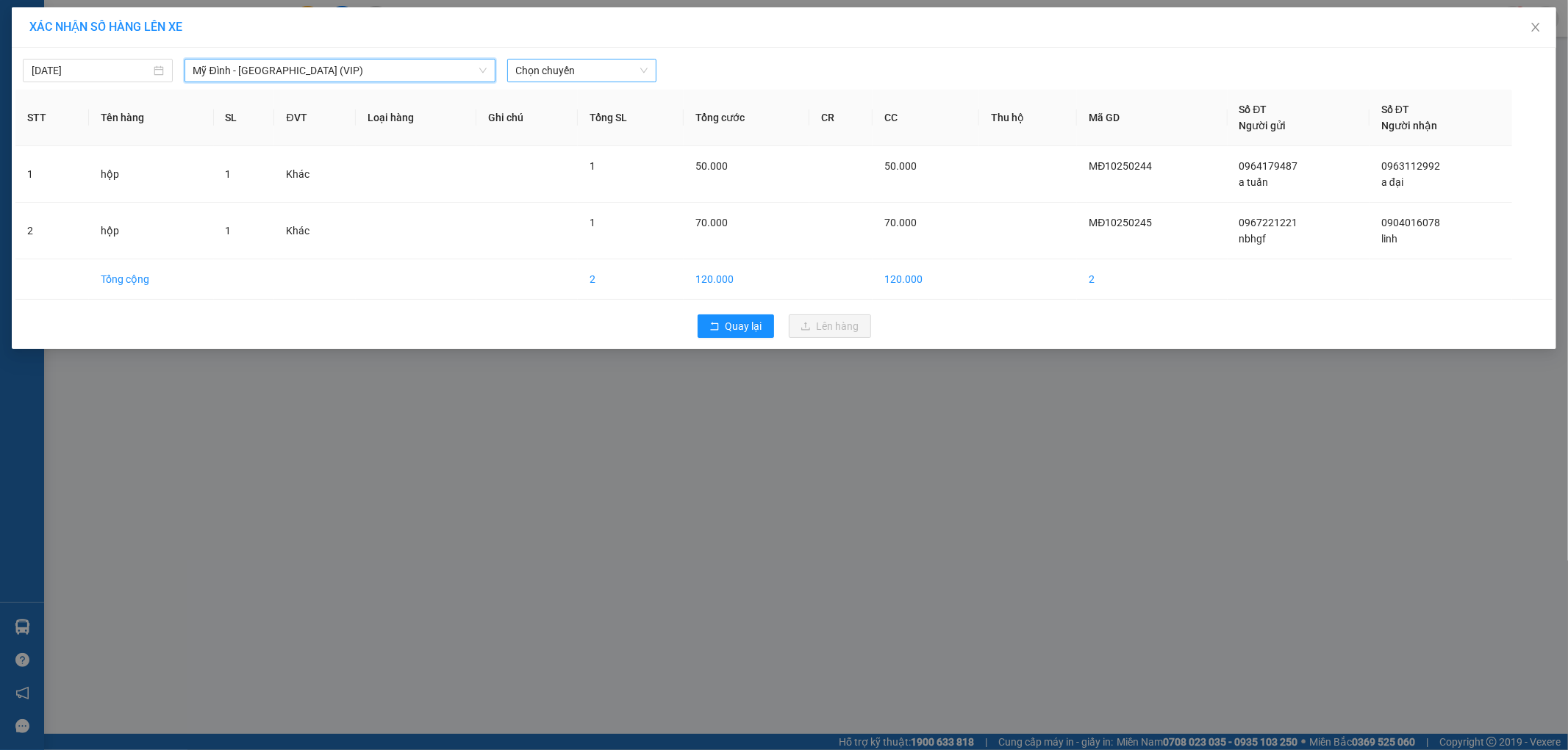
click at [590, 69] on span "Chọn chuyến" at bounding box center [583, 70] width 133 height 22
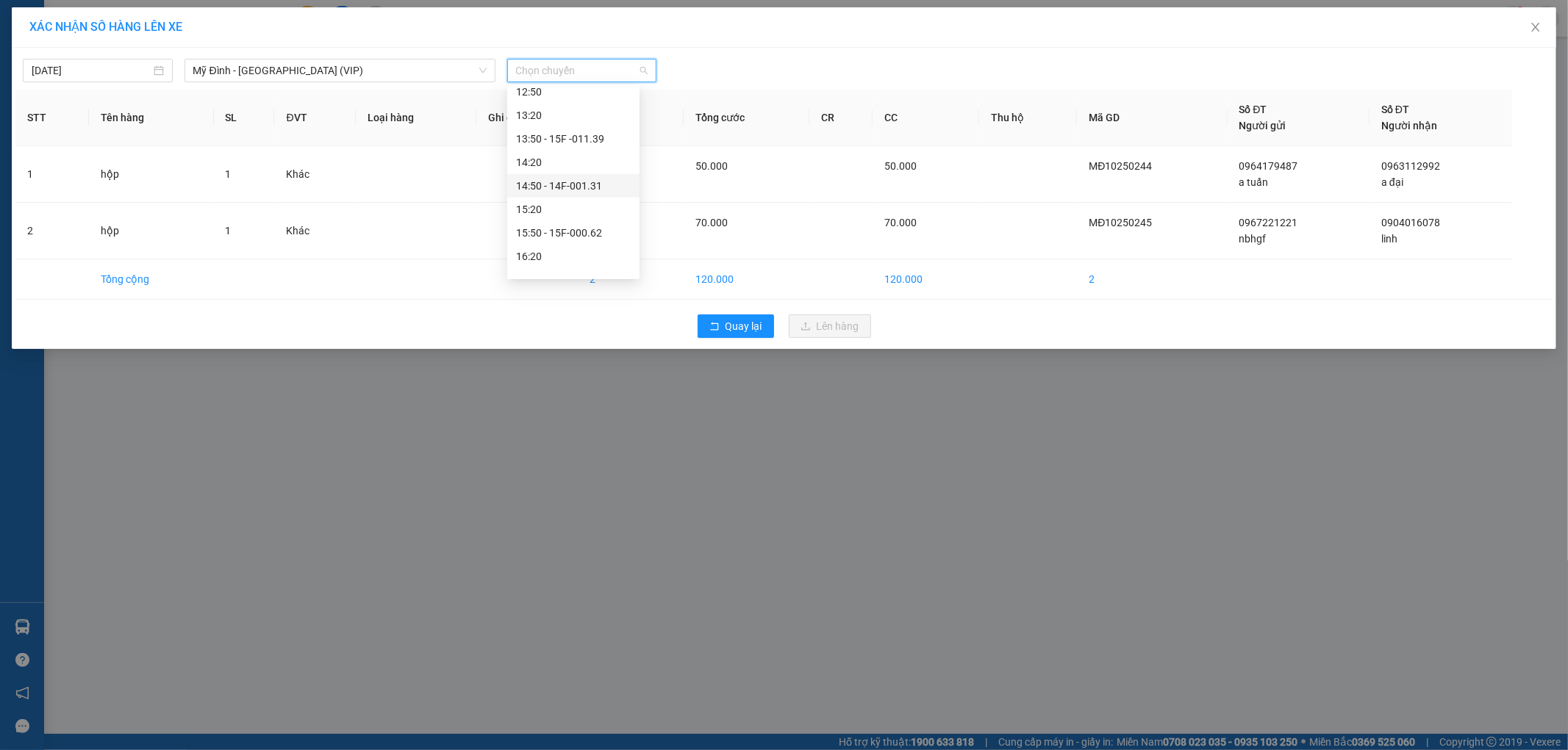
click at [574, 191] on div "14:50 - 14F-001.31" at bounding box center [573, 186] width 115 height 16
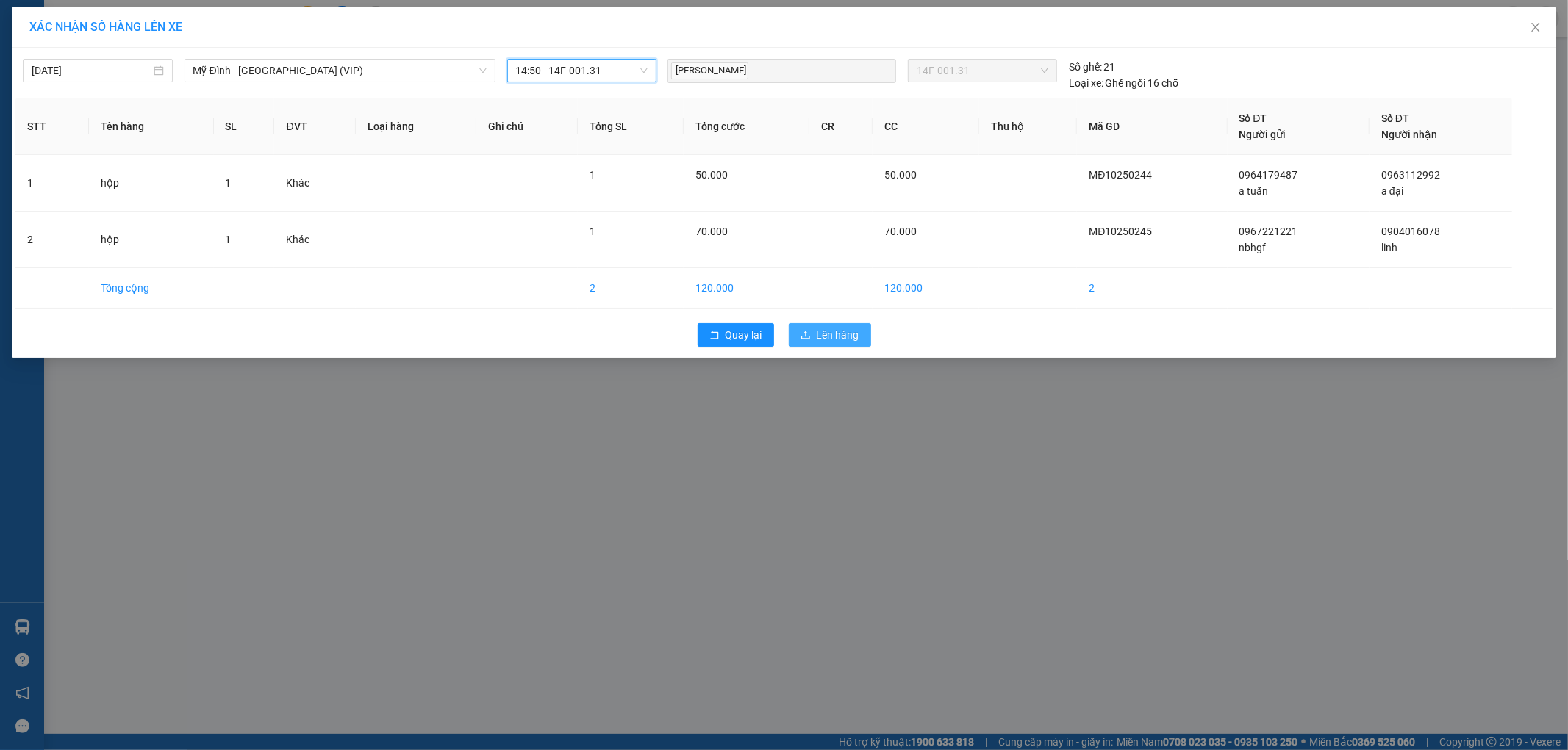
click at [813, 335] on button "Lên hàng" at bounding box center [829, 334] width 82 height 24
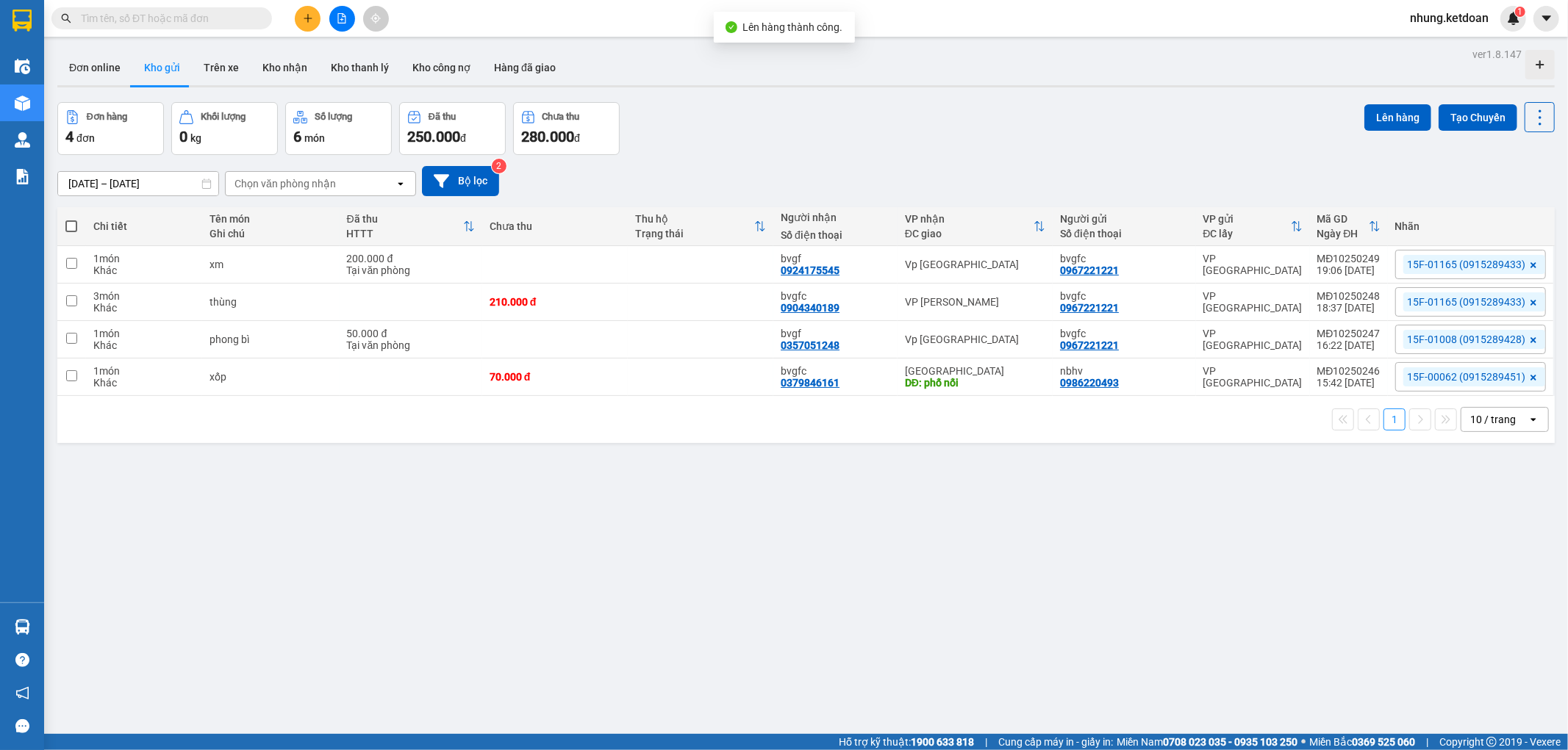
click at [613, 397] on div "1 10 / trang open" at bounding box center [806, 420] width 1497 height 47
click at [640, 377] on td at bounding box center [700, 378] width 146 height 38
checkbox input "true"
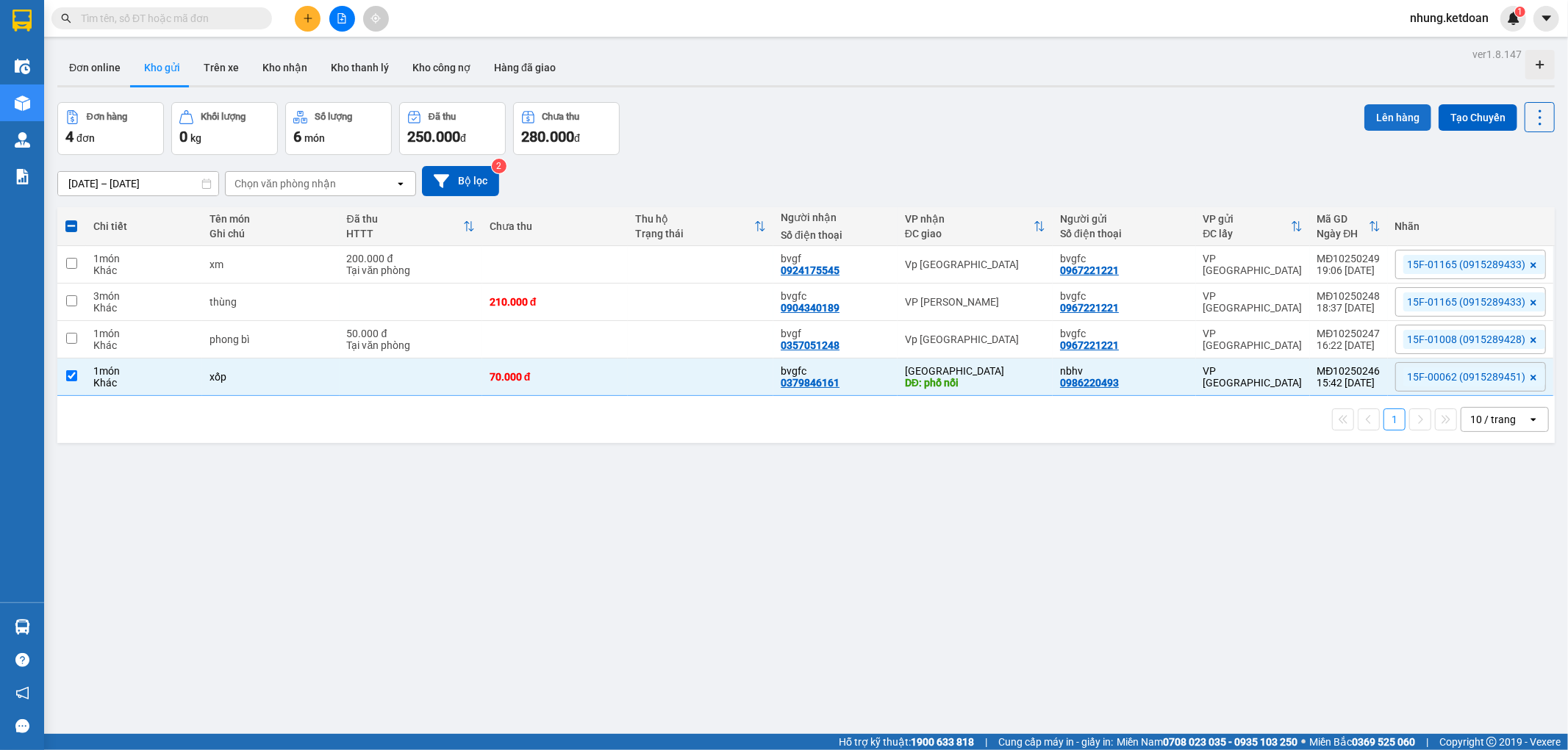
click at [1382, 116] on button "Lên hàng" at bounding box center [1397, 117] width 67 height 27
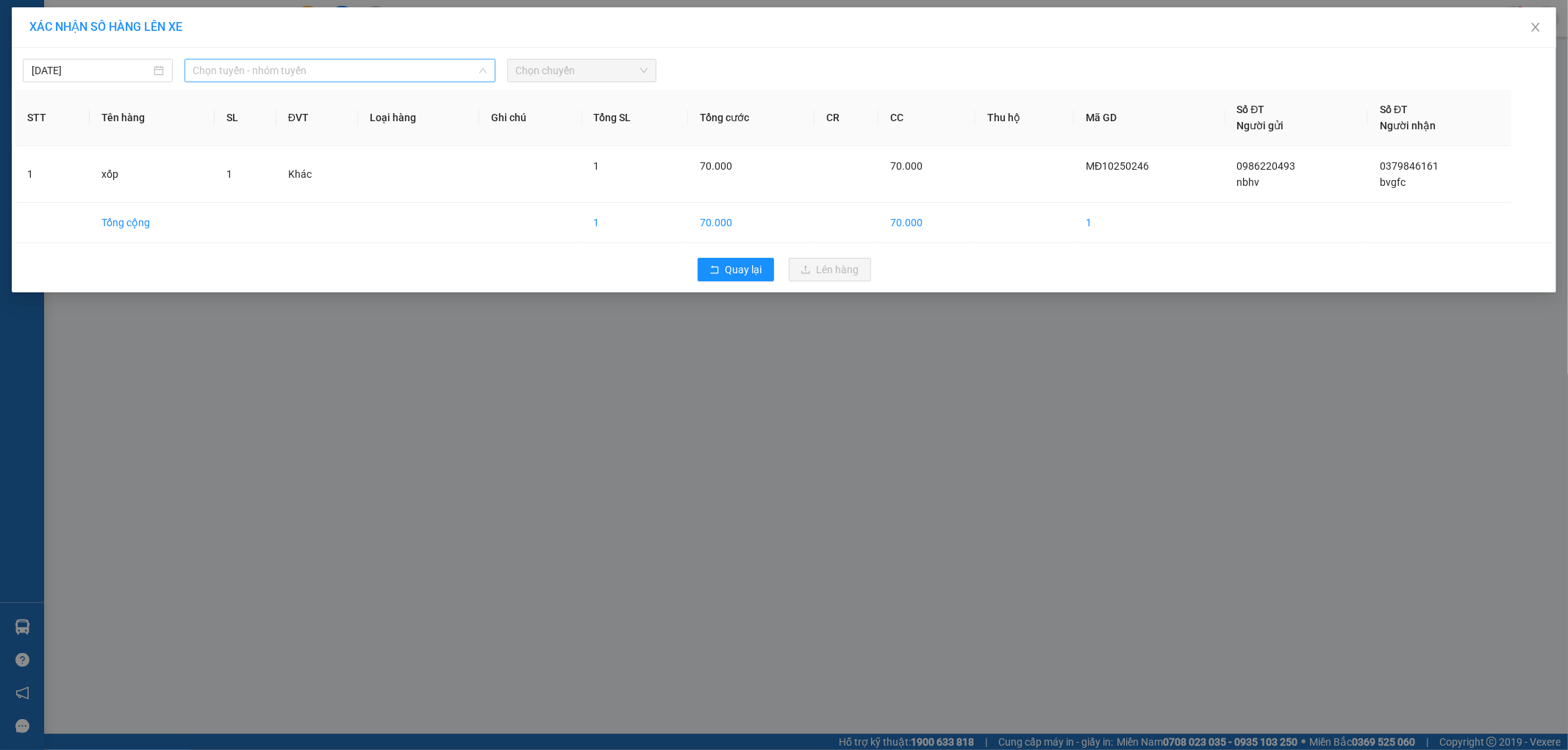
click at [251, 75] on span "Chọn tuyến - nhóm tuyến" at bounding box center [340, 70] width 294 height 22
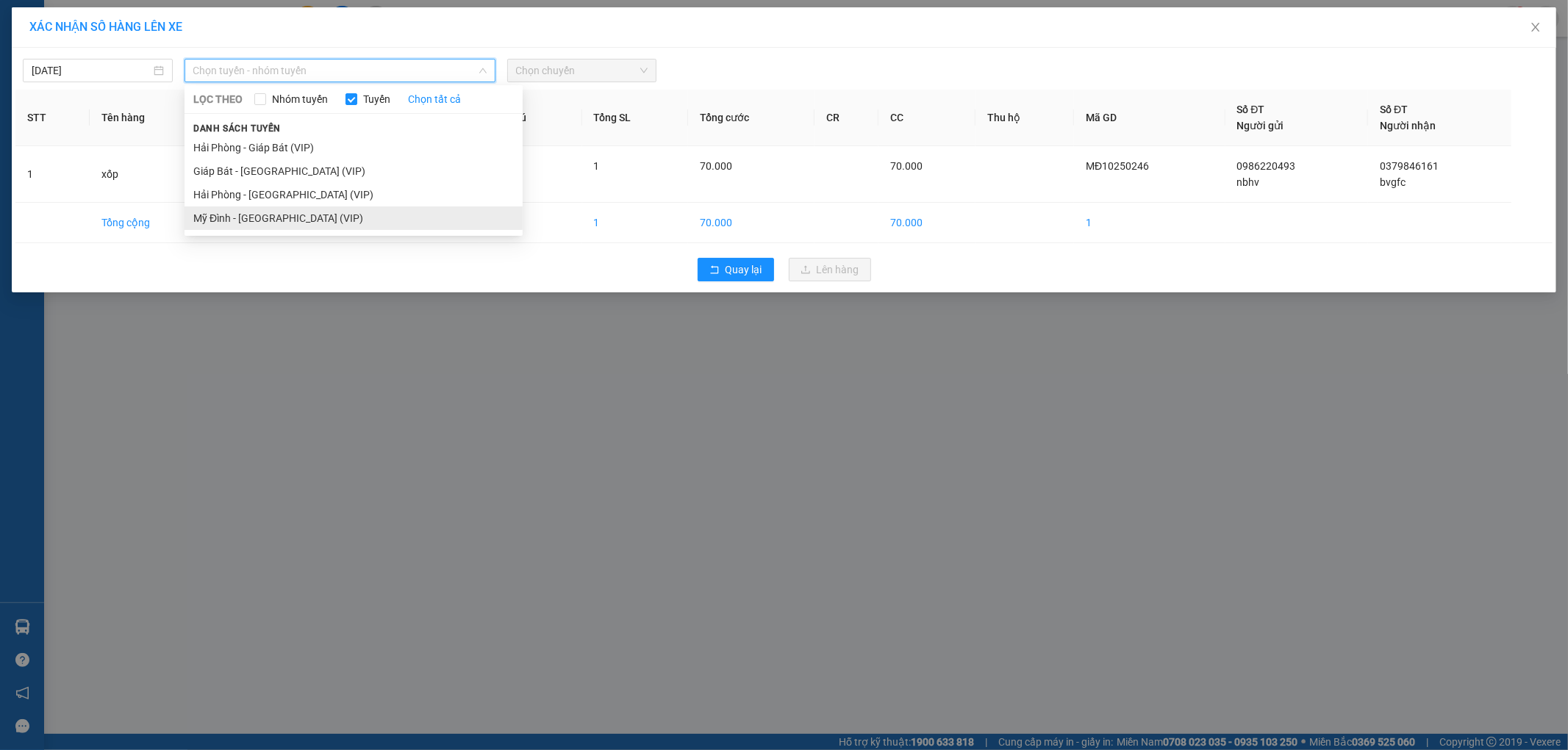
click at [246, 218] on li "Mỹ Đình - [GEOGRAPHIC_DATA] (VIP)" at bounding box center [353, 218] width 338 height 24
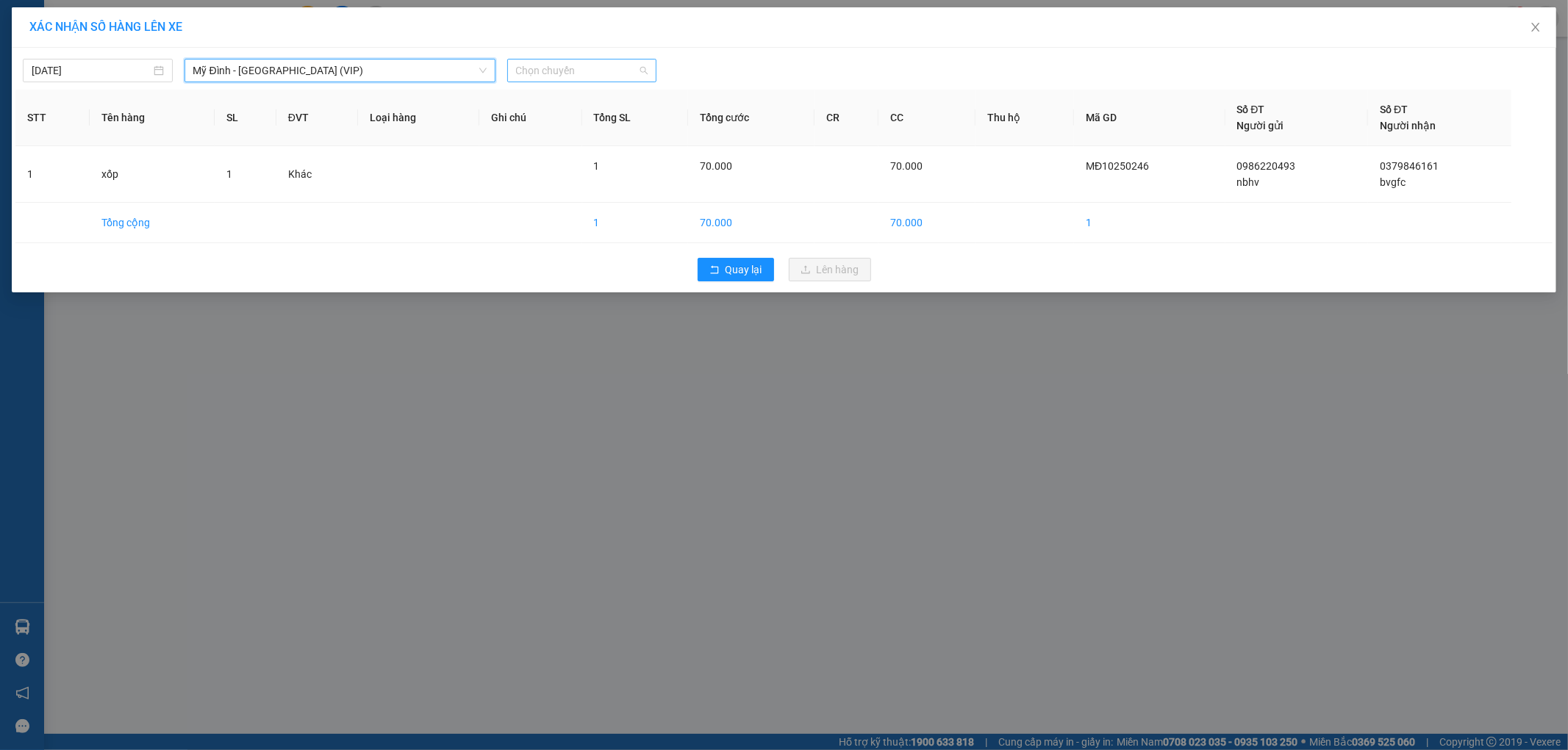
click at [599, 72] on span "Chọn chuyến" at bounding box center [583, 70] width 133 height 22
click at [603, 70] on span "Chọn chuyến" at bounding box center [583, 70] width 133 height 22
click at [604, 225] on div "15:50 - 15F-000.62" at bounding box center [573, 232] width 115 height 16
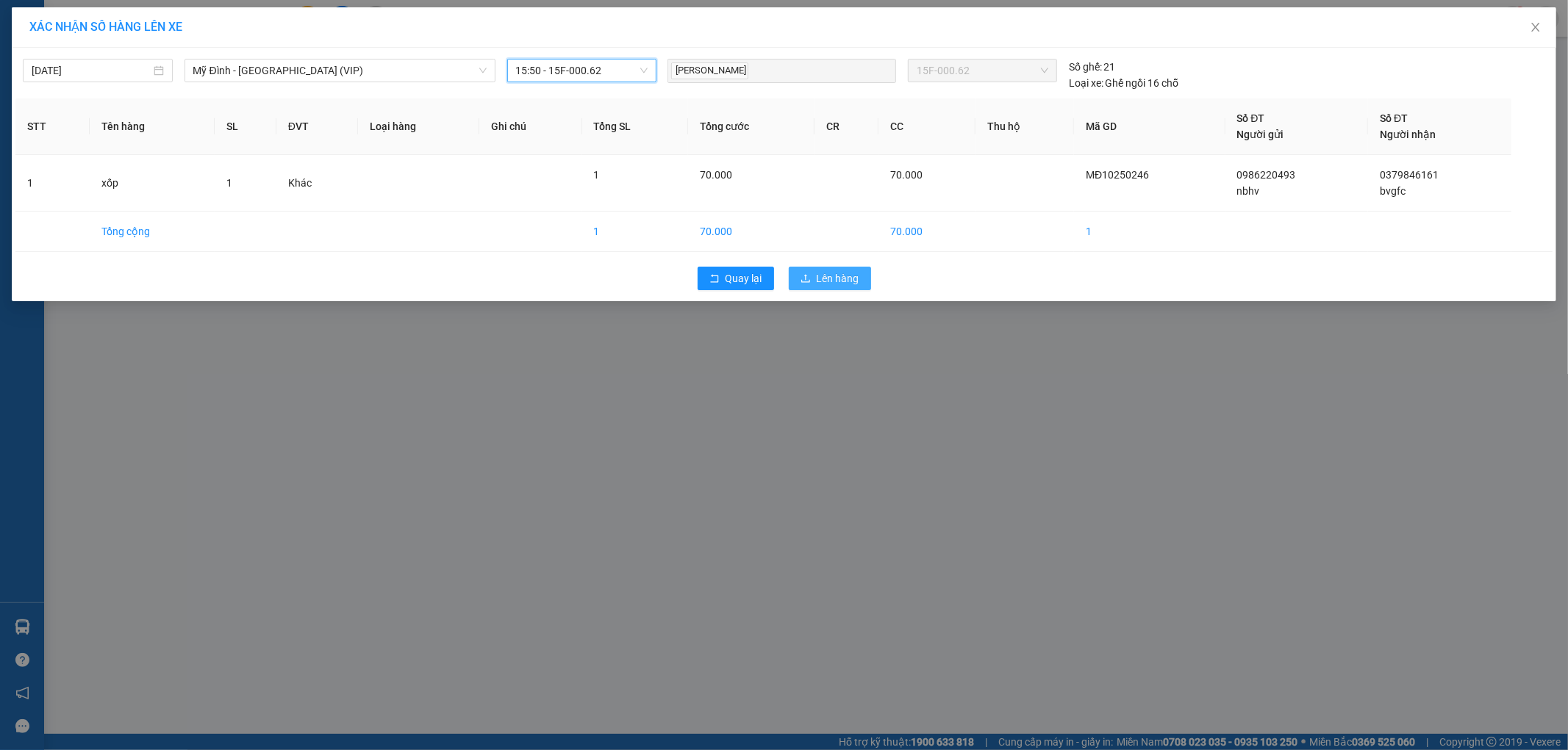
click at [816, 277] on button "Lên hàng" at bounding box center [829, 278] width 82 height 24
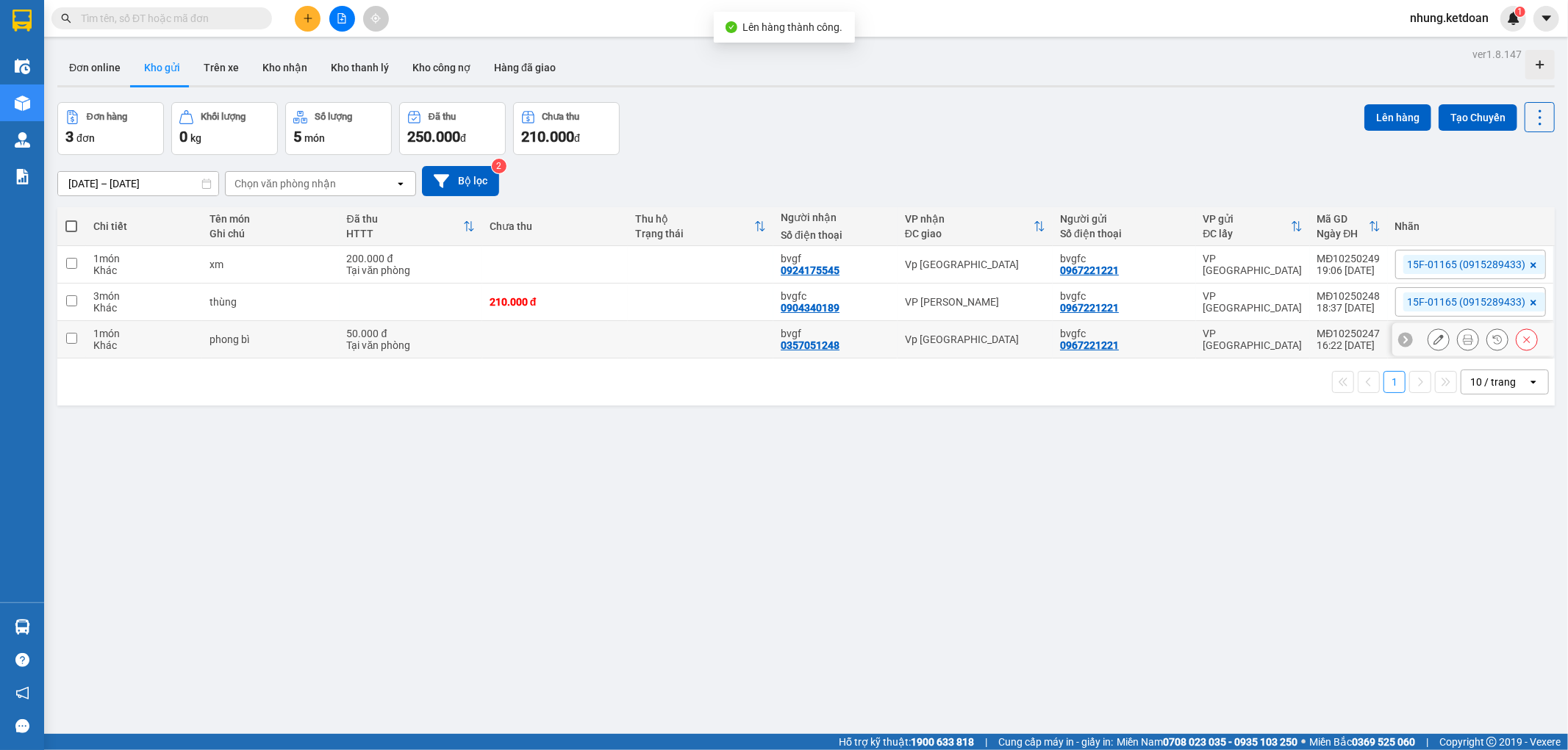
click at [664, 348] on td at bounding box center [700, 340] width 146 height 38
checkbox input "true"
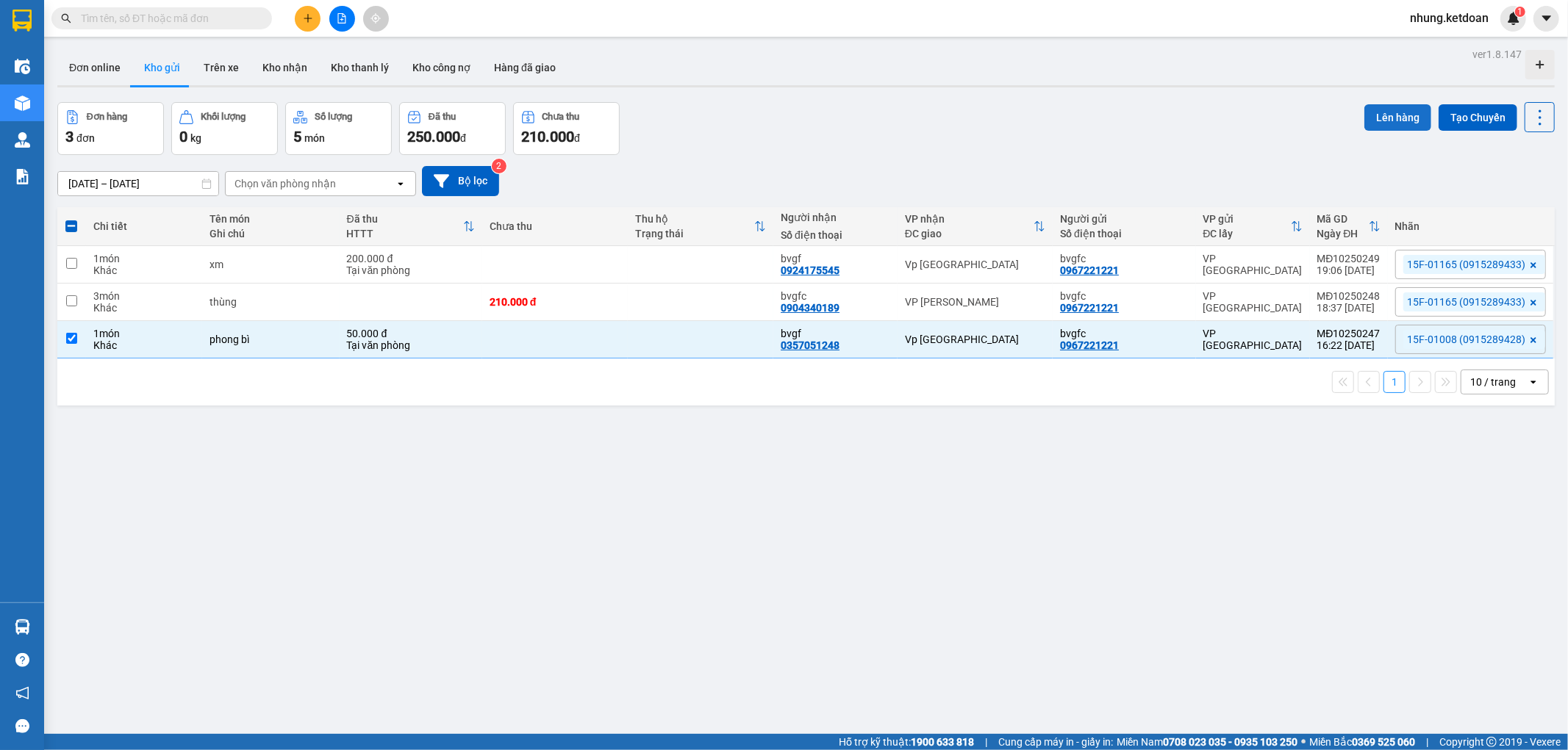
click at [1378, 113] on button "Lên hàng" at bounding box center [1397, 117] width 67 height 27
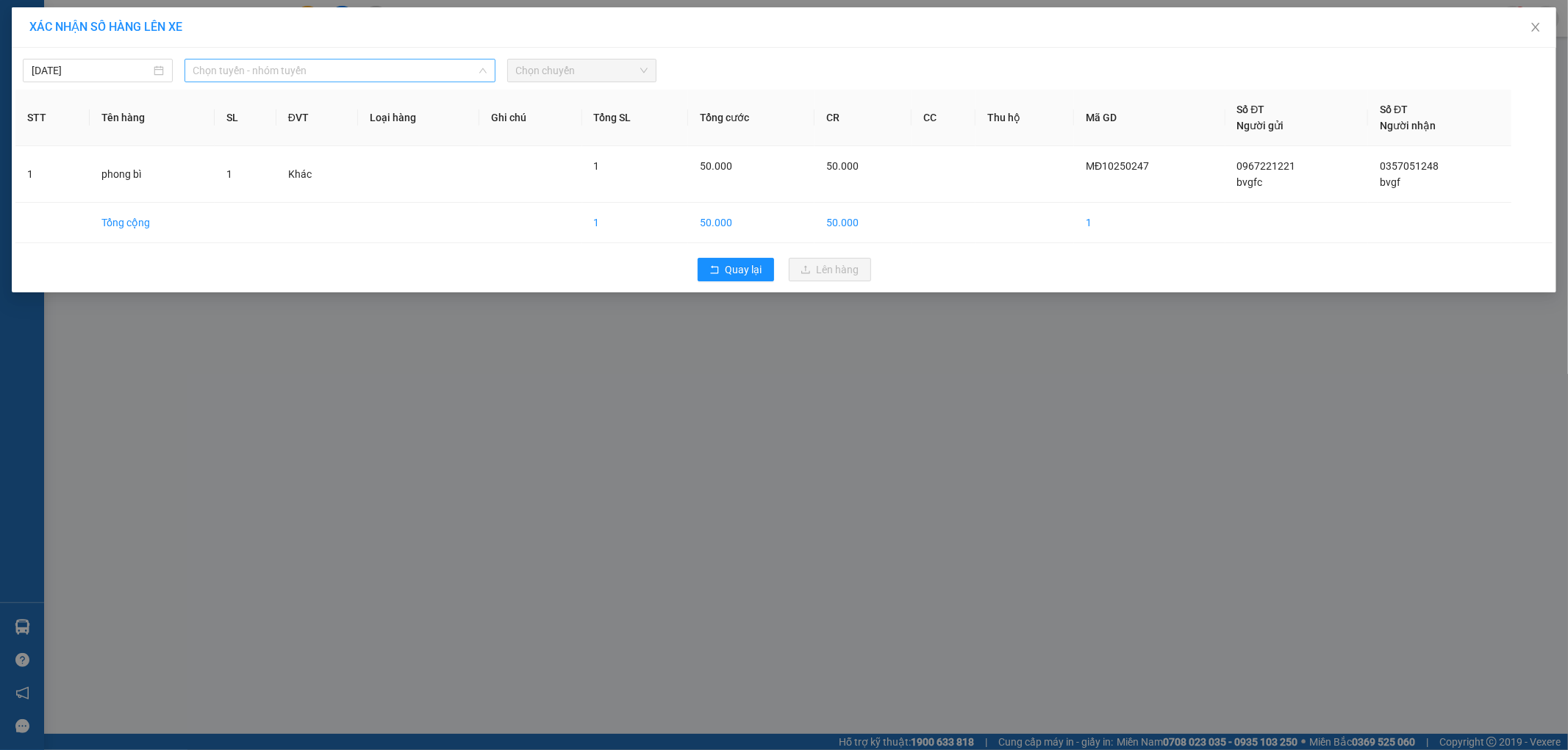
click at [342, 61] on span "Chọn tuyến - nhóm tuyến" at bounding box center [340, 70] width 294 height 22
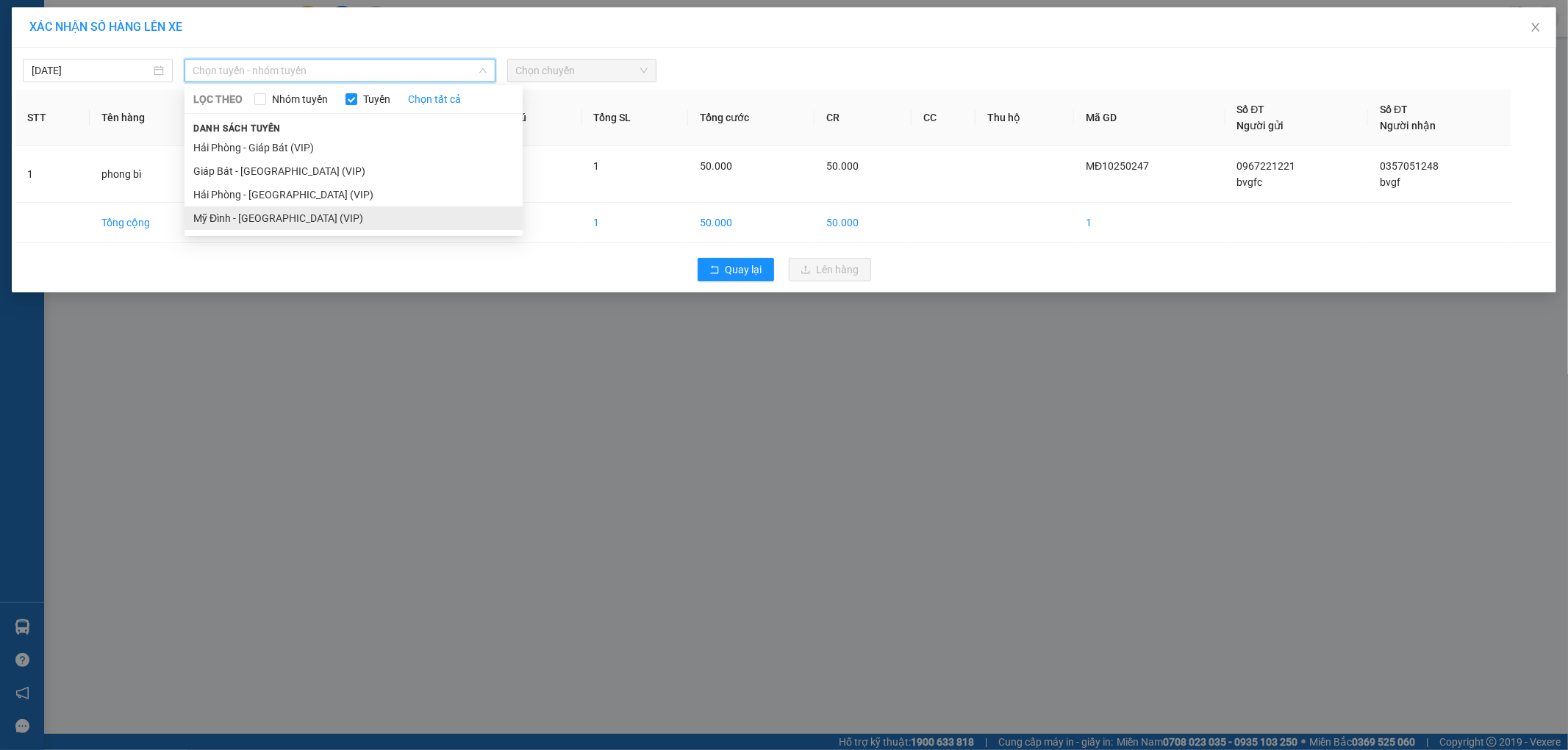
drag, startPoint x: 257, startPoint y: 216, endPoint x: 496, endPoint y: 108, distance: 262.3
click at [258, 216] on li "Mỹ Đình - [GEOGRAPHIC_DATA] (VIP)" at bounding box center [353, 218] width 338 height 24
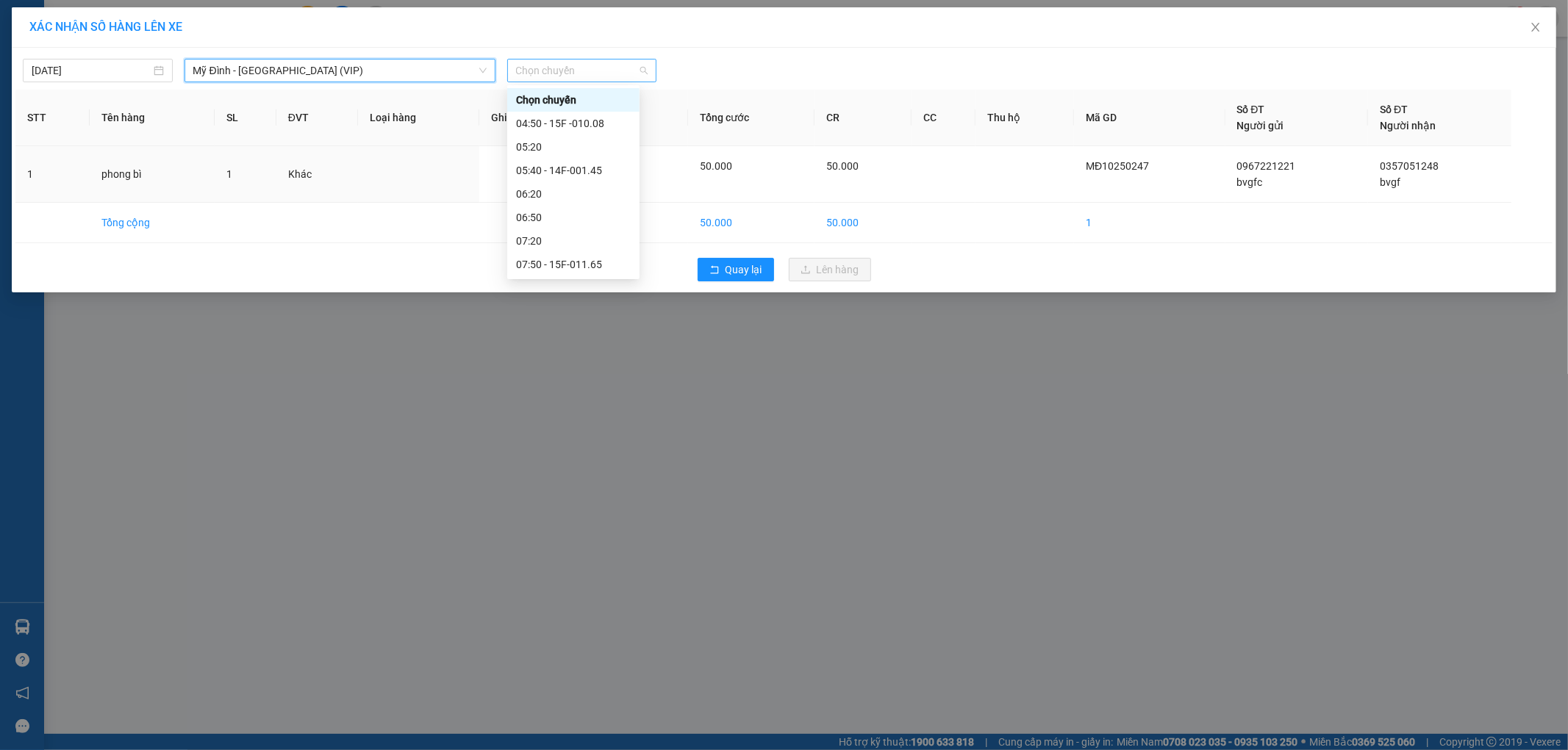
click at [614, 63] on span "Chọn chuyến" at bounding box center [583, 70] width 133 height 22
click at [604, 205] on div "16:50 - 15F -010.08" at bounding box center [573, 198] width 115 height 16
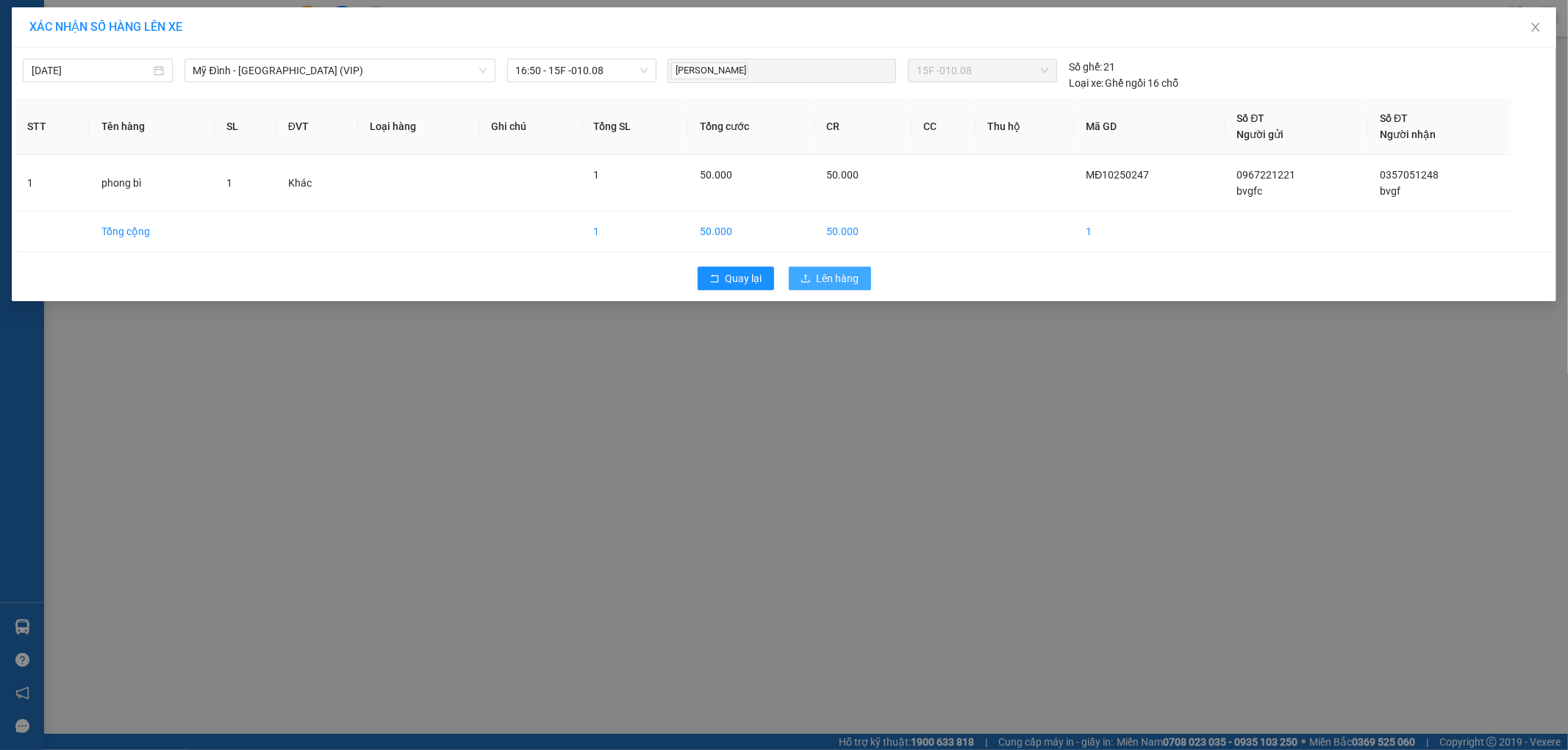
click at [816, 275] on button "Lên hàng" at bounding box center [829, 278] width 82 height 24
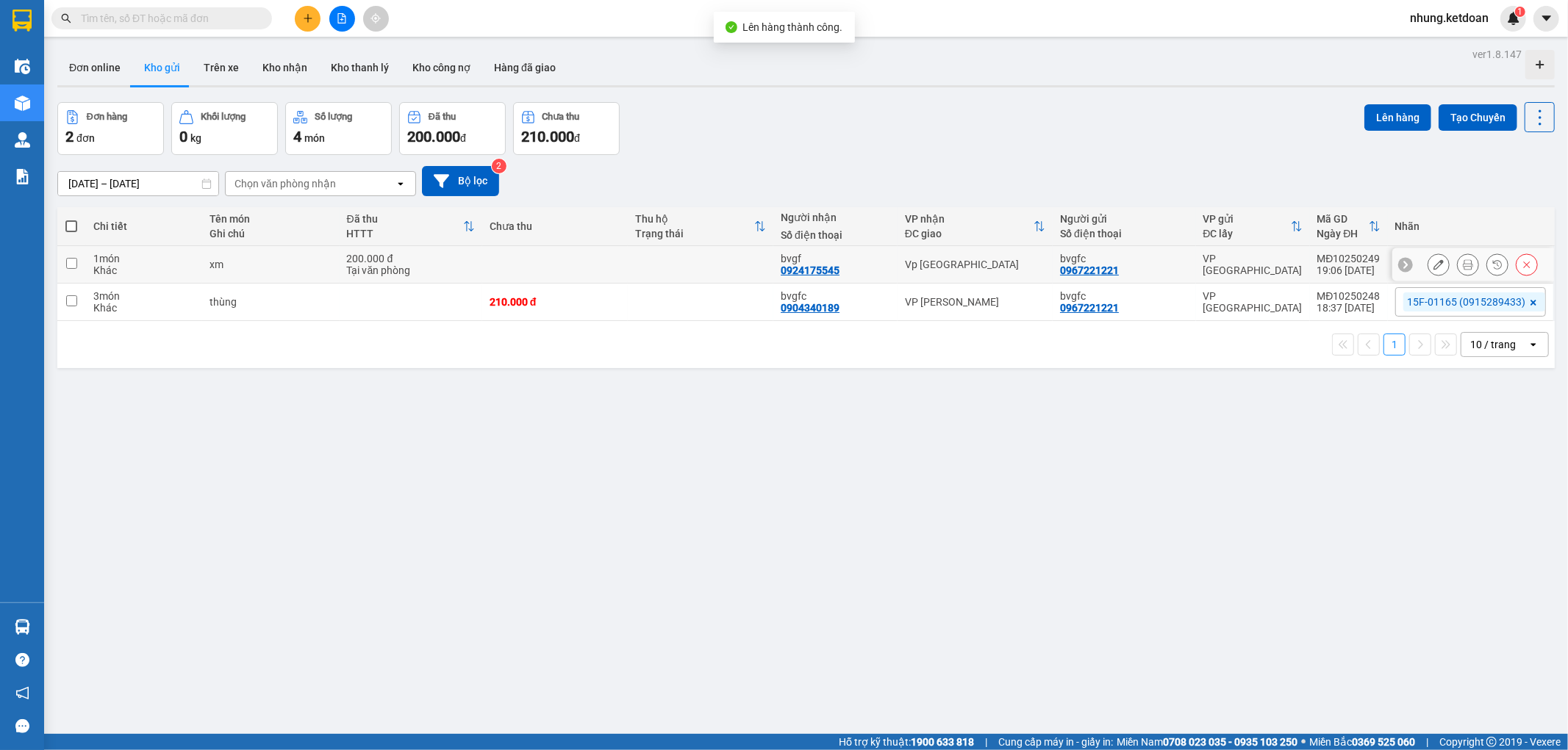
click at [509, 257] on td at bounding box center [555, 265] width 146 height 38
checkbox input "true"
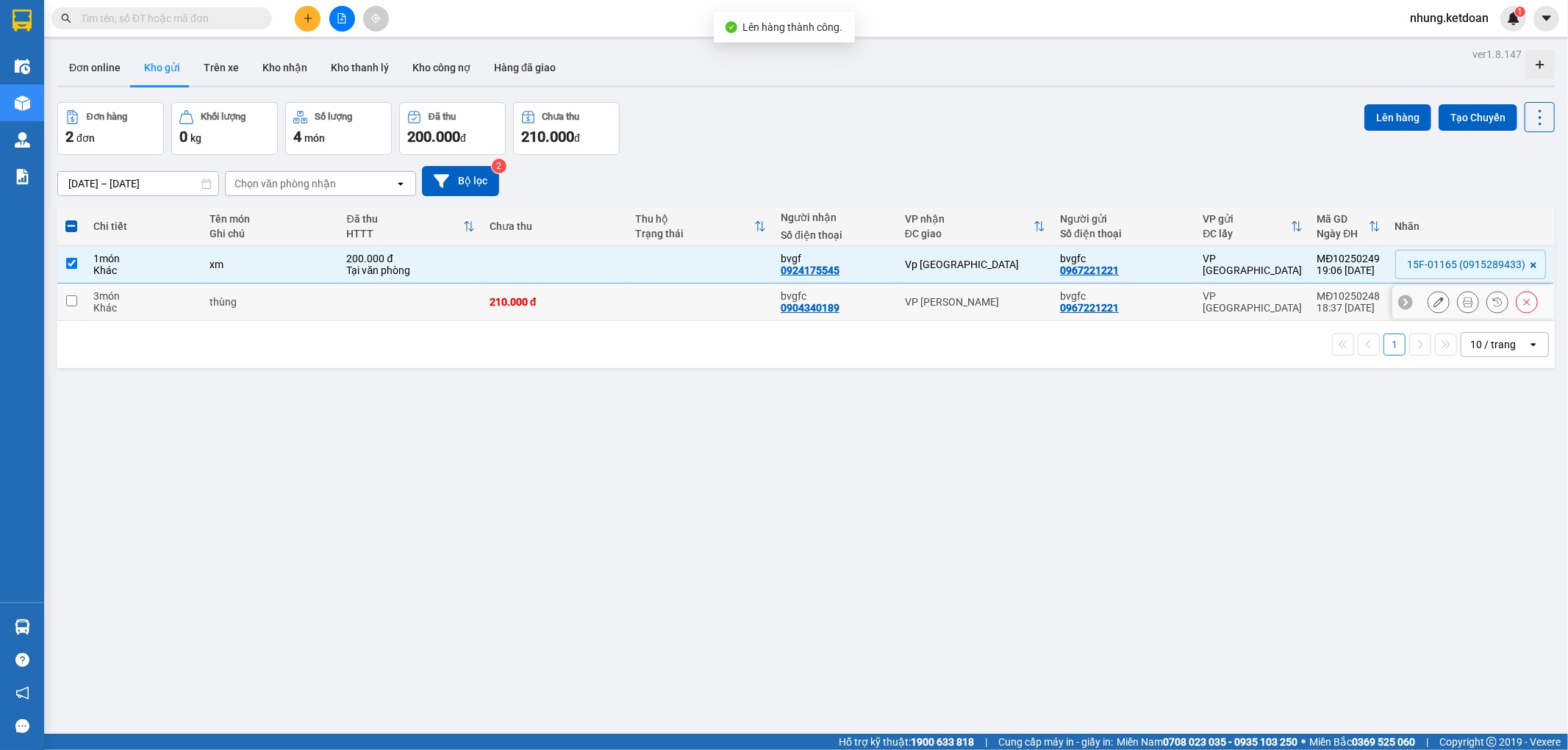
click at [442, 295] on td at bounding box center [410, 302] width 142 height 38
checkbox input "true"
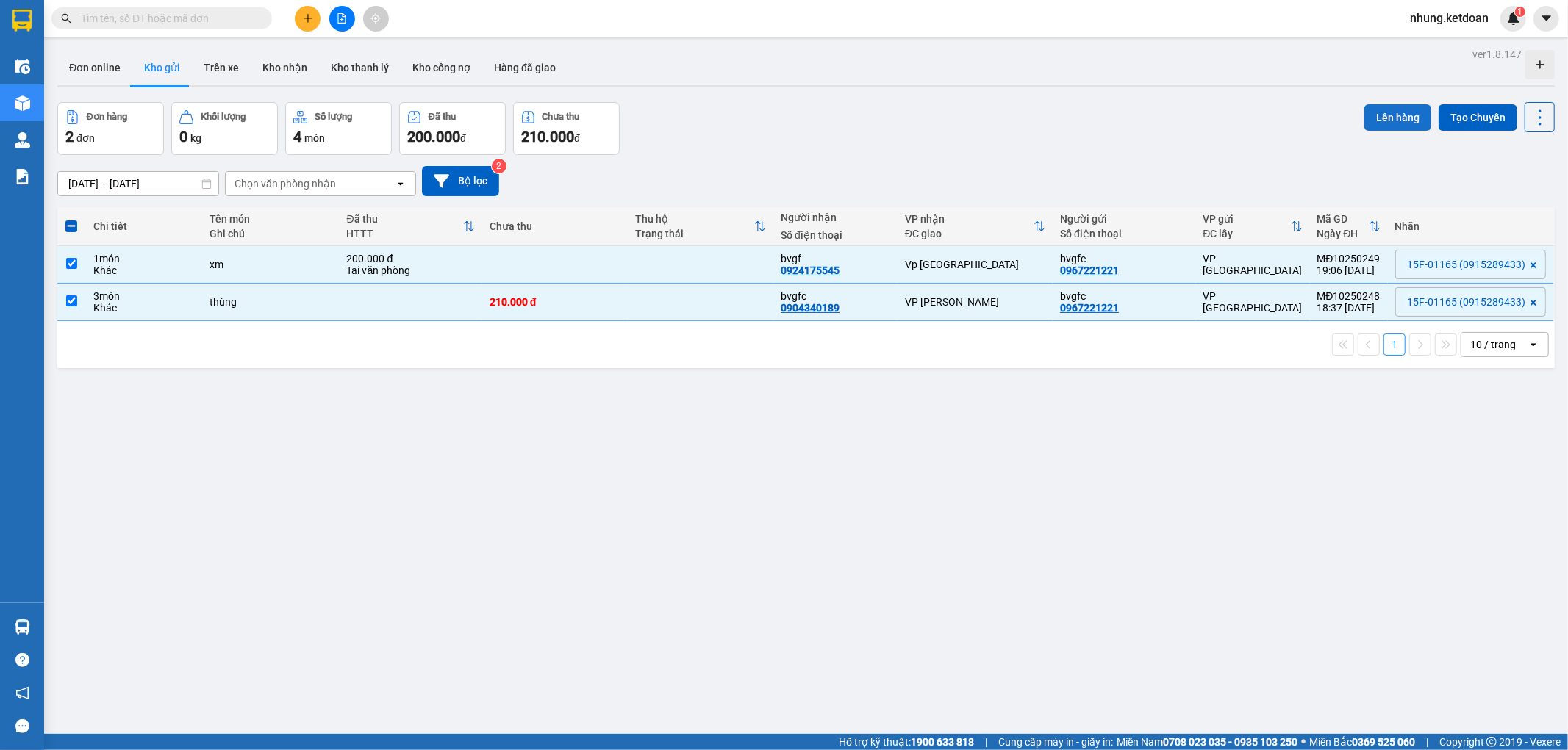
click at [1391, 113] on button "Lên hàng" at bounding box center [1397, 117] width 67 height 27
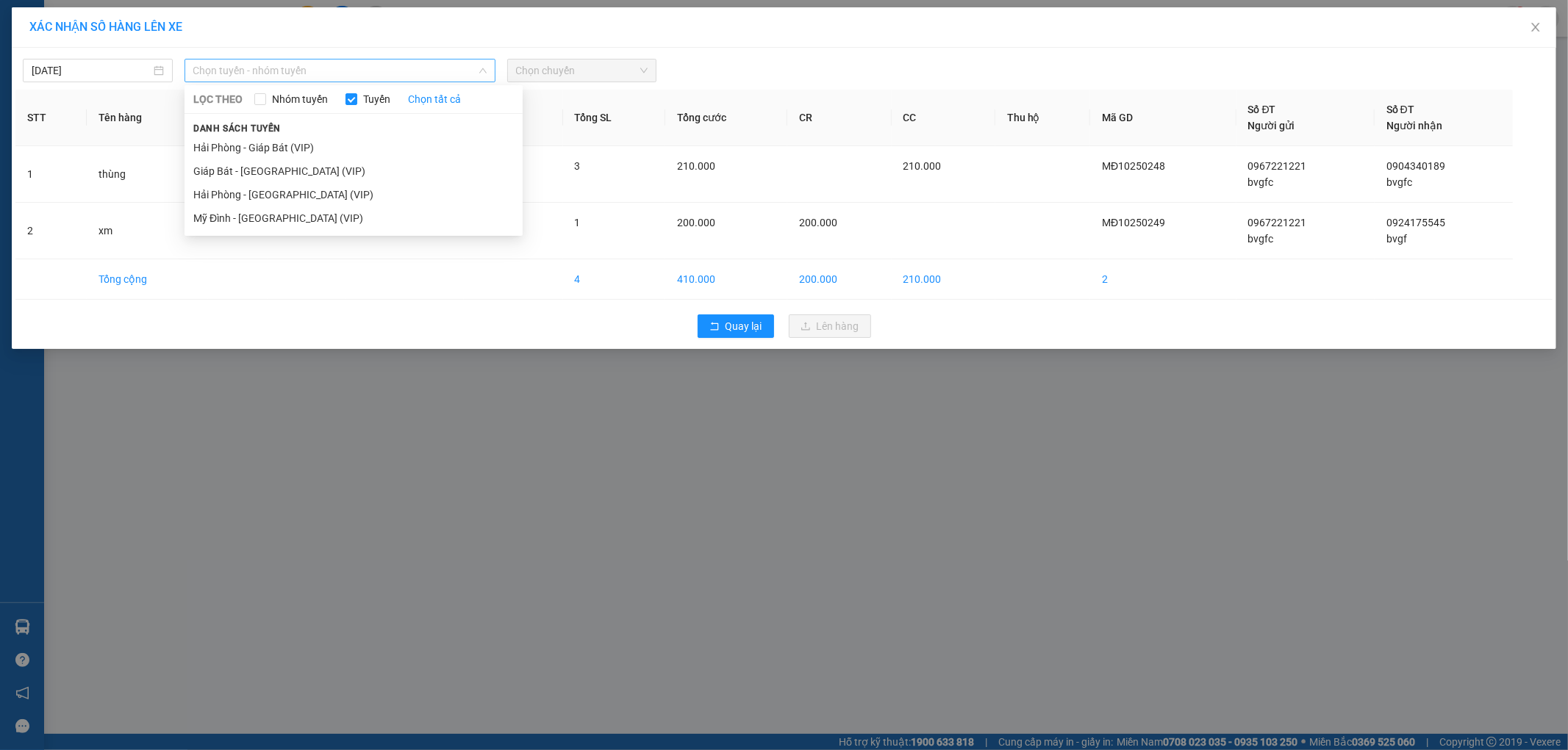
click at [339, 77] on span "Chọn tuyến - nhóm tuyến" at bounding box center [340, 70] width 294 height 22
click at [261, 215] on li "Mỹ Đình - [GEOGRAPHIC_DATA] (VIP)" at bounding box center [353, 218] width 338 height 24
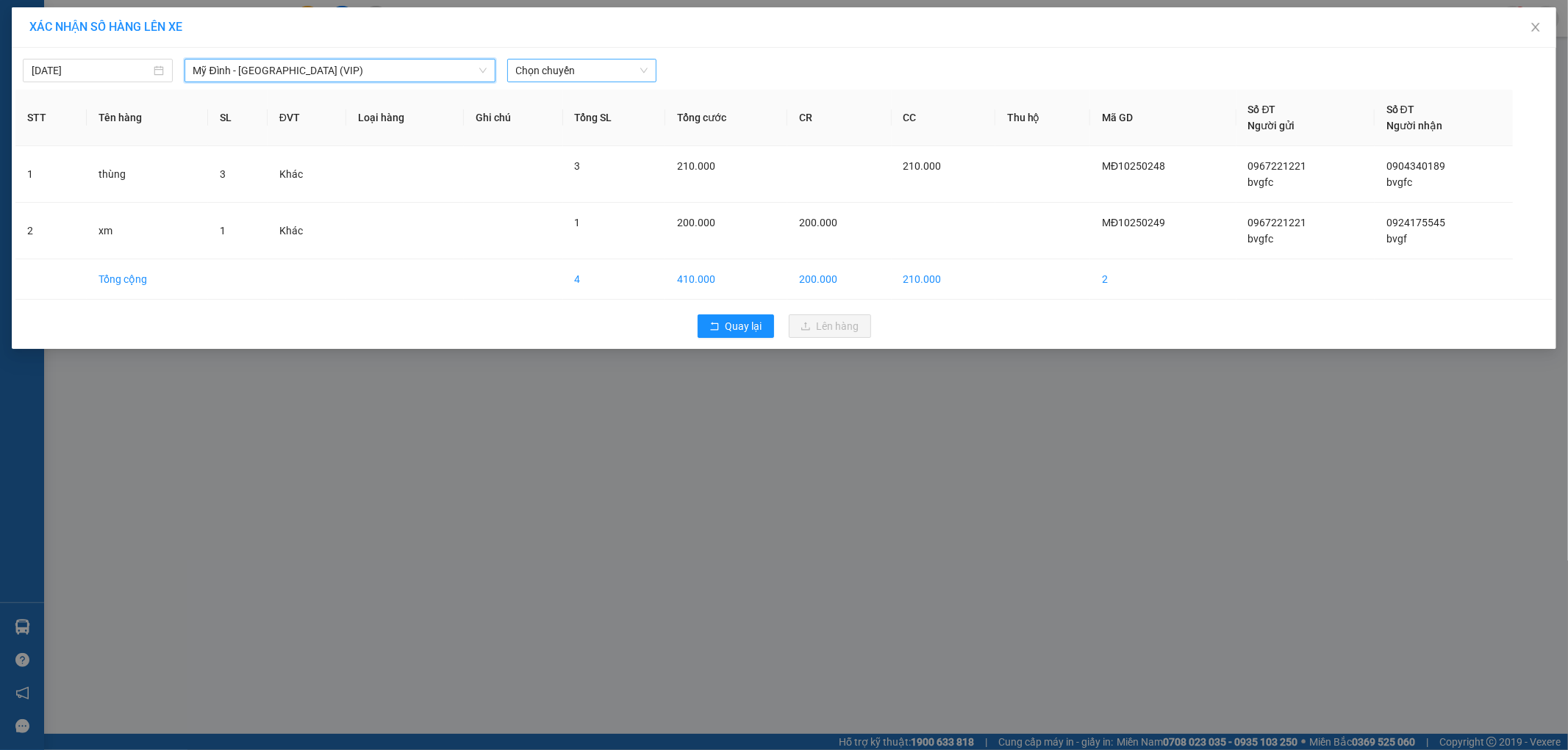
click at [578, 67] on span "Chọn chuyến" at bounding box center [583, 70] width 133 height 22
click at [571, 267] on div "19:30" at bounding box center [573, 264] width 115 height 16
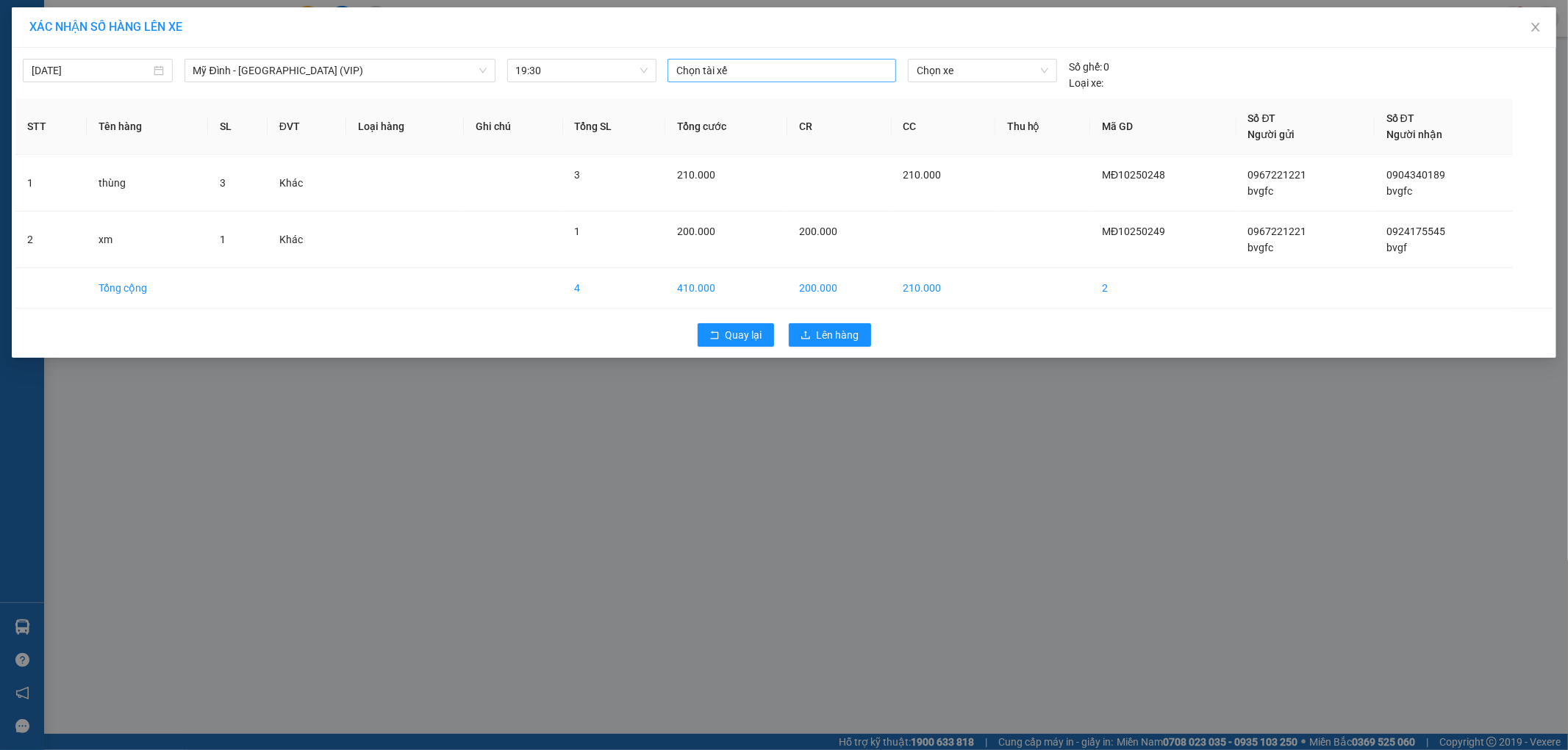
click at [797, 70] on div at bounding box center [781, 70] width 221 height 18
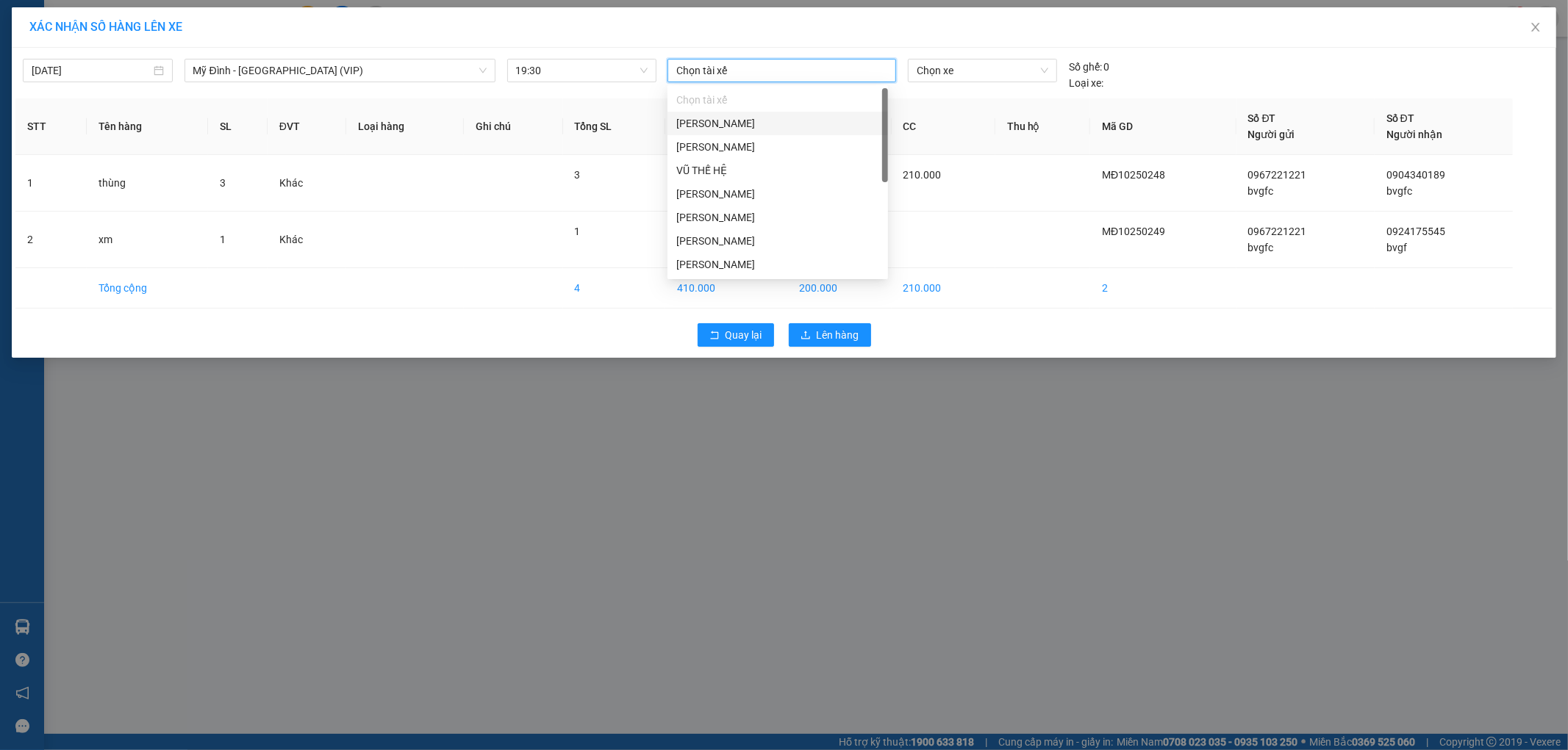
click at [782, 126] on div "[PERSON_NAME]" at bounding box center [778, 123] width 203 height 16
click at [990, 72] on span "Chọn xe" at bounding box center [982, 70] width 131 height 22
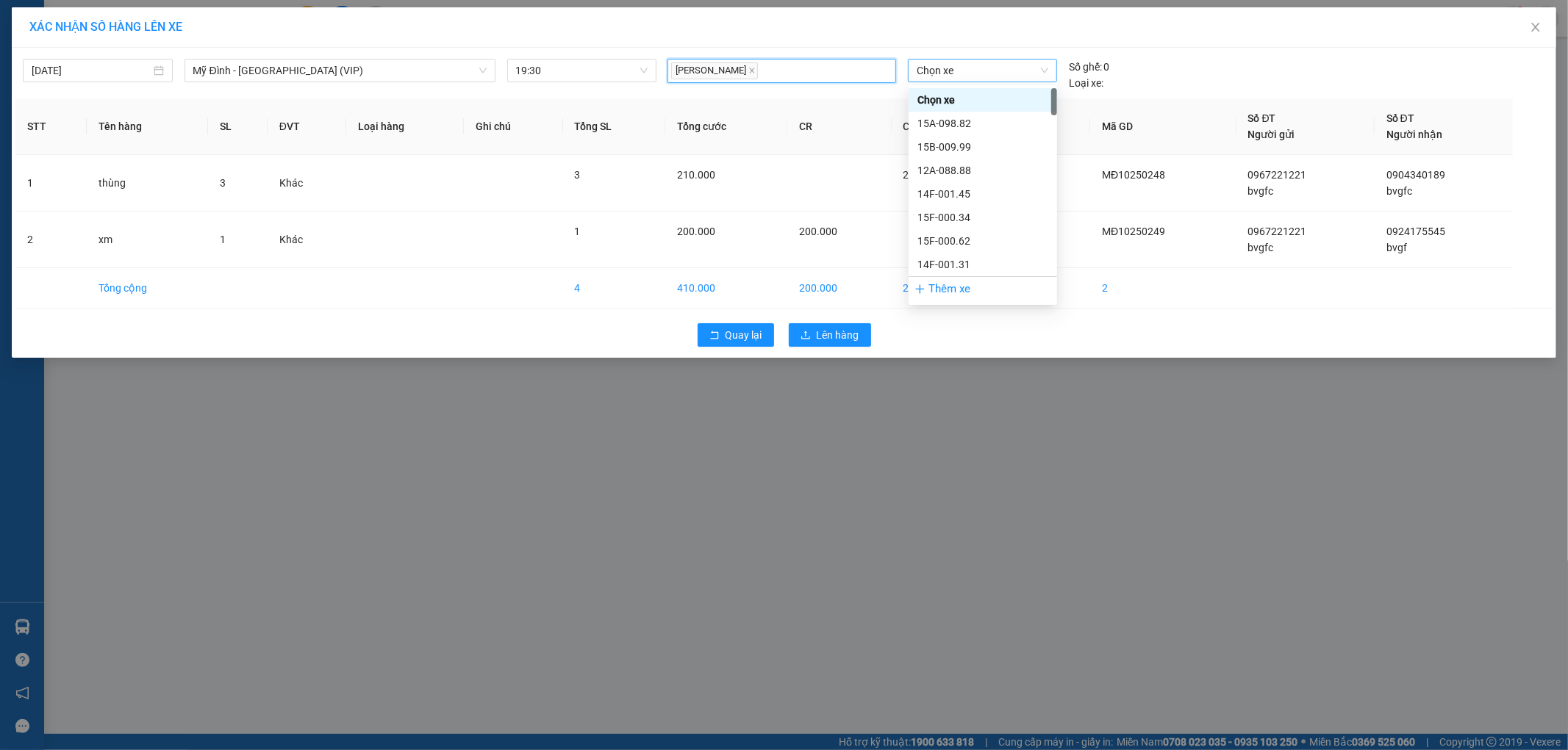
click at [990, 72] on span "Chọn xe" at bounding box center [982, 70] width 131 height 22
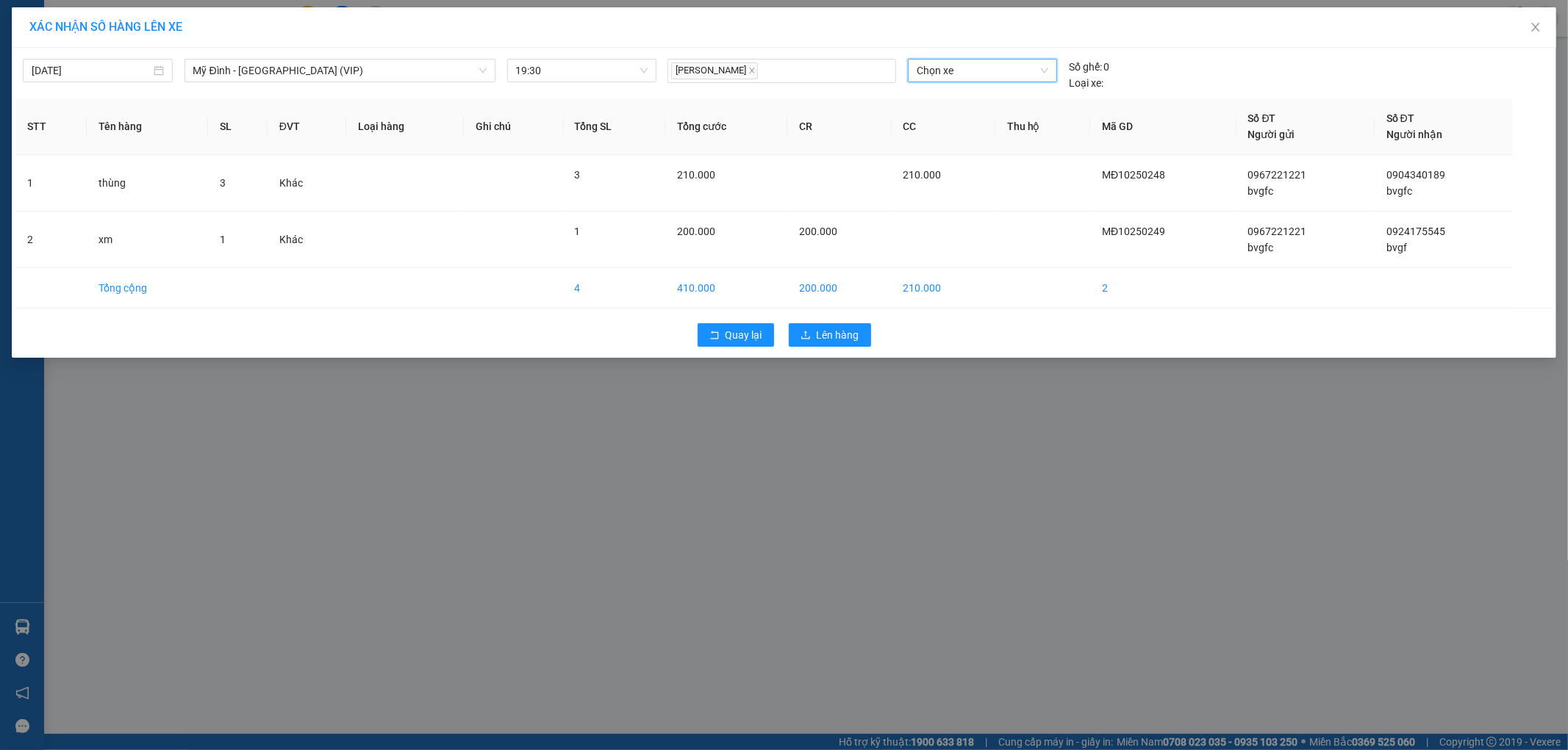
click at [990, 72] on span "Chọn xe" at bounding box center [982, 70] width 131 height 22
click at [982, 152] on div "15F-011.65" at bounding box center [982, 157] width 131 height 16
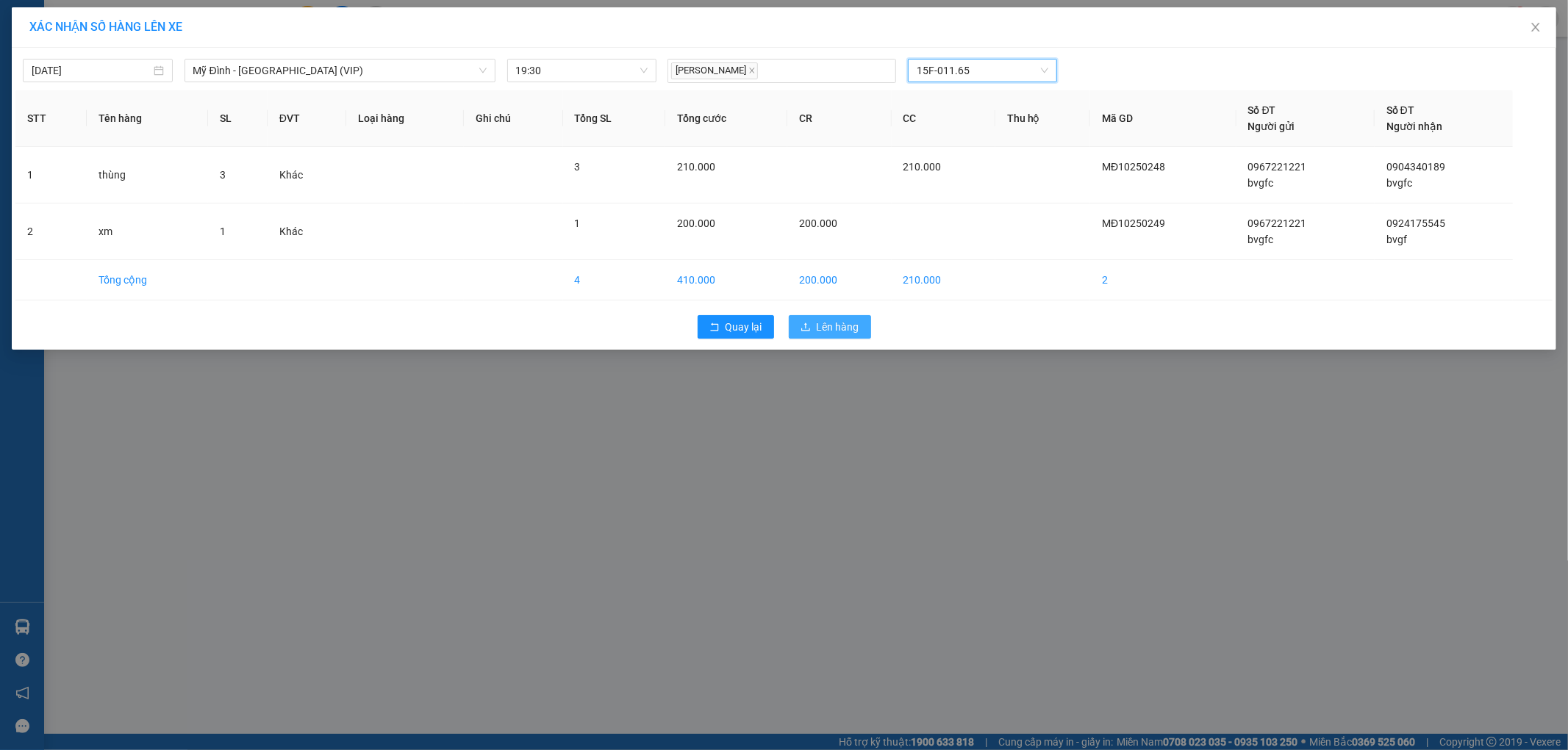
click at [817, 320] on span "Lên hàng" at bounding box center [838, 327] width 43 height 16
